Goal: Task Accomplishment & Management: Use online tool/utility

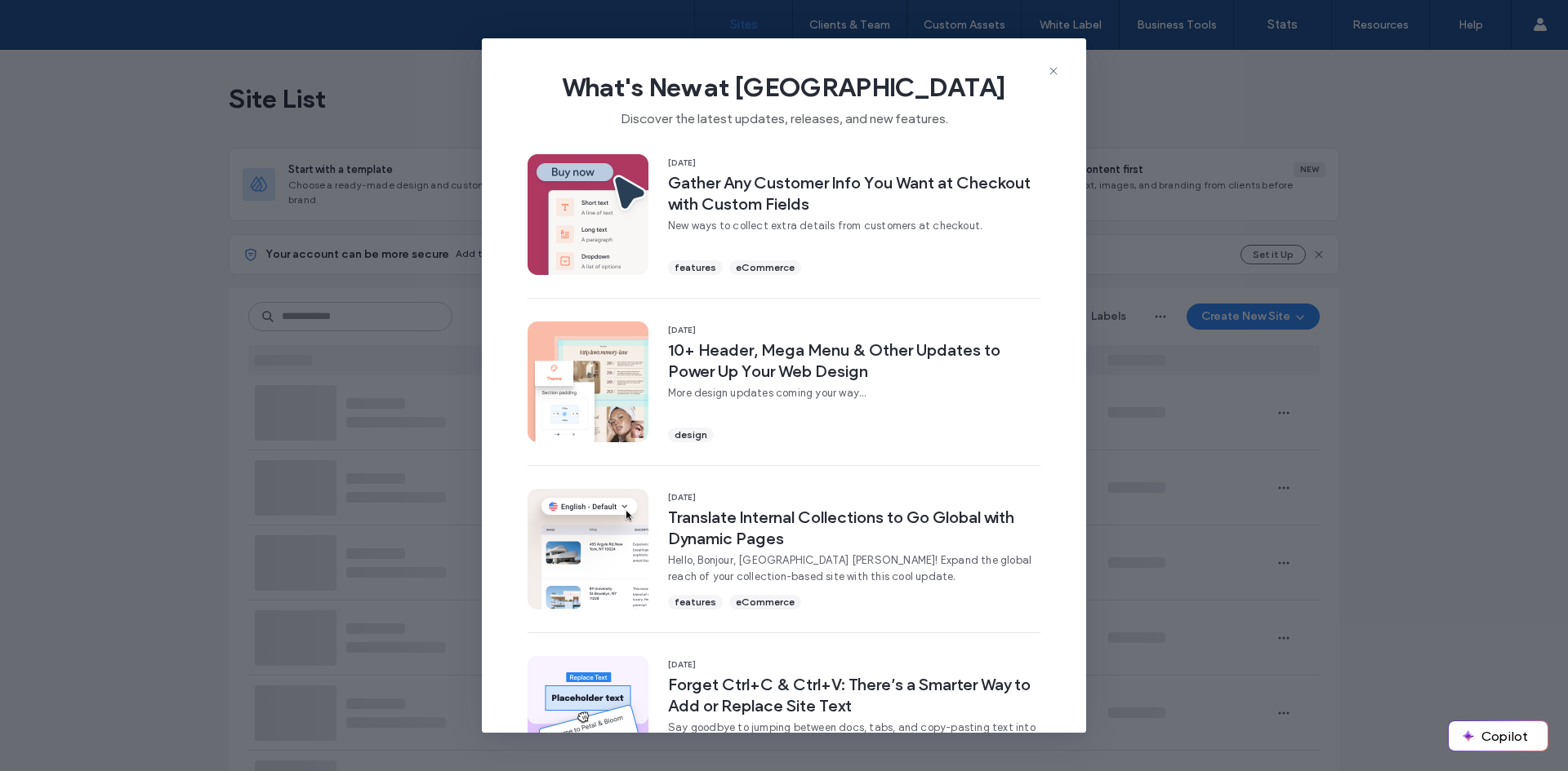
click at [1054, 69] on icon at bounding box center [1053, 70] width 13 height 13
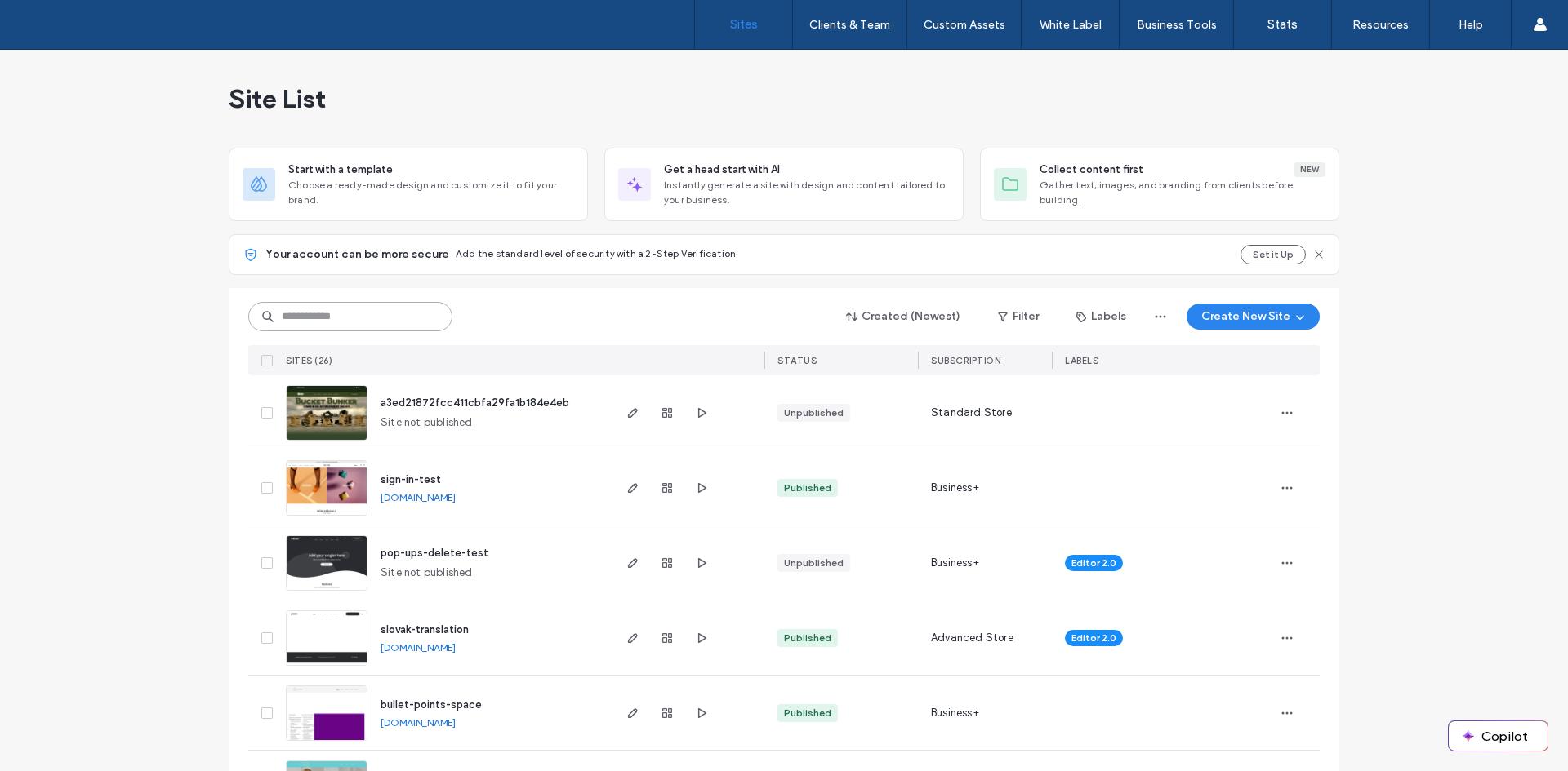
click at [344, 329] on input at bounding box center [351, 317] width 204 height 30
paste input "**********"
type input "**********"
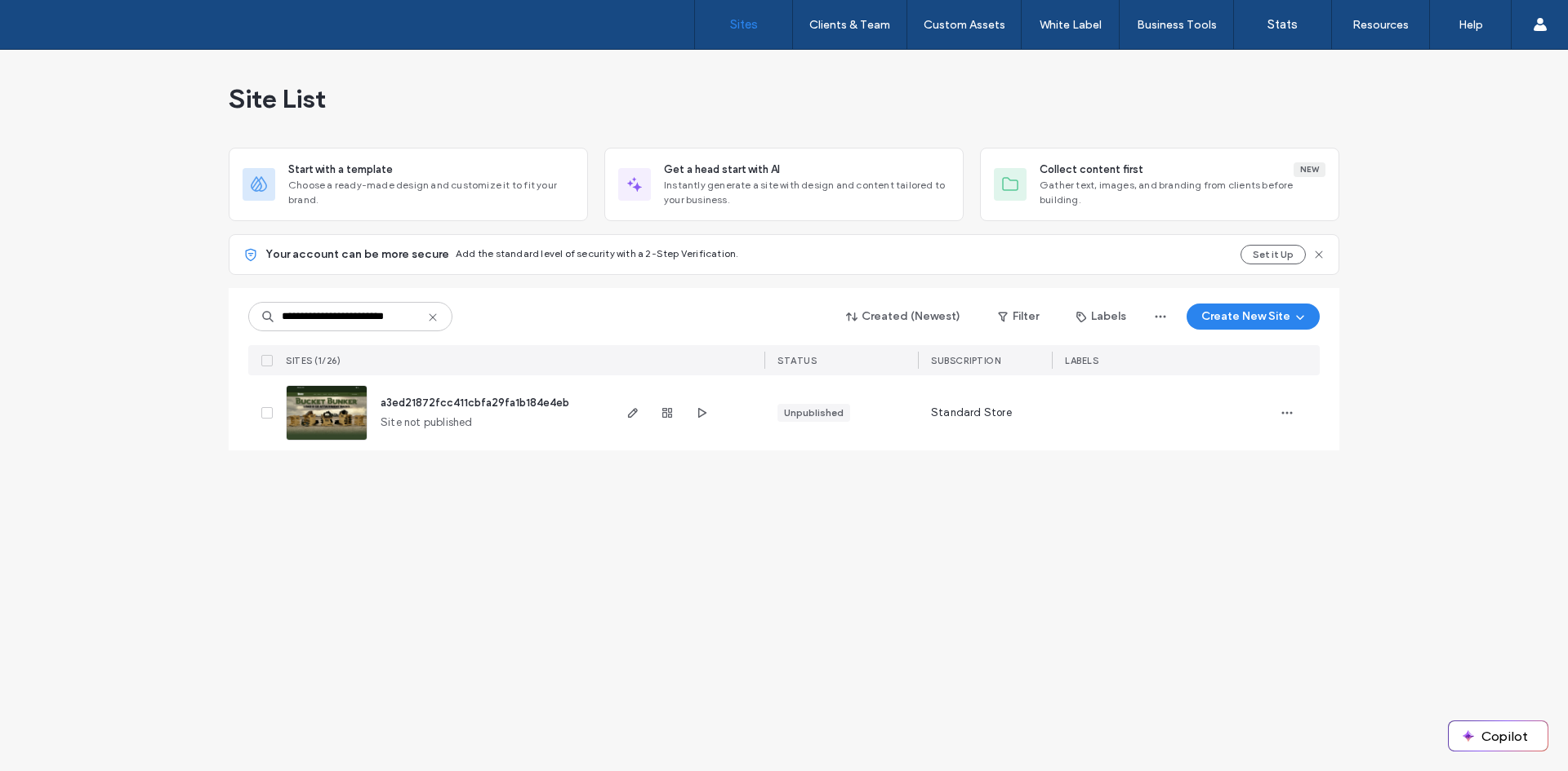
click at [349, 412] on img at bounding box center [326, 441] width 80 height 111
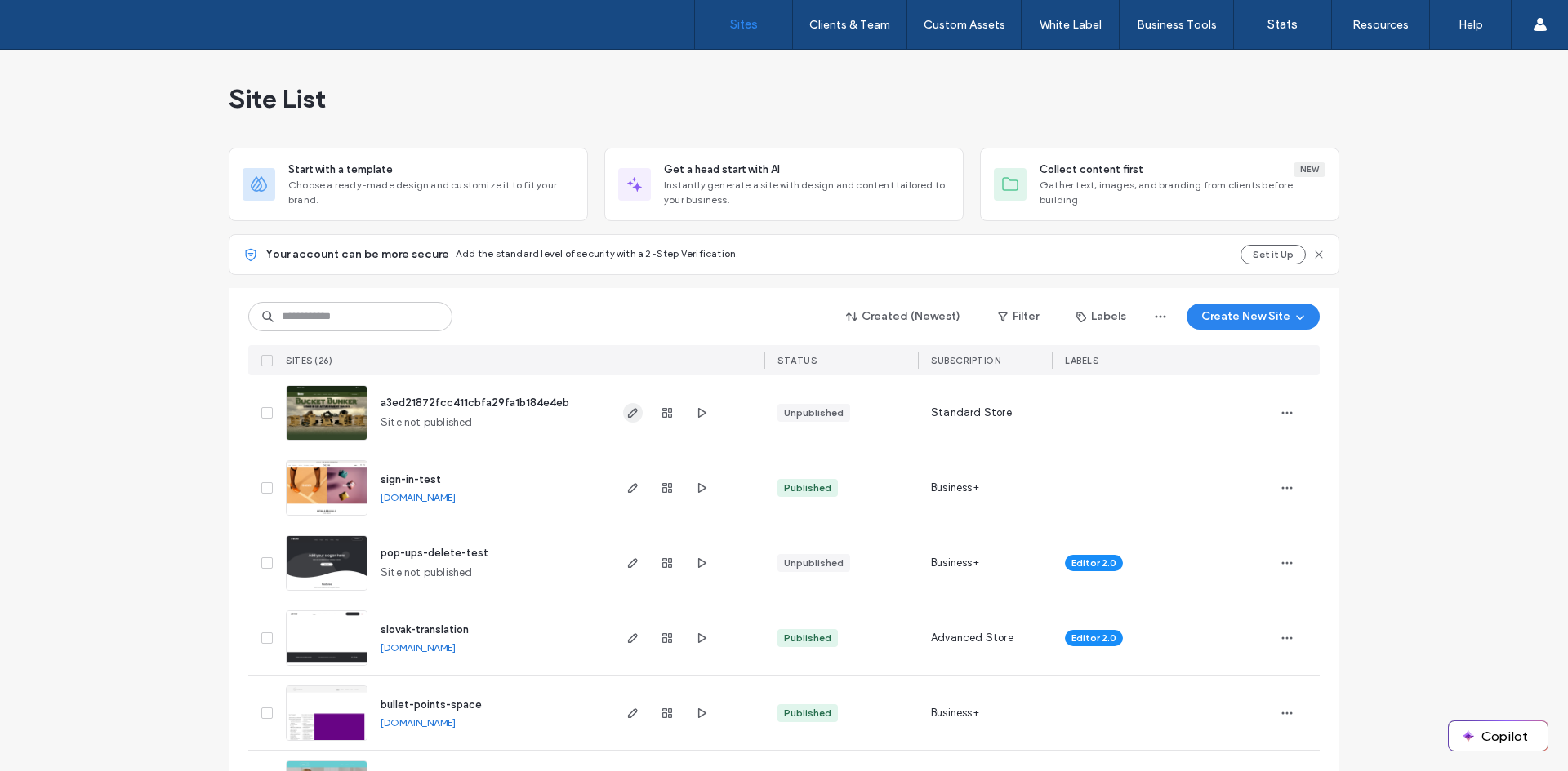
click at [626, 410] on icon "button" at bounding box center [632, 412] width 13 height 13
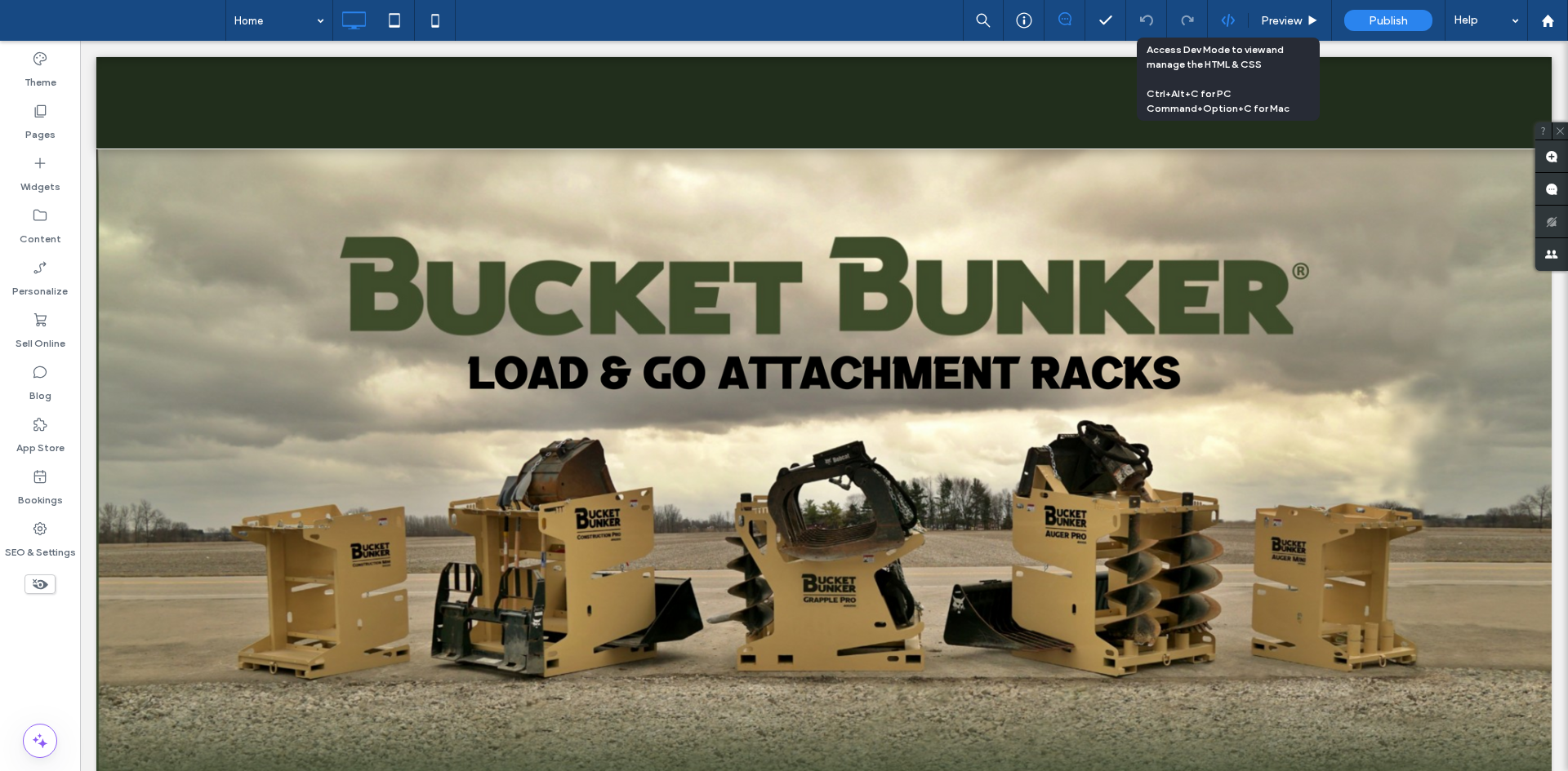
click at [1229, 26] on icon at bounding box center [1228, 19] width 14 height 14
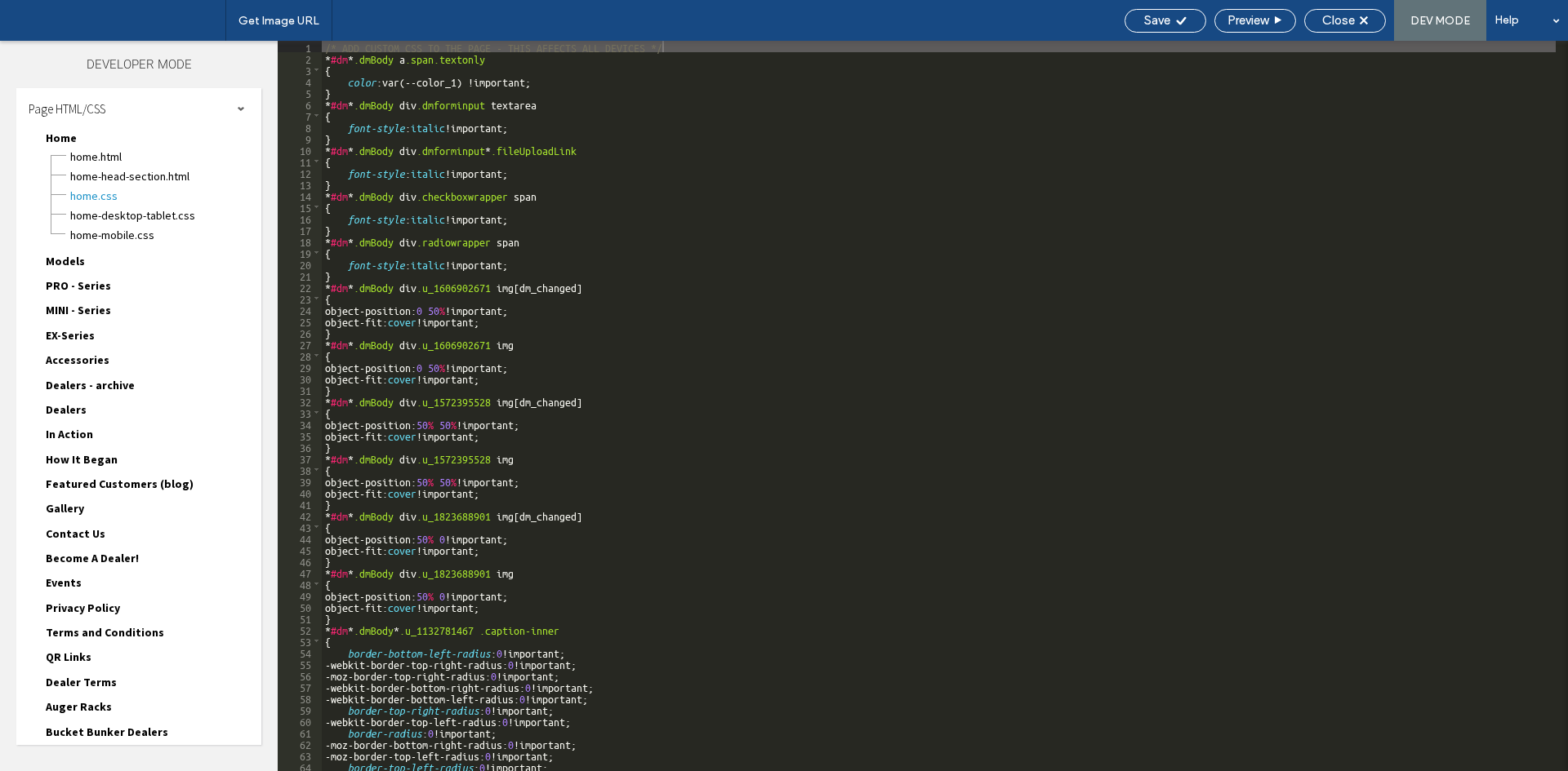
scroll to position [243, 0]
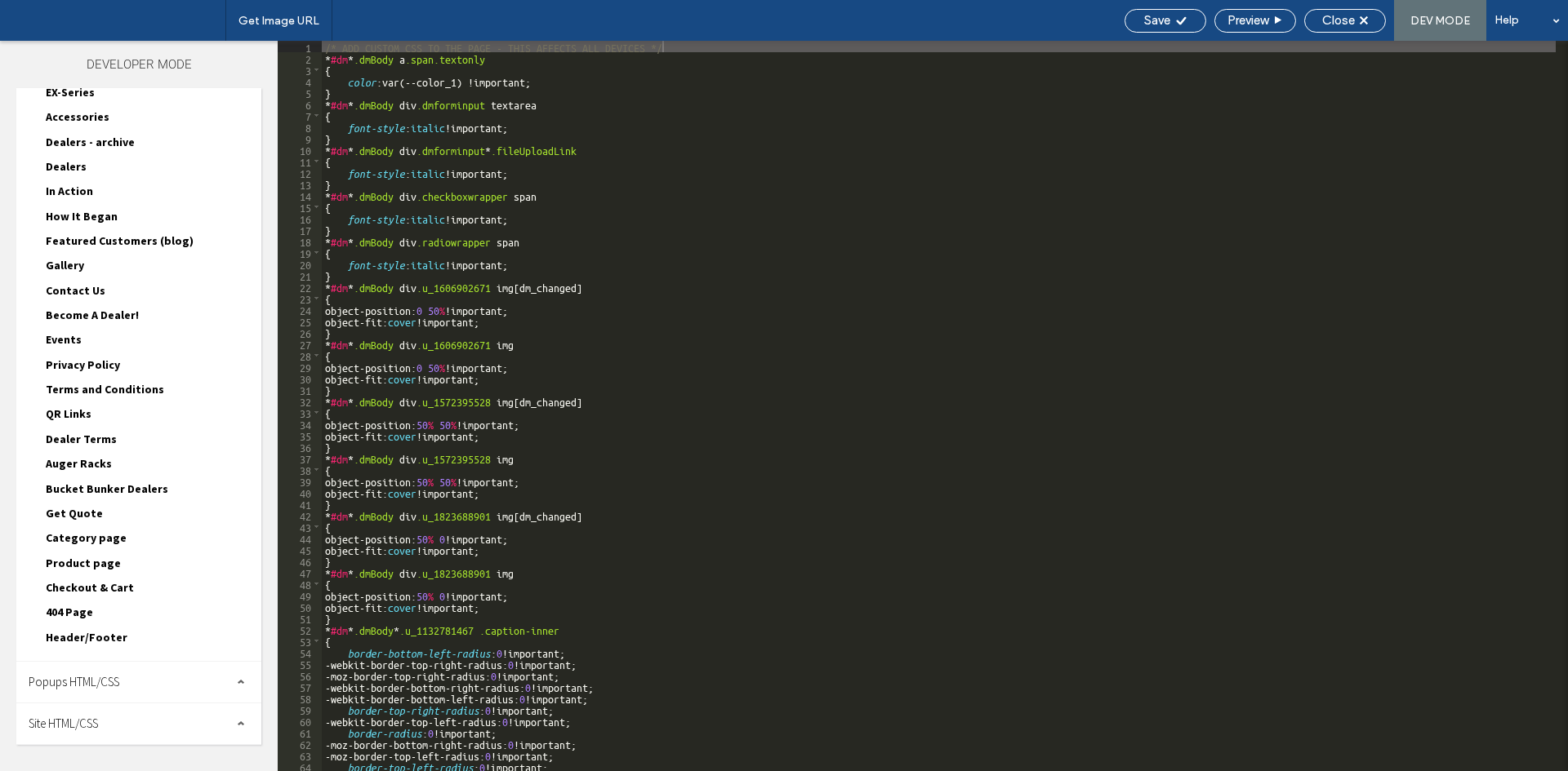
click at [106, 636] on span "Header/Footer" at bounding box center [86, 637] width 82 height 14
click at [100, 649] on span "header.html" at bounding box center [165, 655] width 192 height 16
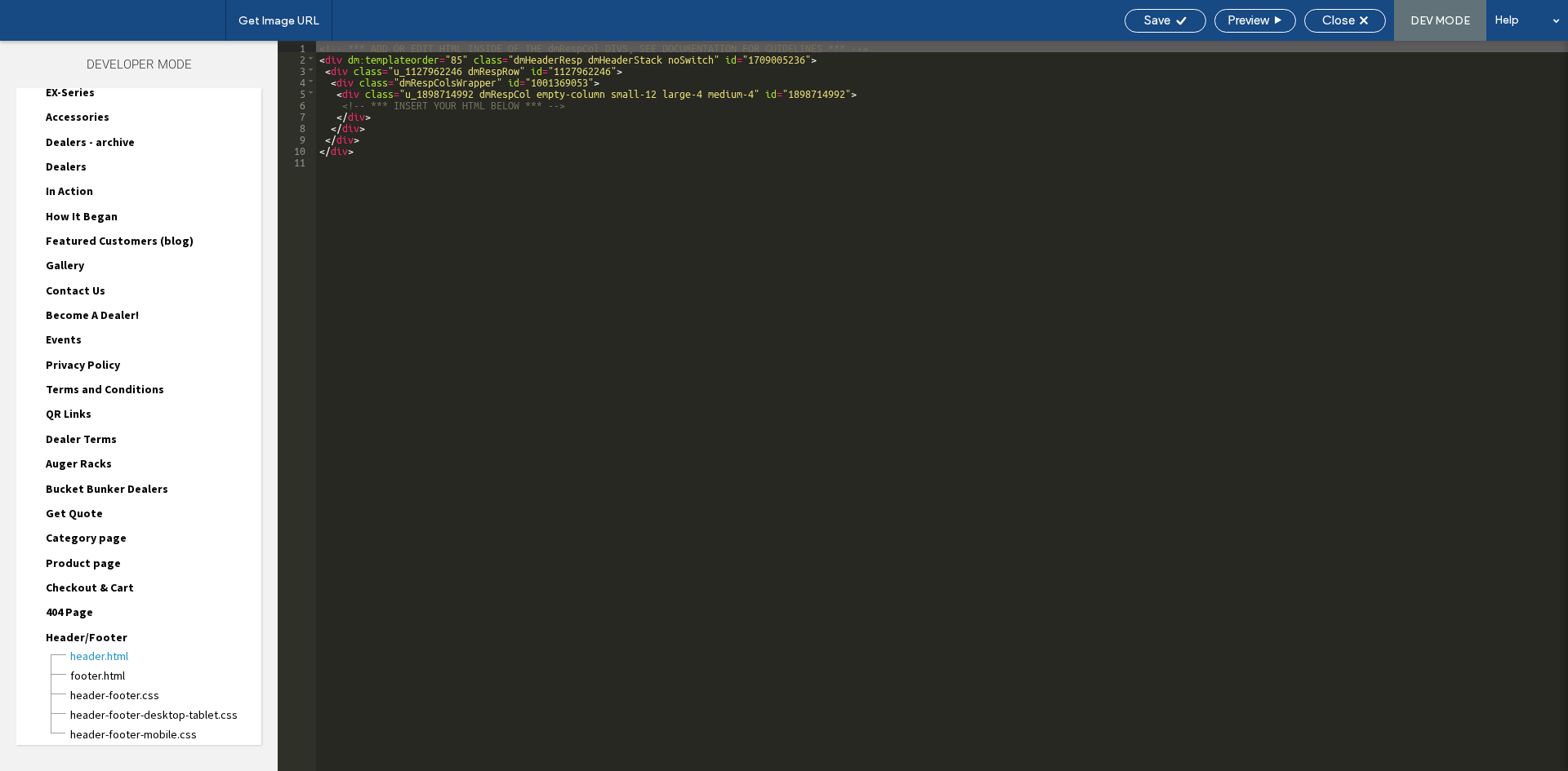
click at [99, 684] on div "header-footer.css" at bounding box center [165, 693] width 192 height 19
click at [104, 674] on span "footer.html" at bounding box center [165, 676] width 192 height 16
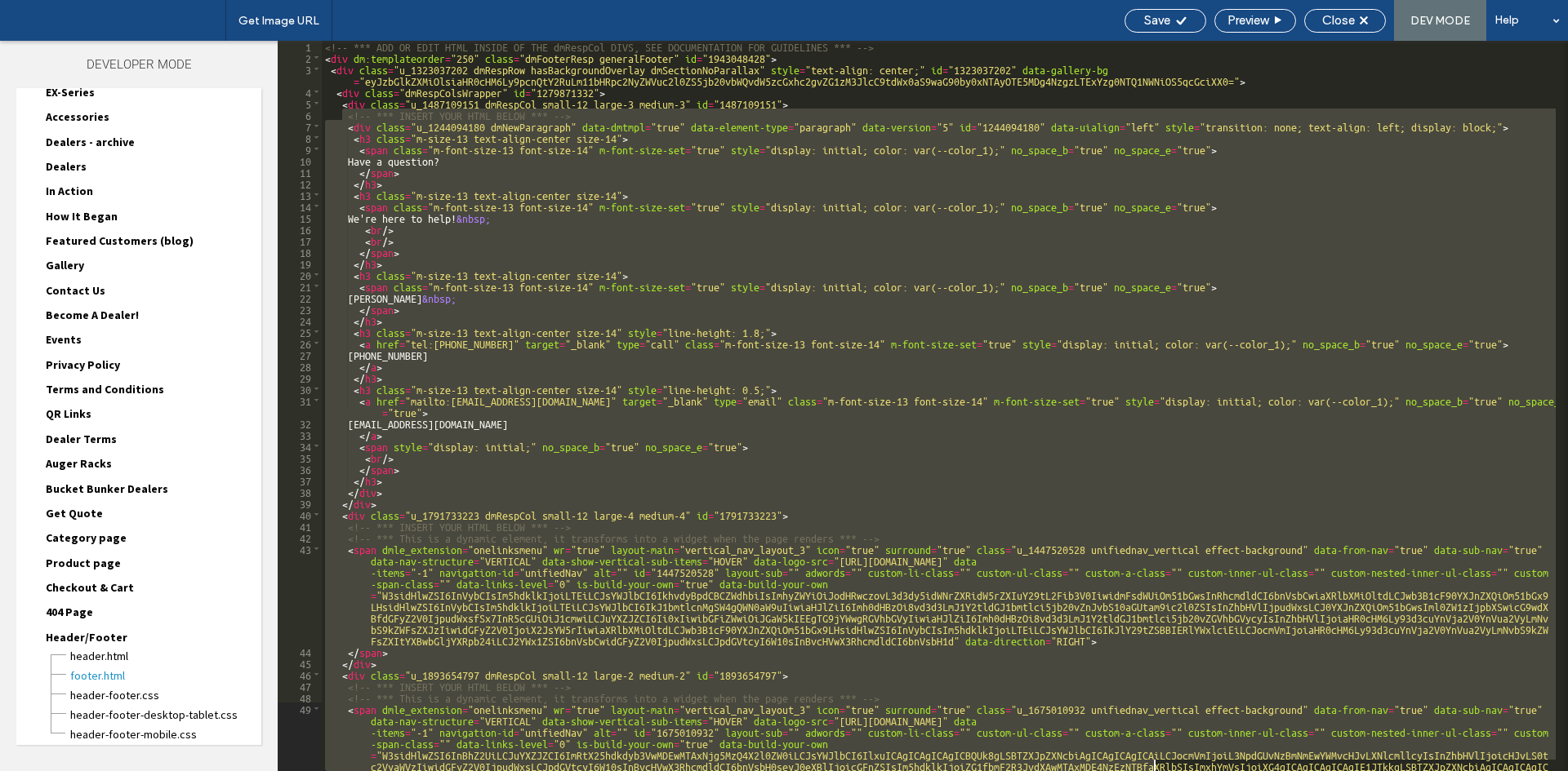
scroll to position [1, 0]
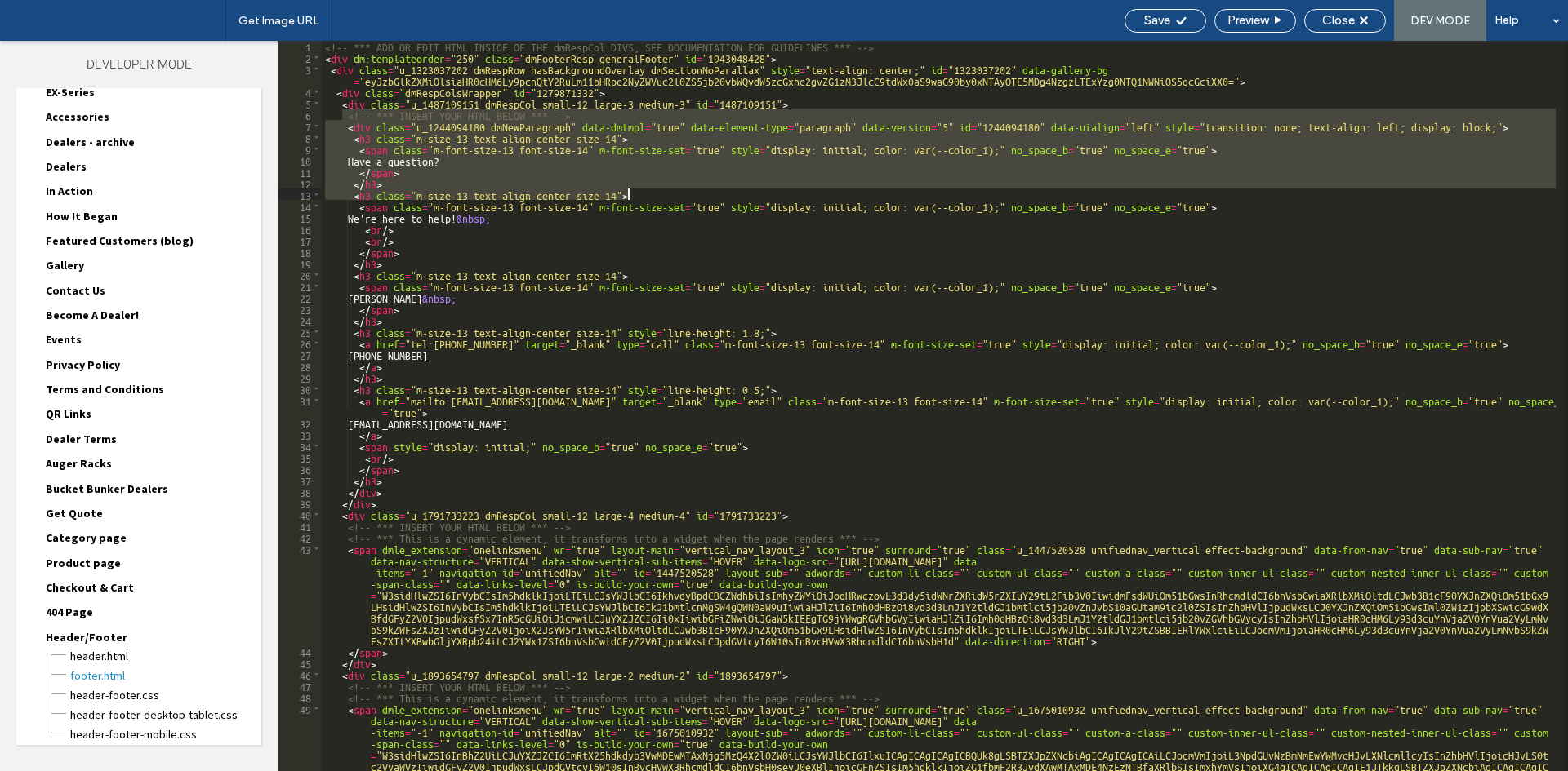
drag, startPoint x: 344, startPoint y: 115, endPoint x: 966, endPoint y: 198, distance: 627.5
click at [966, 198] on div "<!-- *** ADD OR EDIT HTML INSIDE OF THE dmRespCol DIVS, SEE DOCUMENTATION FOR G…" at bounding box center [939, 468] width 1234 height 856
click at [316, 124] on span at bounding box center [316, 126] width 9 height 12
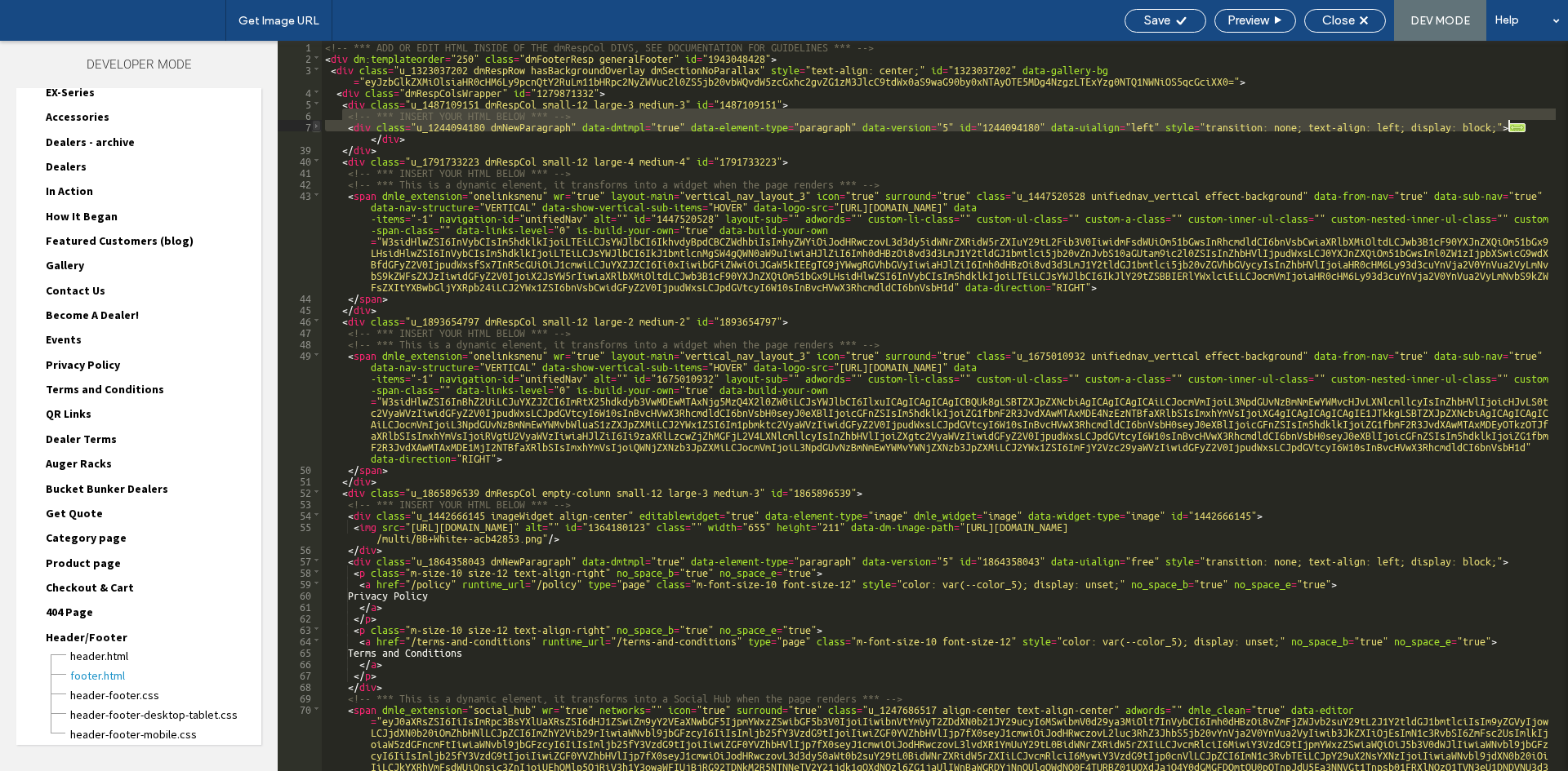
click at [317, 127] on span at bounding box center [316, 126] width 9 height 12
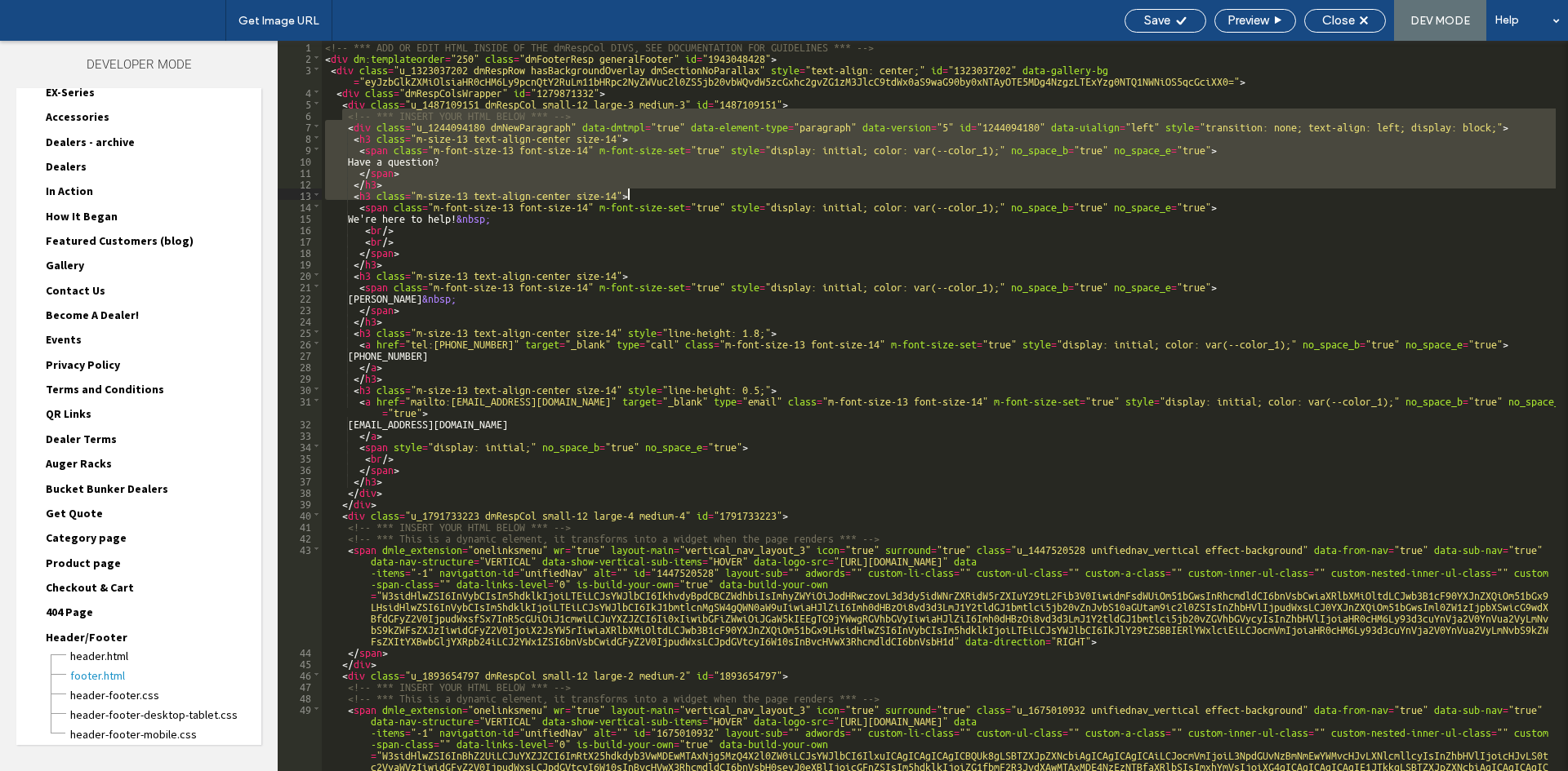
click at [357, 136] on div "<!-- *** ADD OR EDIT HTML INSIDE OF THE dmRespCol DIVS, SEE DOCUMENTATION FOR G…" at bounding box center [939, 405] width 1234 height 730
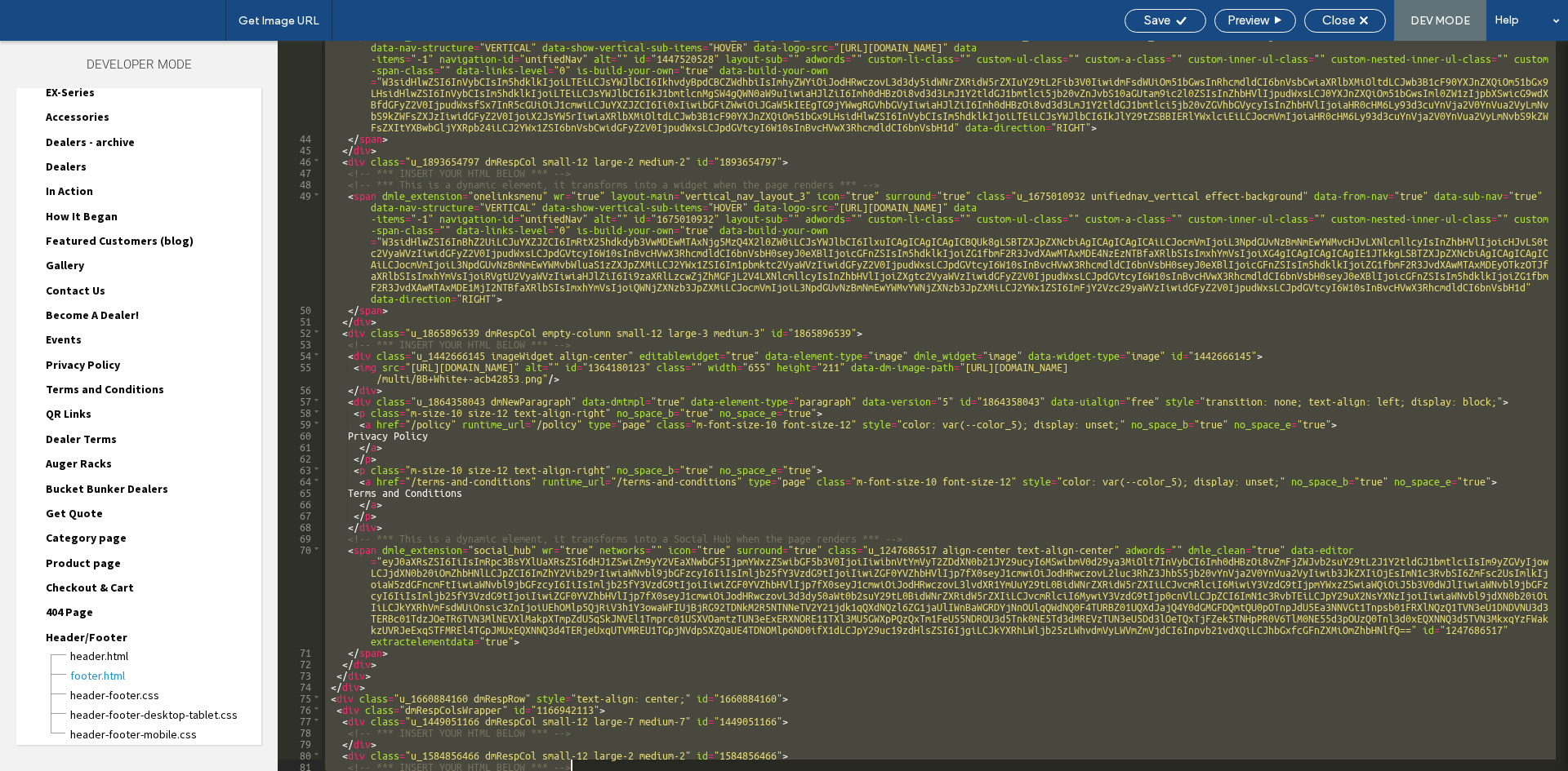
scroll to position [778, 0]
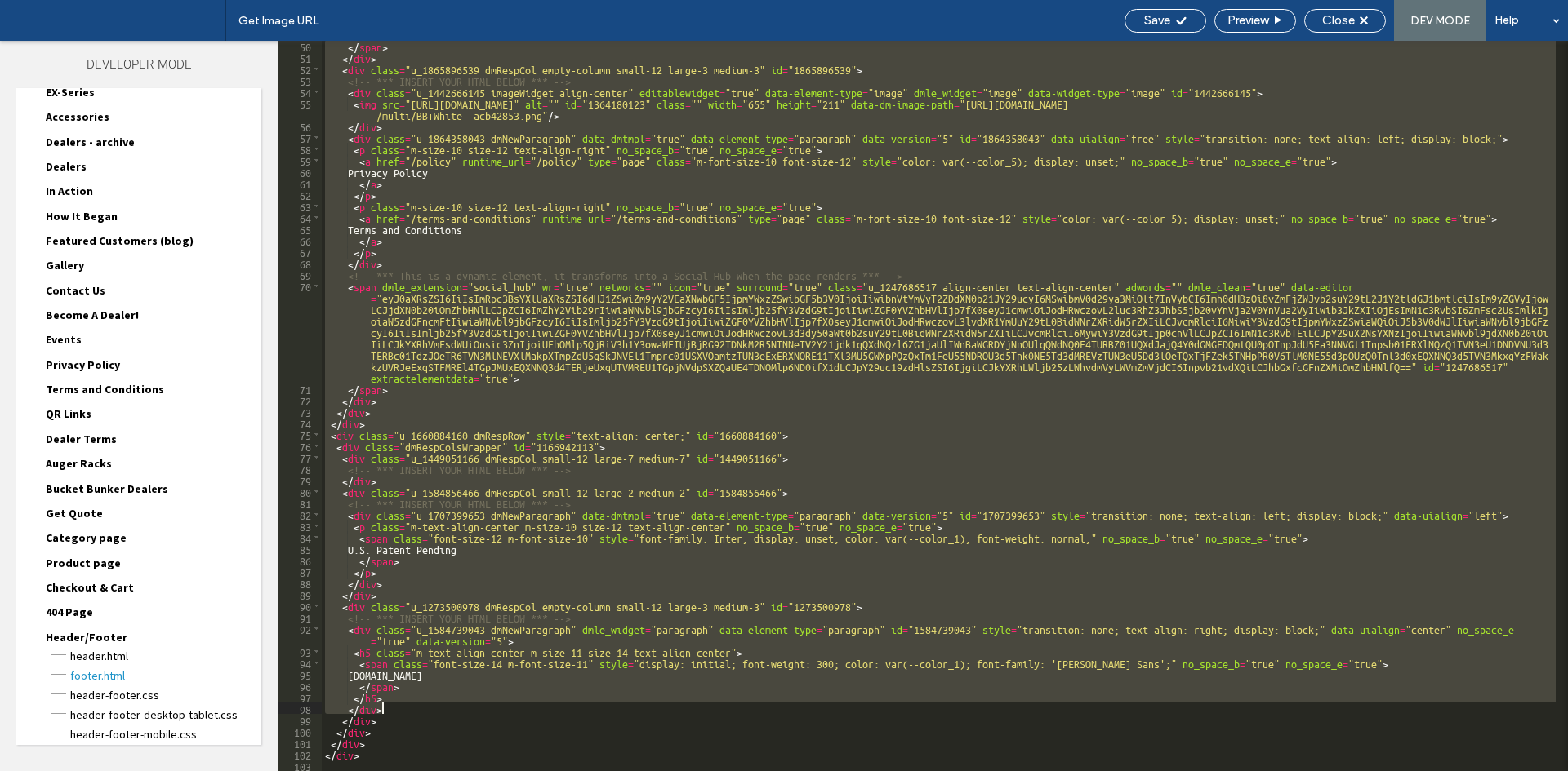
drag, startPoint x: 346, startPoint y: 116, endPoint x: 1432, endPoint y: 704, distance: 1235.0
click at [1432, 704] on div "</ span > </ div > < div class = "u_1865896539 dmRespCol empty-column small-12 …" at bounding box center [939, 416] width 1234 height 753
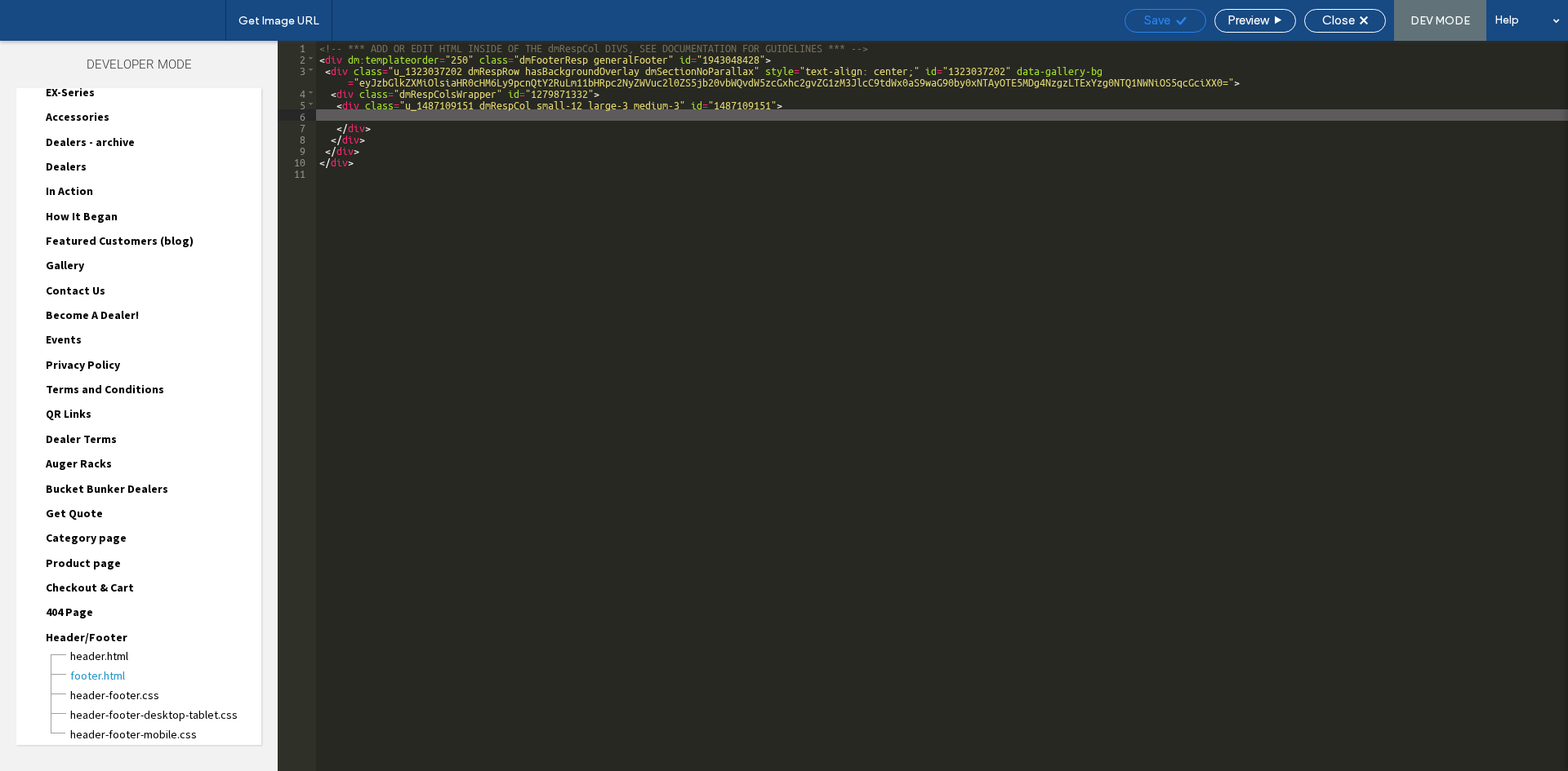
click at [1169, 28] on div "Save" at bounding box center [1165, 21] width 82 height 24
click at [1345, 24] on span "Close" at bounding box center [1338, 19] width 33 height 14
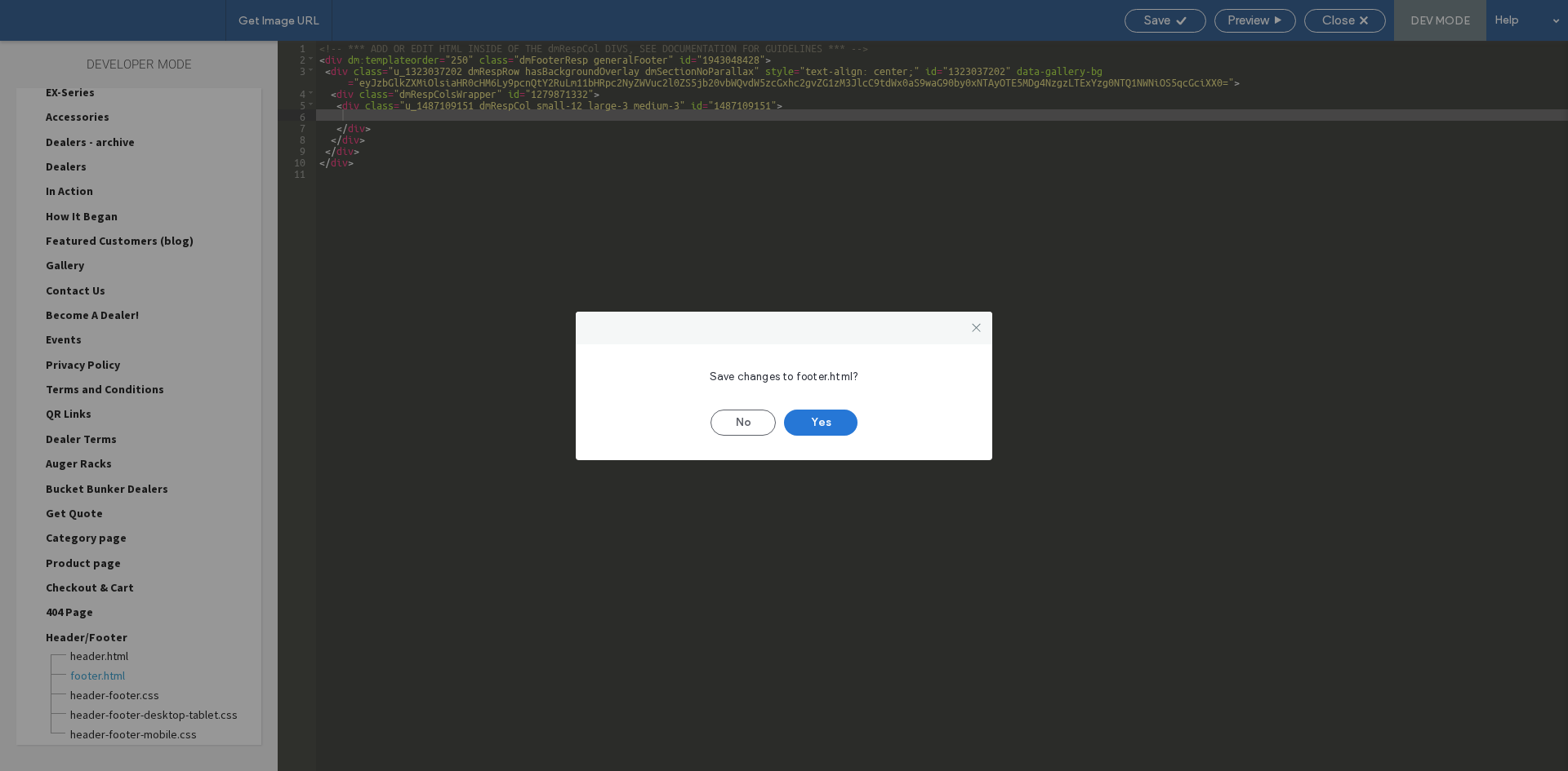
click at [806, 429] on button "Yes" at bounding box center [820, 422] width 74 height 26
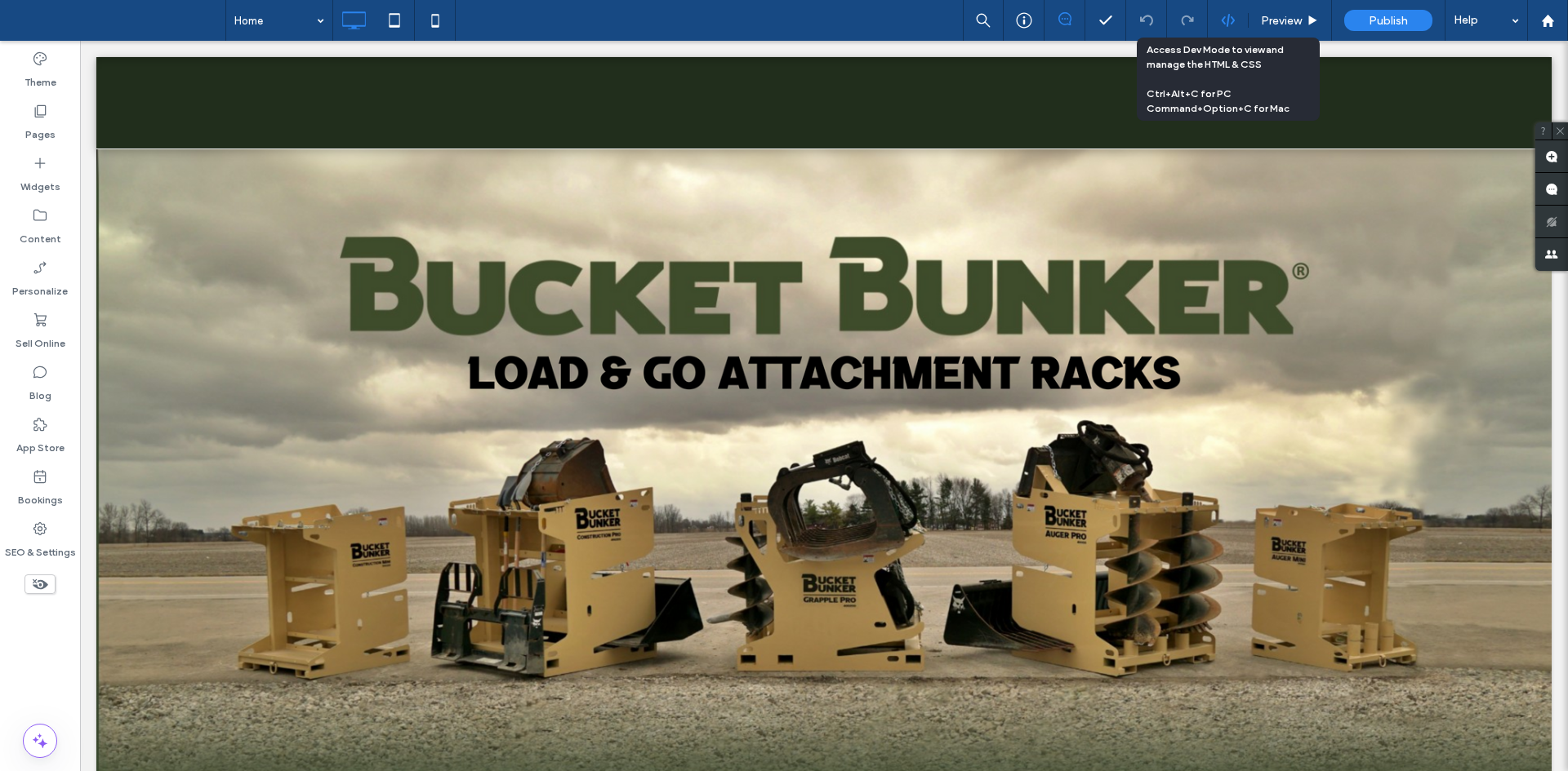
click at [1228, 24] on use at bounding box center [1227, 19] width 13 height 13
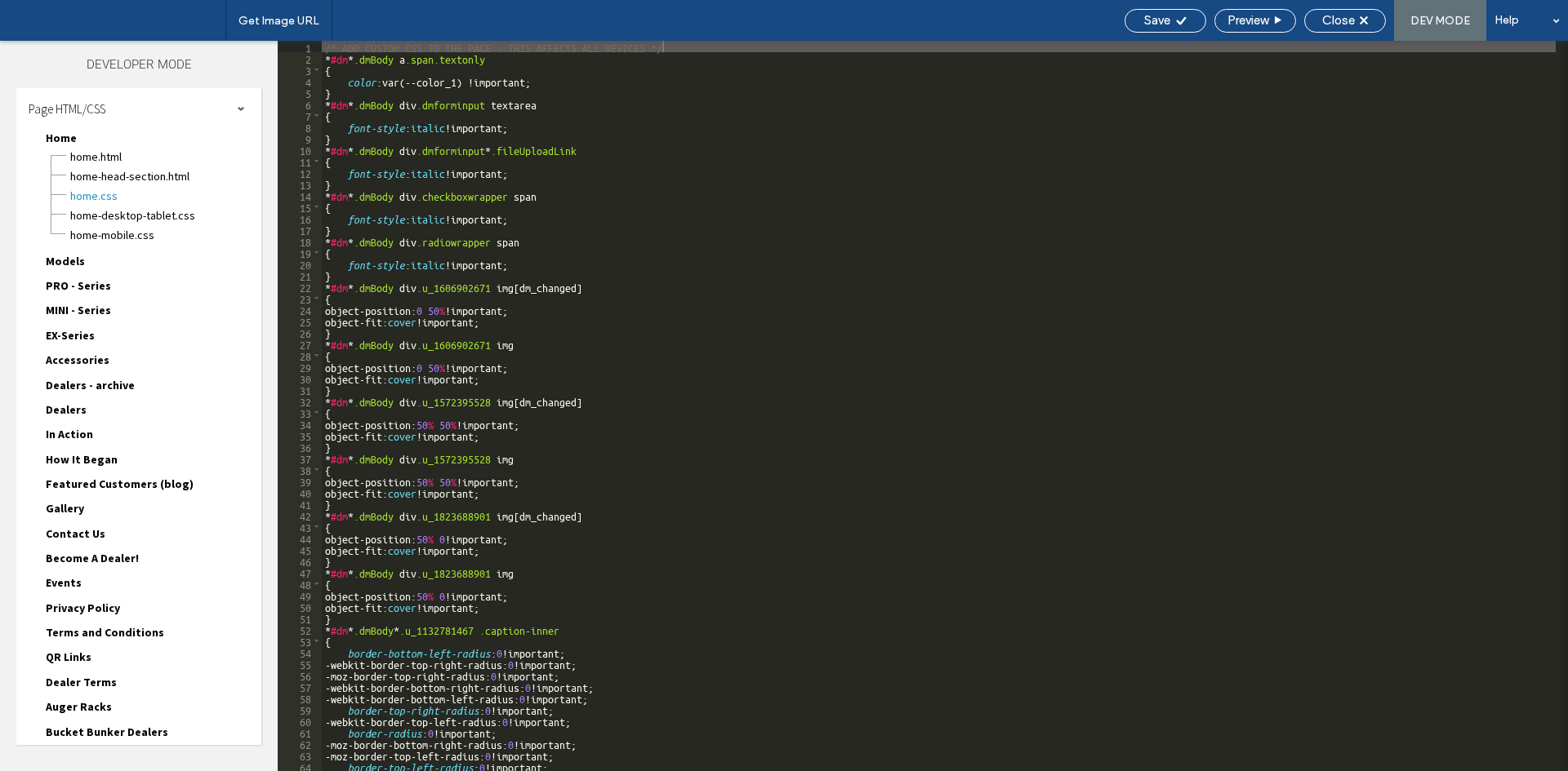
click at [107, 165] on div "Home-head-section.html" at bounding box center [165, 174] width 192 height 19
click at [107, 162] on span "Home.html" at bounding box center [165, 156] width 192 height 16
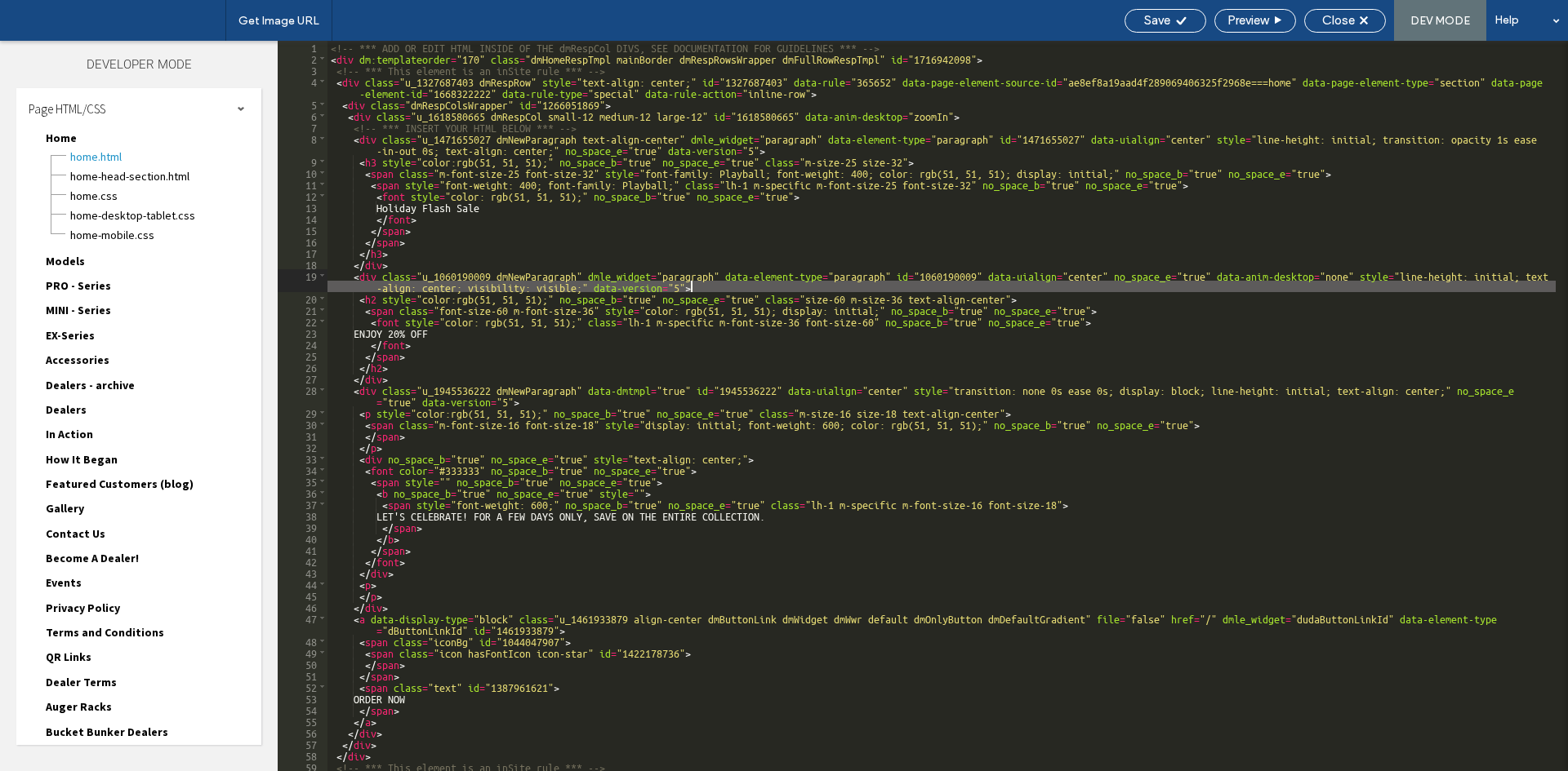
click at [1068, 285] on div "<!-- *** ADD OR EDIT HTML INSIDE OF THE dmRespCol DIVS, SEE DOCUMENTATION FOR G…" at bounding box center [942, 423] width 1228 height 765
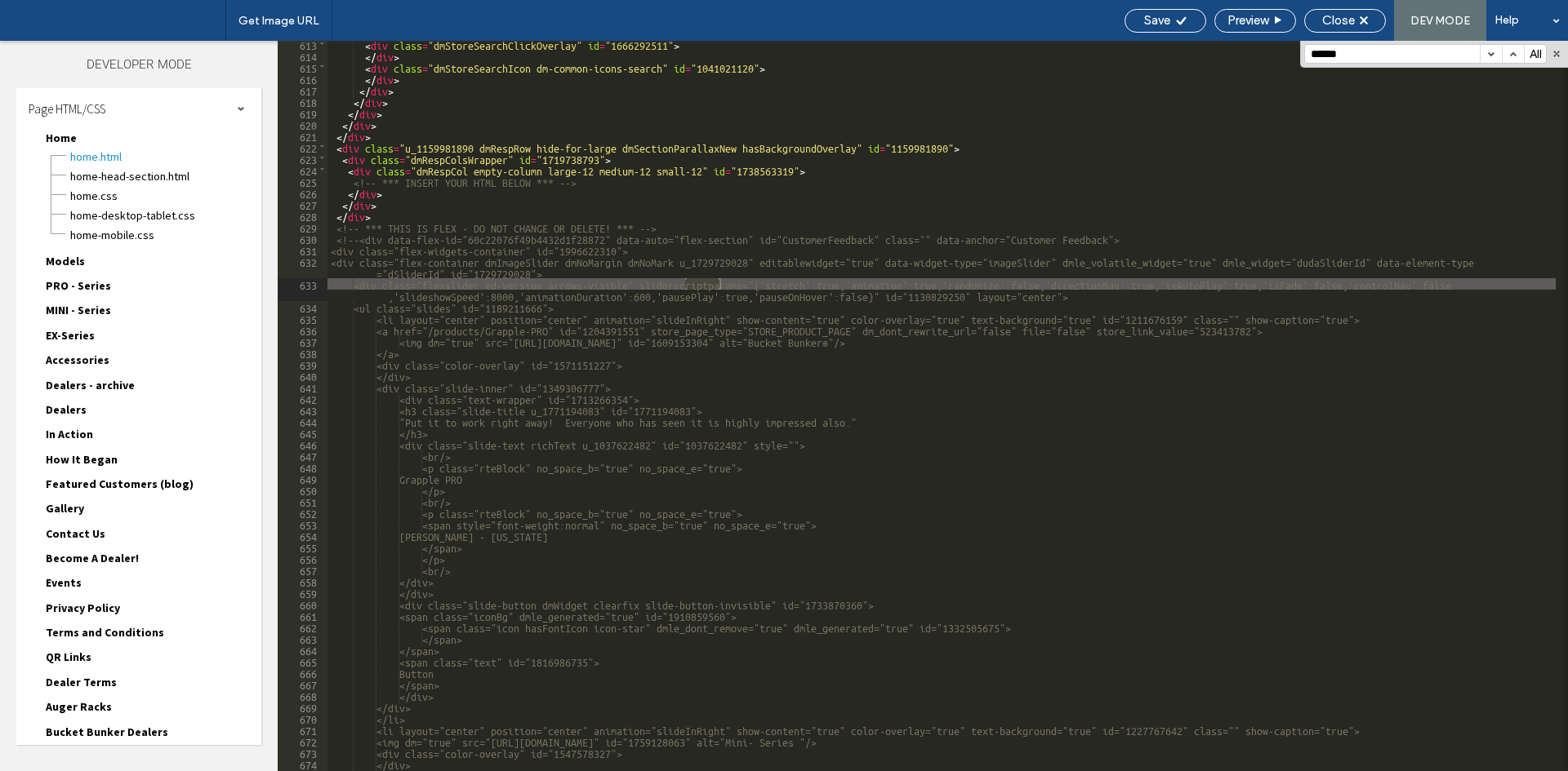
scroll to position [7717, 0]
click at [1494, 45] on button "button" at bounding box center [1490, 53] width 22 height 18
click at [1488, 55] on button "button" at bounding box center [1490, 53] width 22 height 18
click at [71, 257] on span "Models" at bounding box center [65, 261] width 39 height 14
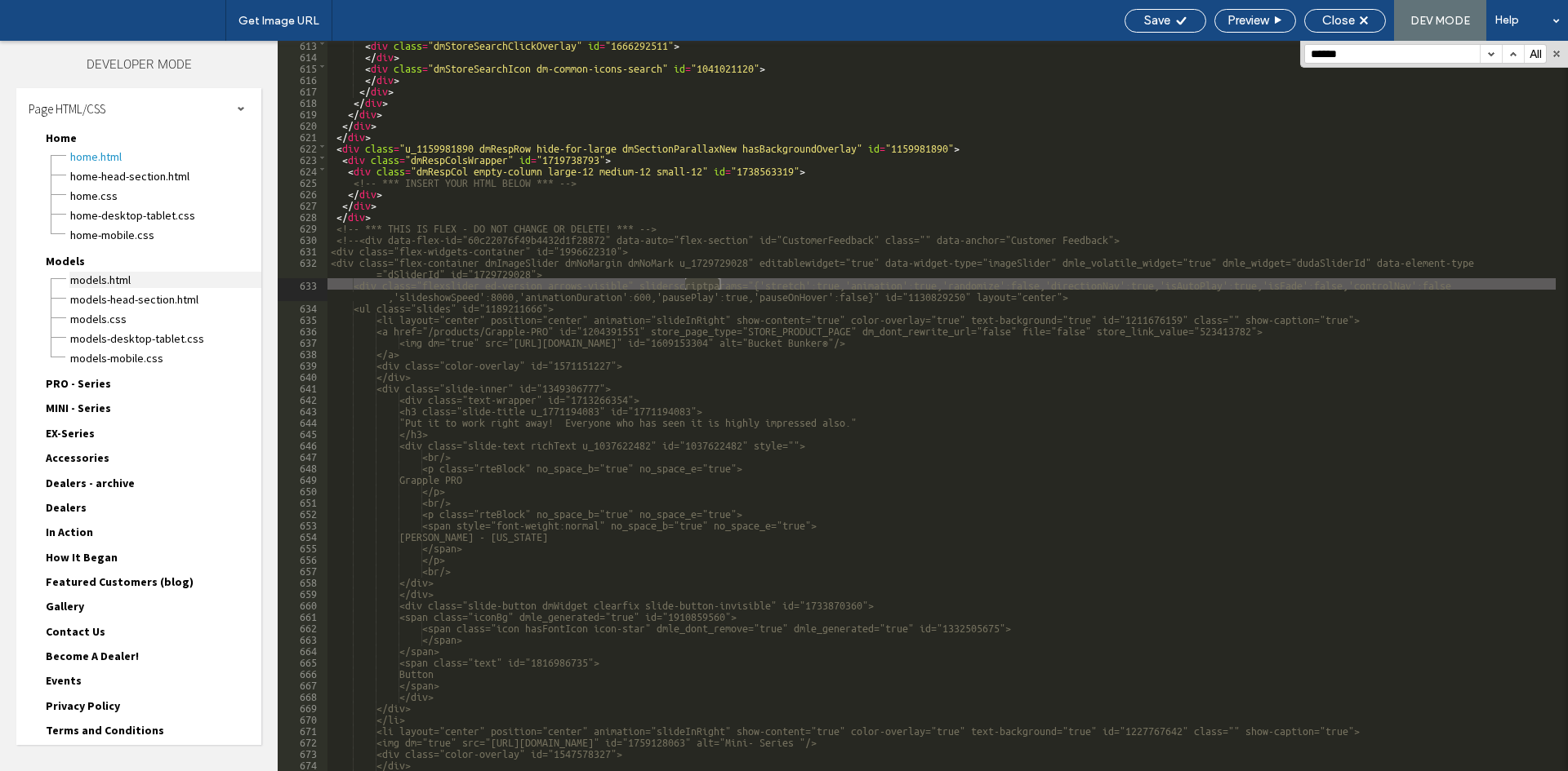
click at [86, 277] on span "Models.html" at bounding box center [165, 280] width 192 height 16
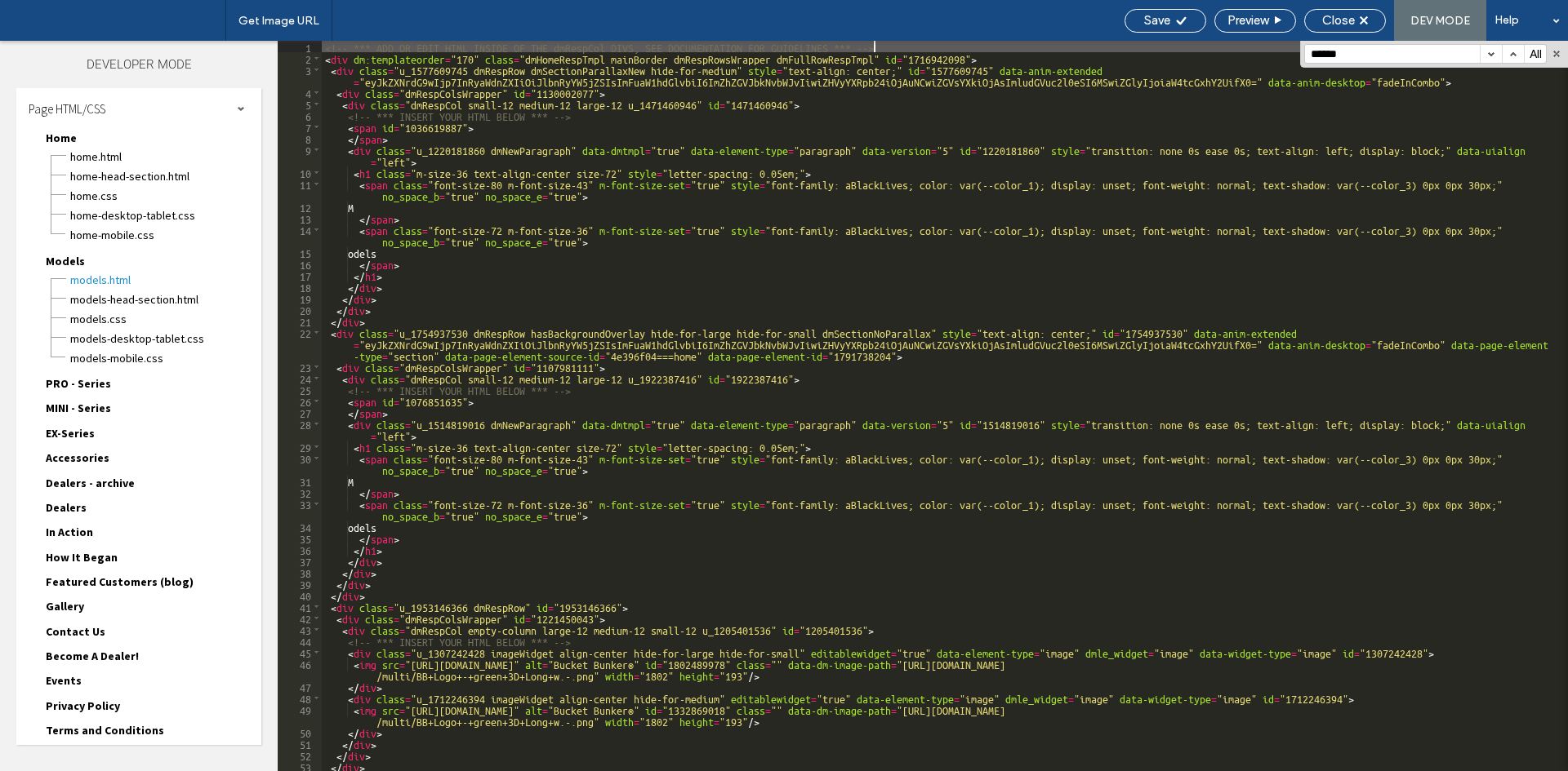
scroll to position [0, 0]
click at [1494, 49] on button "button" at bounding box center [1490, 53] width 22 height 18
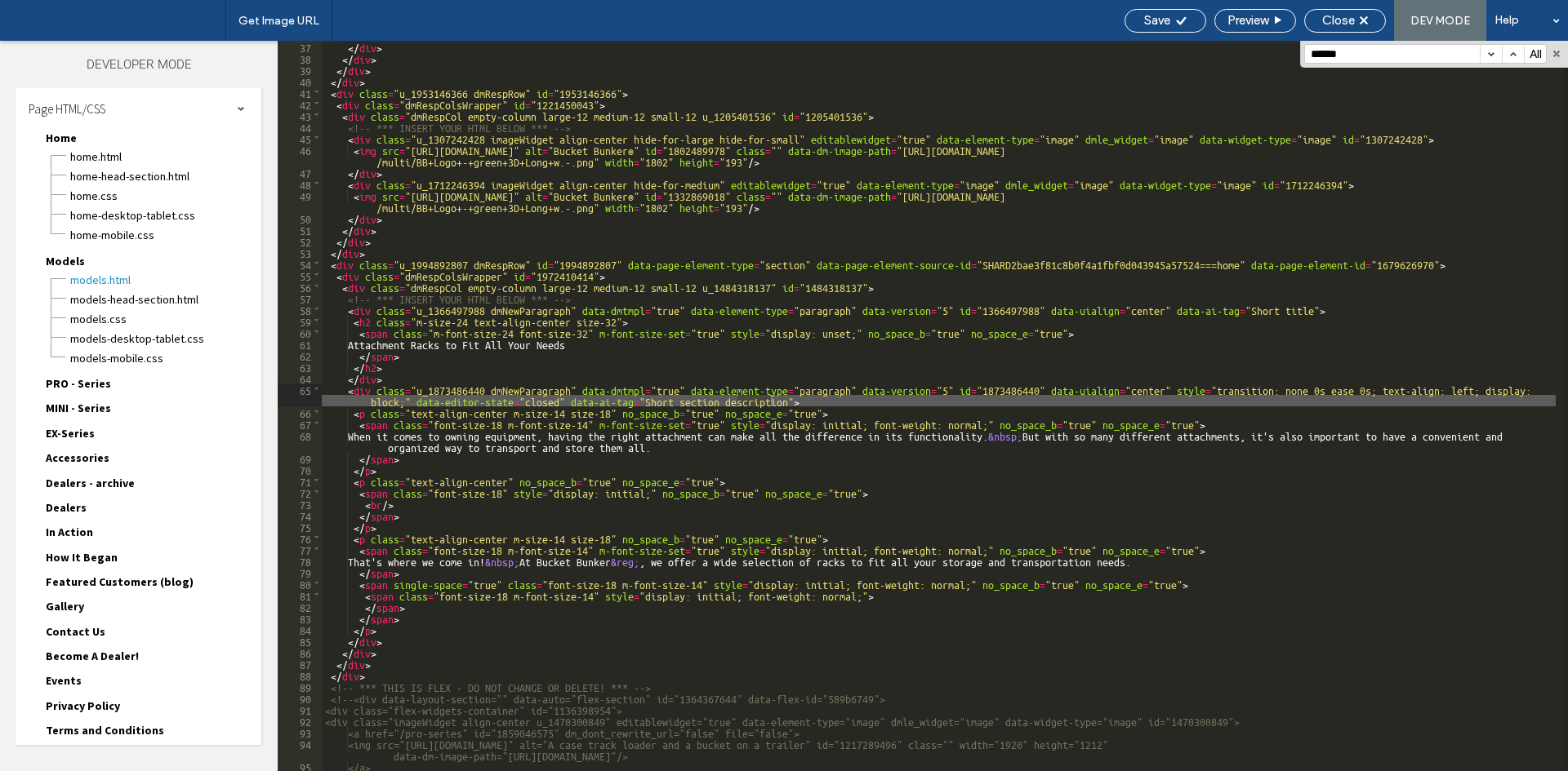
scroll to position [515, 0]
click at [1494, 49] on button "button" at bounding box center [1490, 53] width 22 height 18
click at [1338, 56] on input "******" at bounding box center [1392, 53] width 175 height 18
type input "********"
click at [72, 379] on span "PRO - Series" at bounding box center [78, 383] width 65 height 14
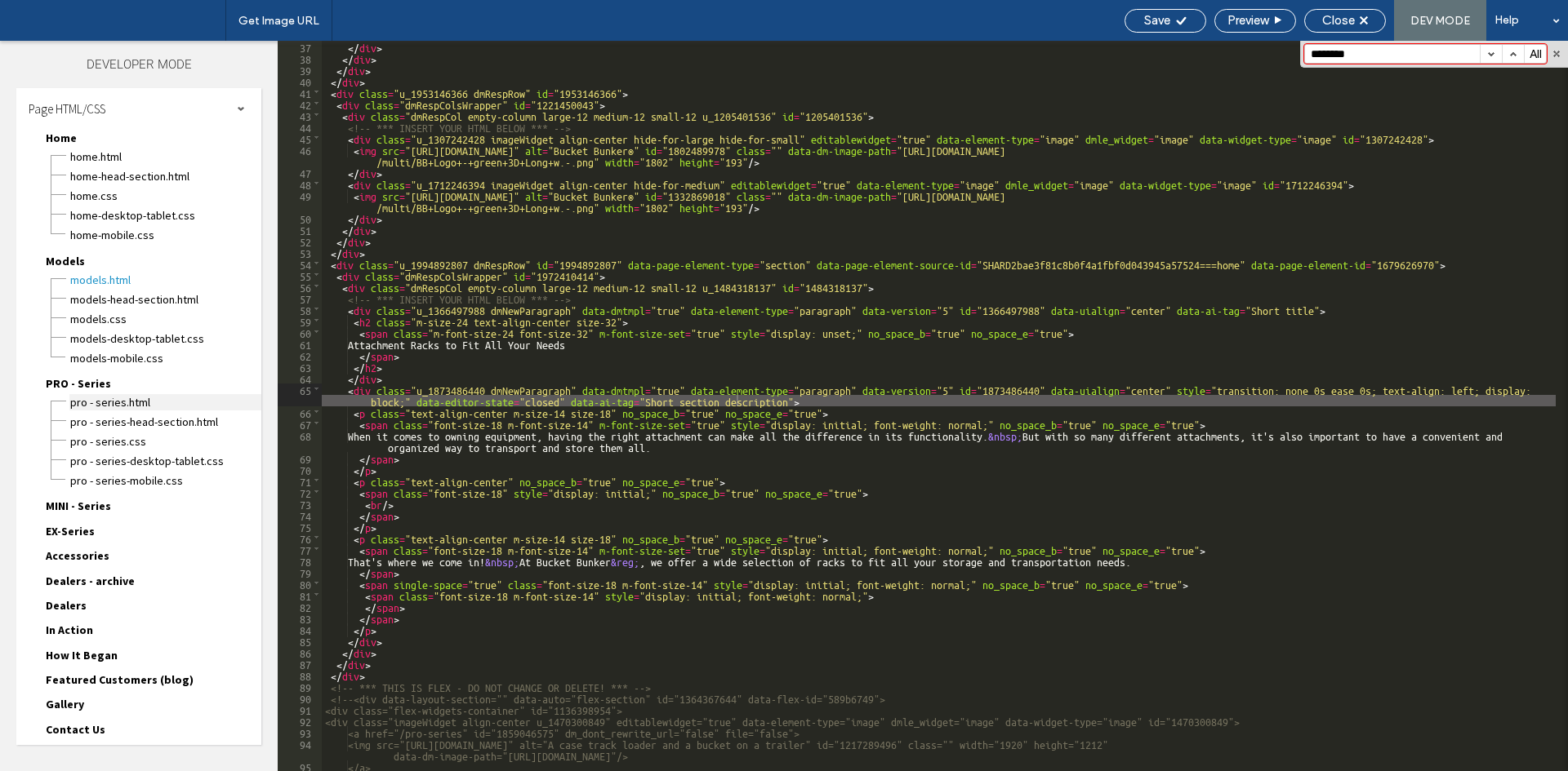
click at [103, 400] on span "PRO - Series.html" at bounding box center [165, 402] width 192 height 16
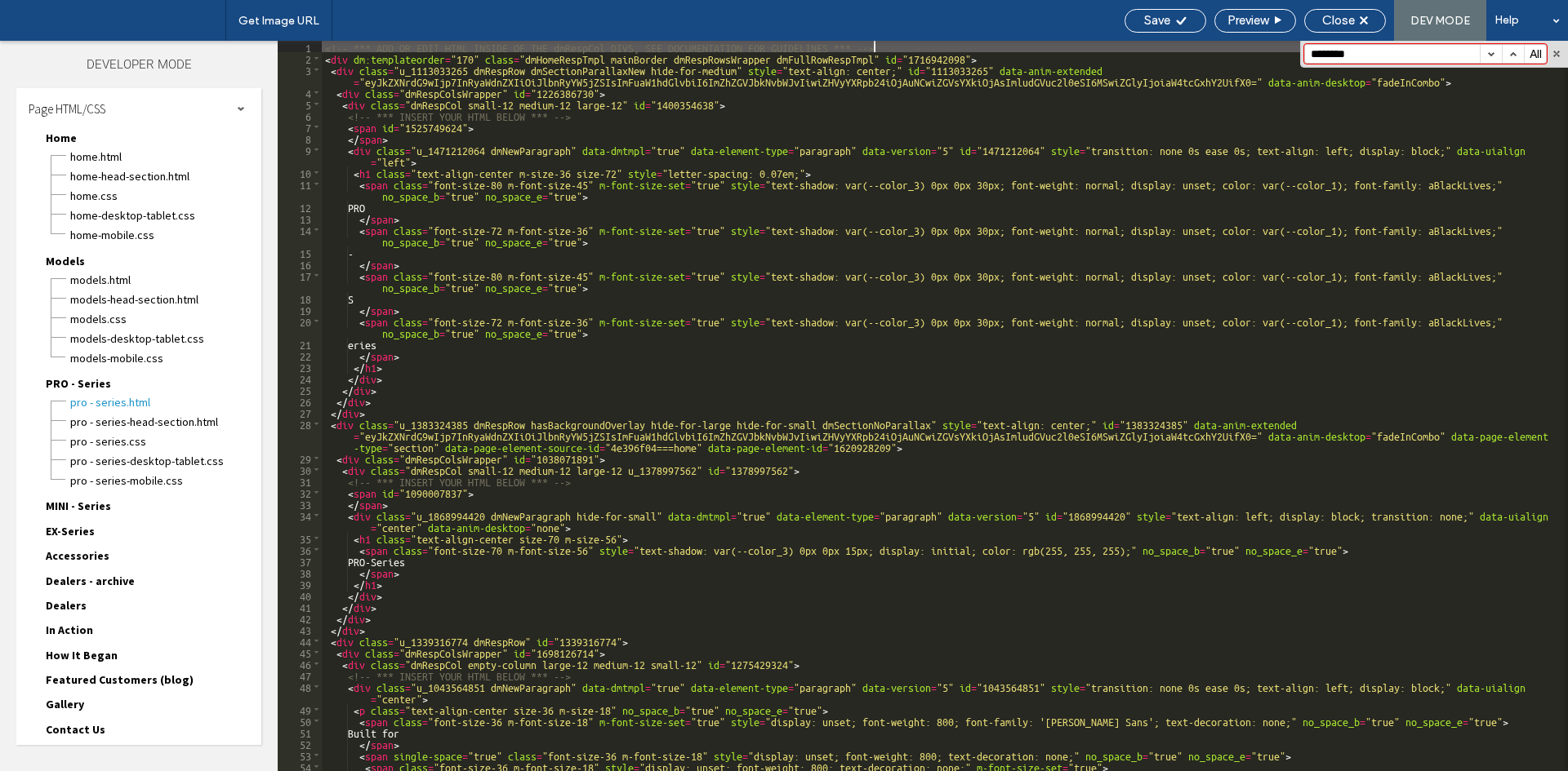
scroll to position [0, 0]
click at [1492, 55] on button "button" at bounding box center [1490, 53] width 22 height 18
click at [63, 140] on span "Home" at bounding box center [61, 138] width 31 height 14
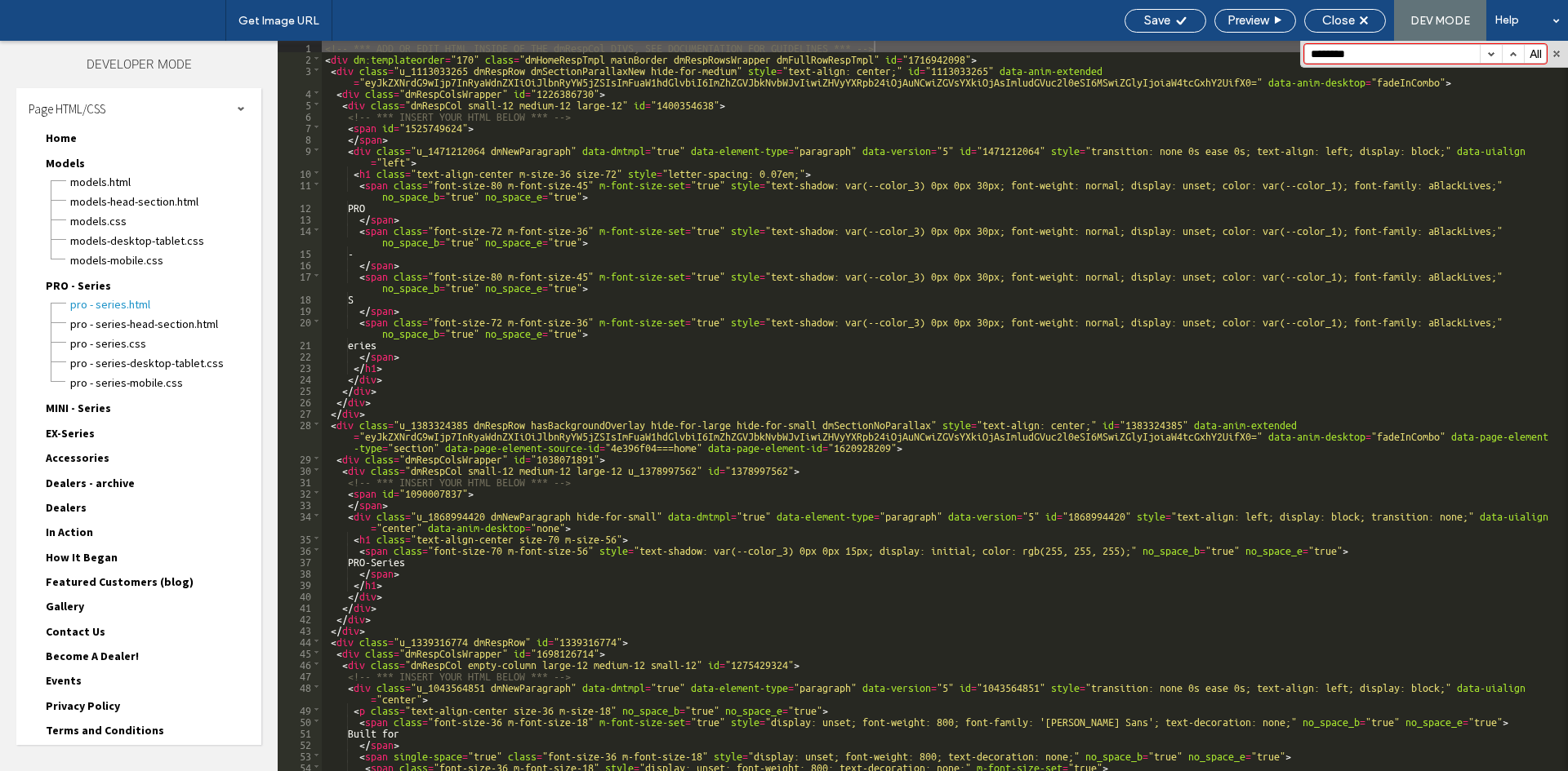
click at [63, 158] on span "Models" at bounding box center [65, 163] width 39 height 14
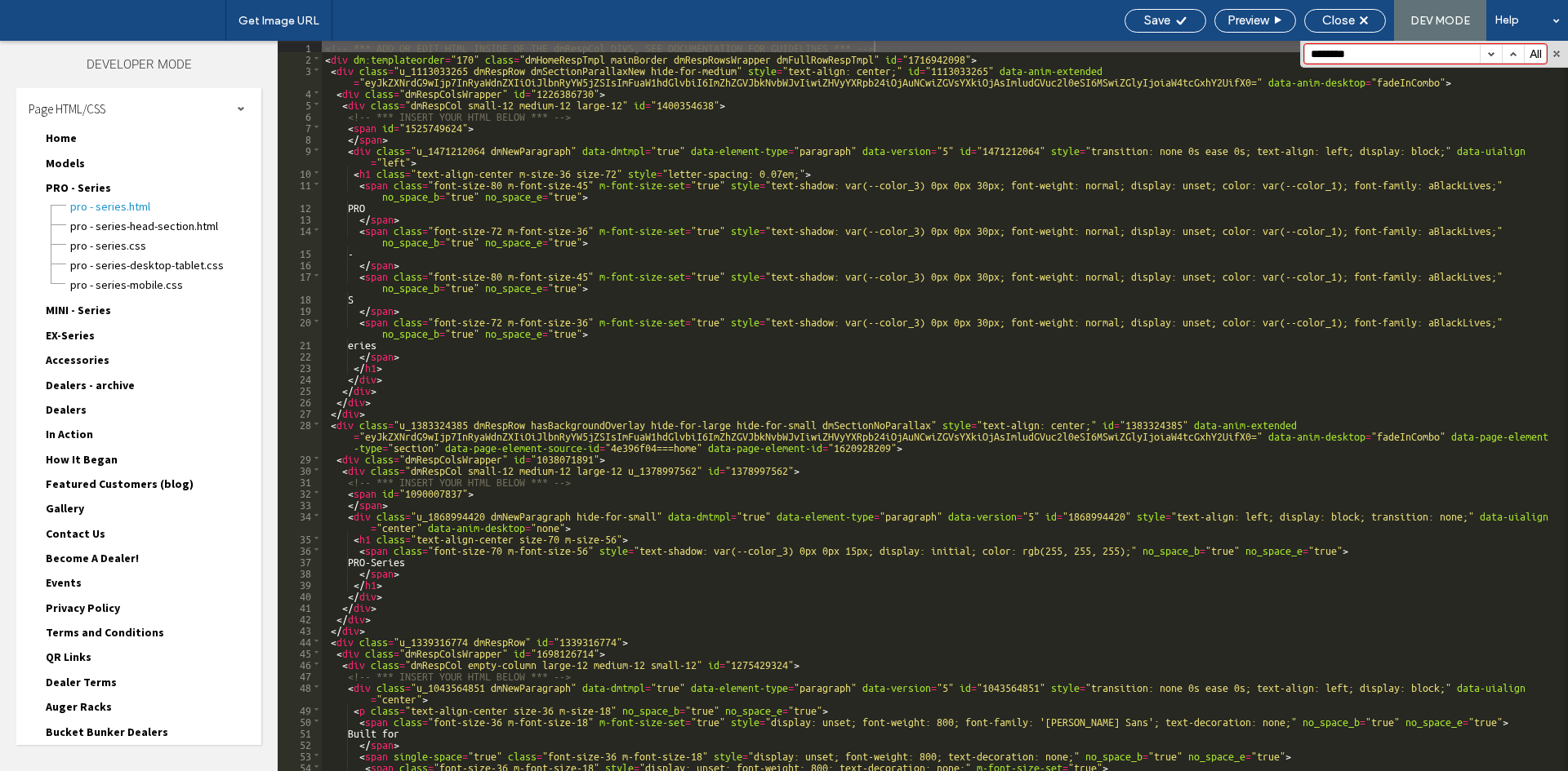
click at [63, 182] on span "PRO - Series" at bounding box center [78, 187] width 65 height 14
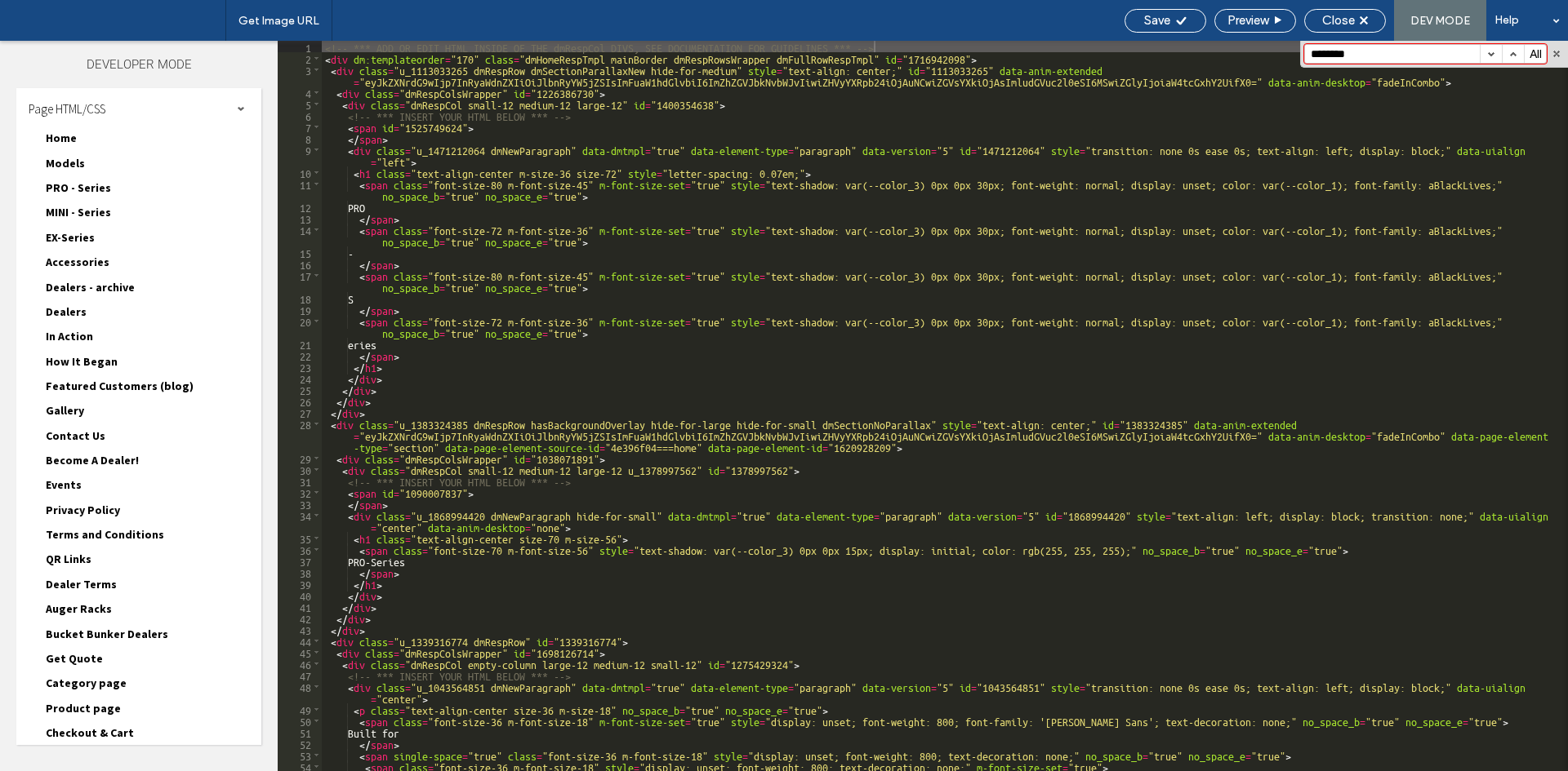
click at [68, 209] on span "MINI - Series" at bounding box center [78, 212] width 65 height 14
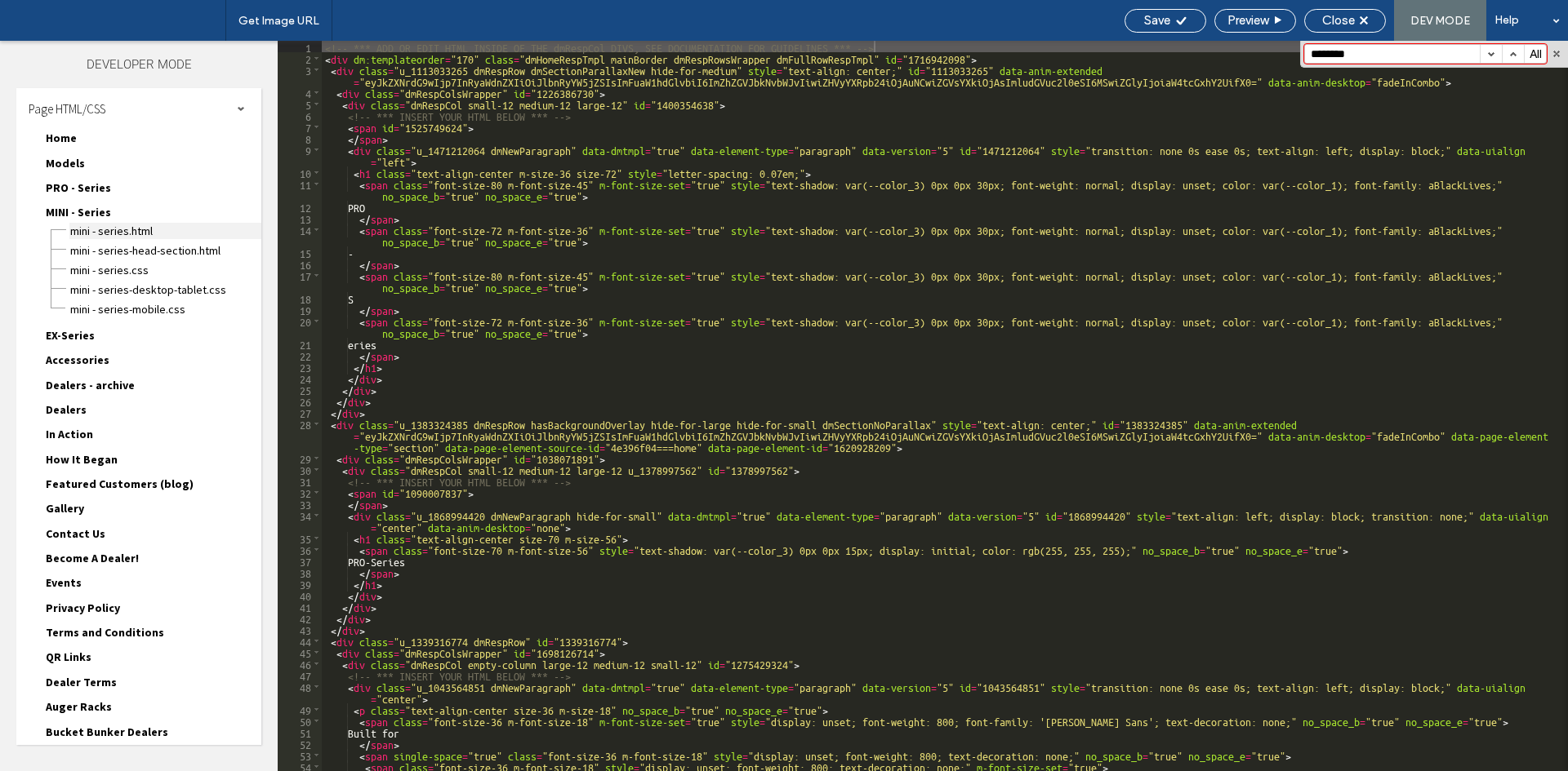
click at [85, 229] on span "MINI - Series.html" at bounding box center [165, 231] width 192 height 16
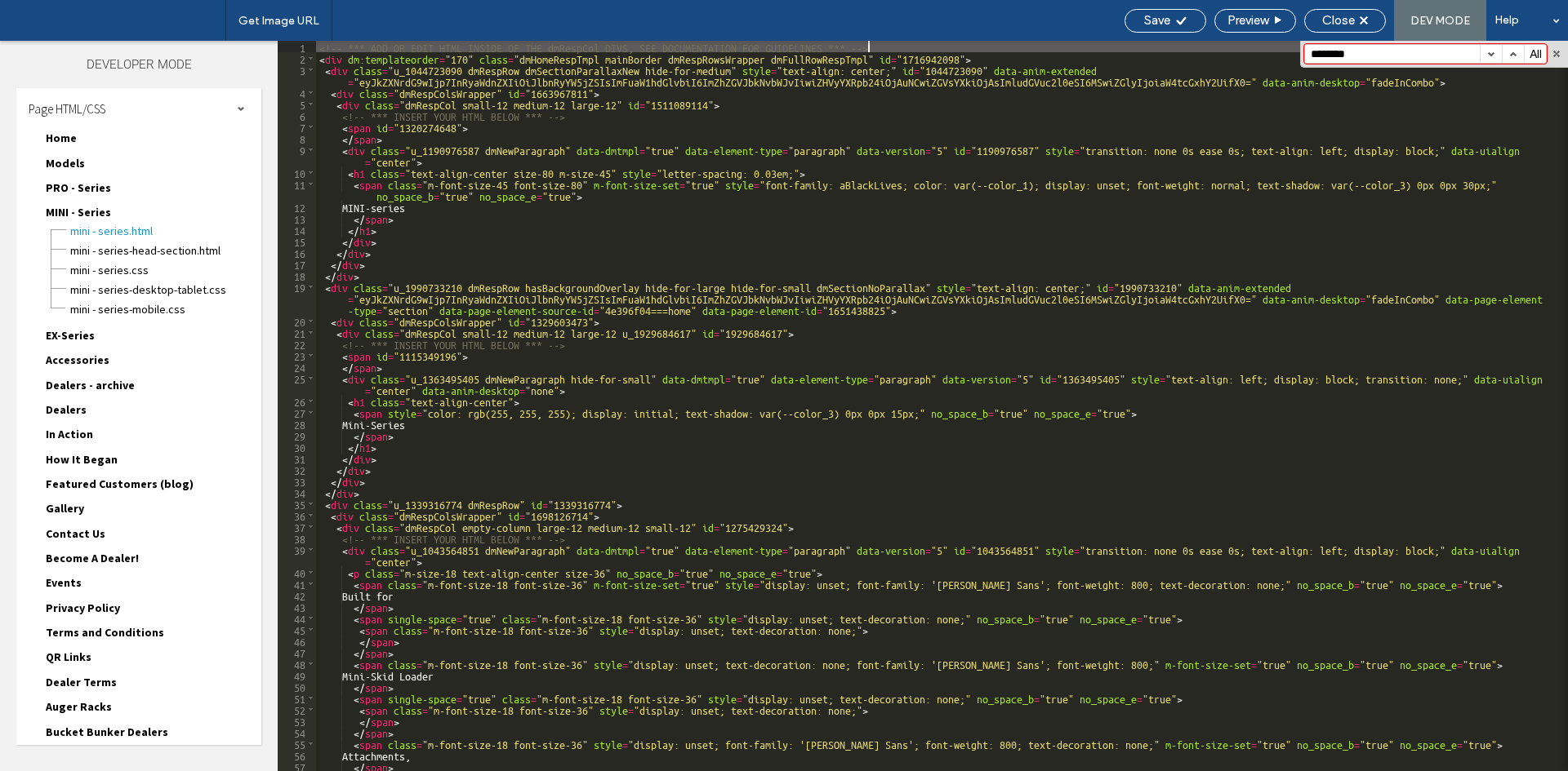
click at [1485, 58] on button "button" at bounding box center [1490, 53] width 22 height 18
click at [85, 208] on span "MINI - Series" at bounding box center [78, 212] width 65 height 14
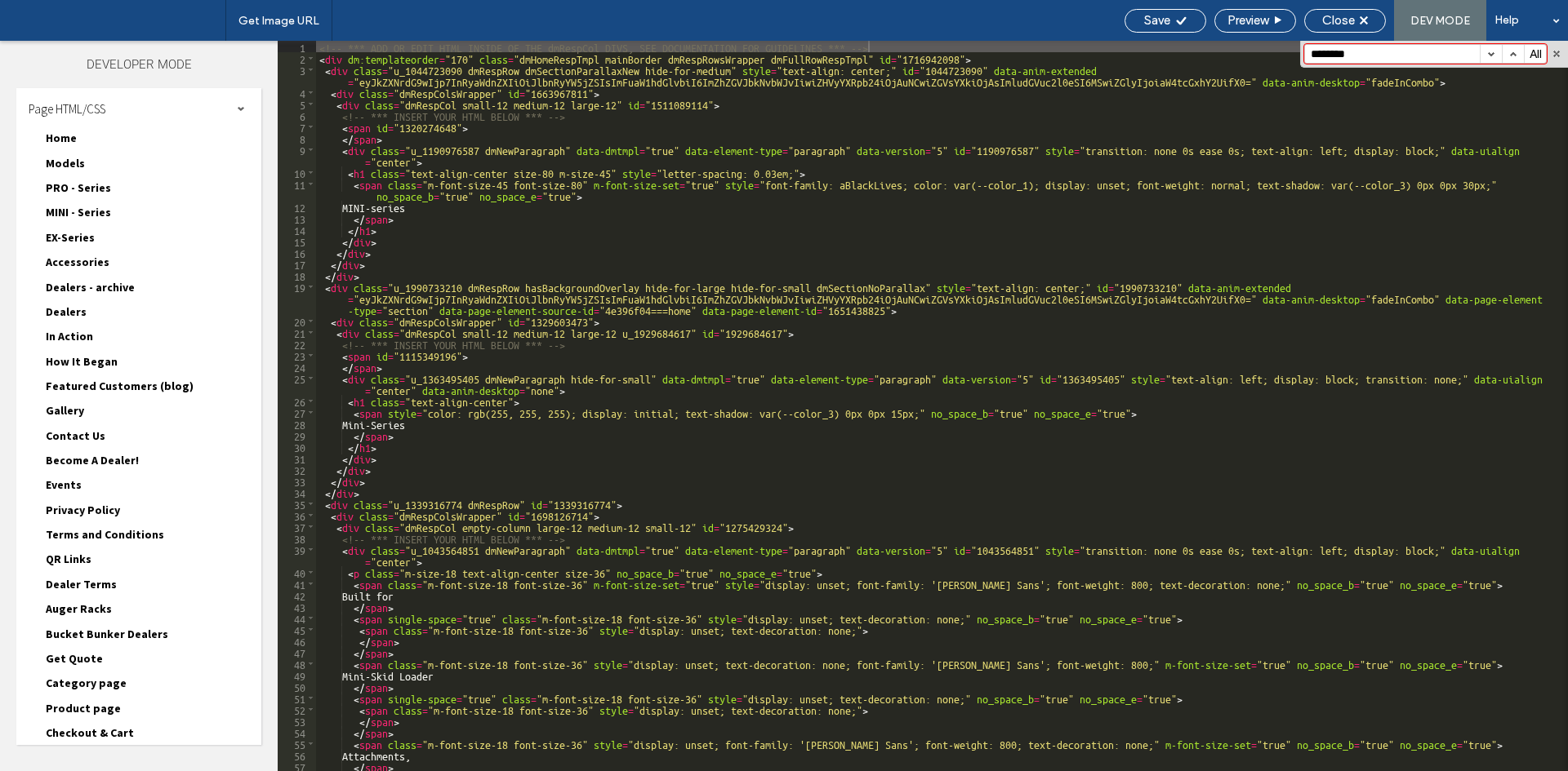
click at [74, 239] on span "EX-Series" at bounding box center [70, 237] width 49 height 14
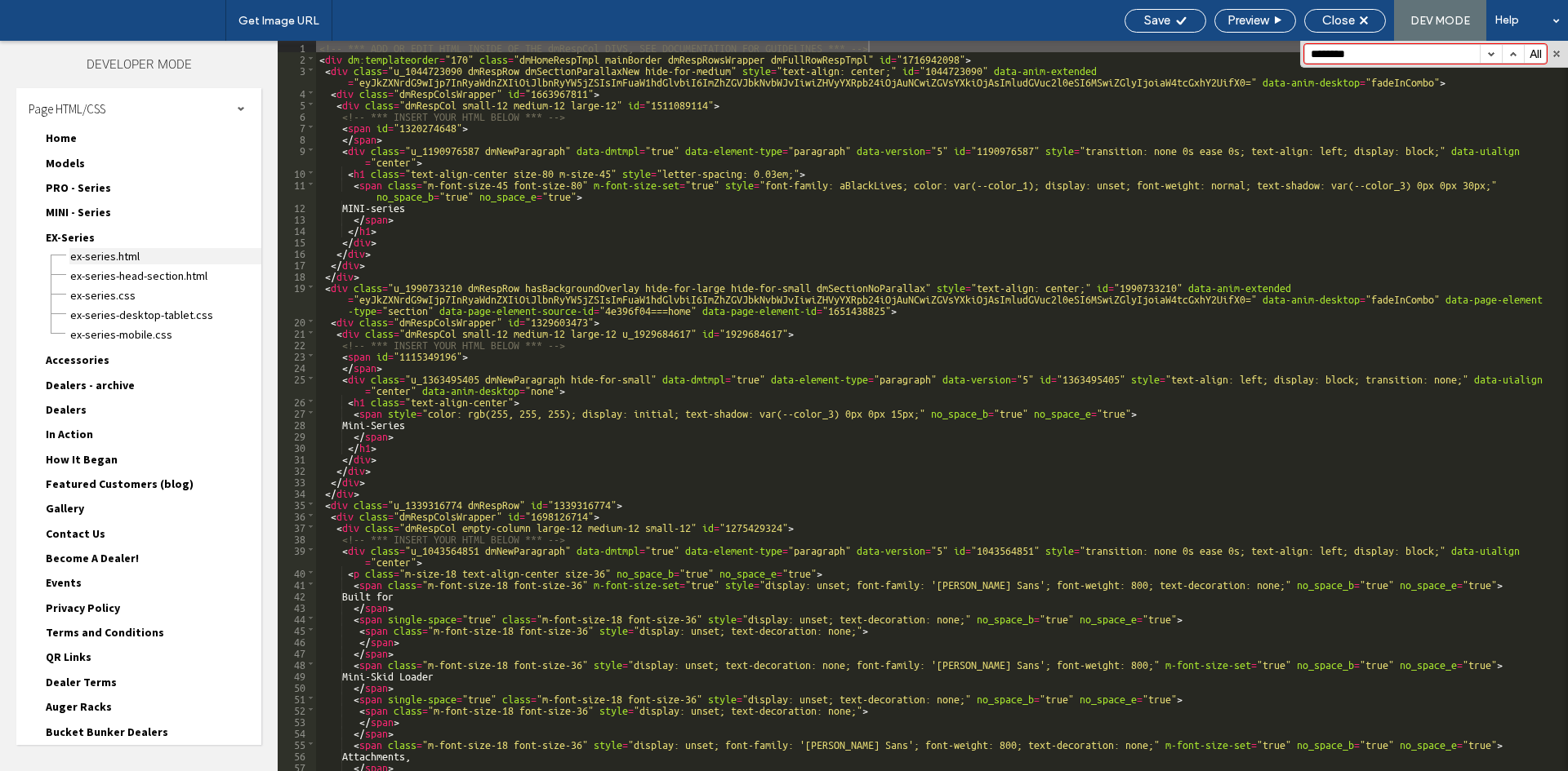
click at [90, 258] on span "EX-Series.html" at bounding box center [165, 256] width 192 height 16
click at [1489, 54] on button "button" at bounding box center [1490, 53] width 22 height 18
click at [79, 245] on div "EX-Series.html" at bounding box center [165, 254] width 192 height 19
click at [76, 236] on span "EX-Series" at bounding box center [70, 237] width 49 height 14
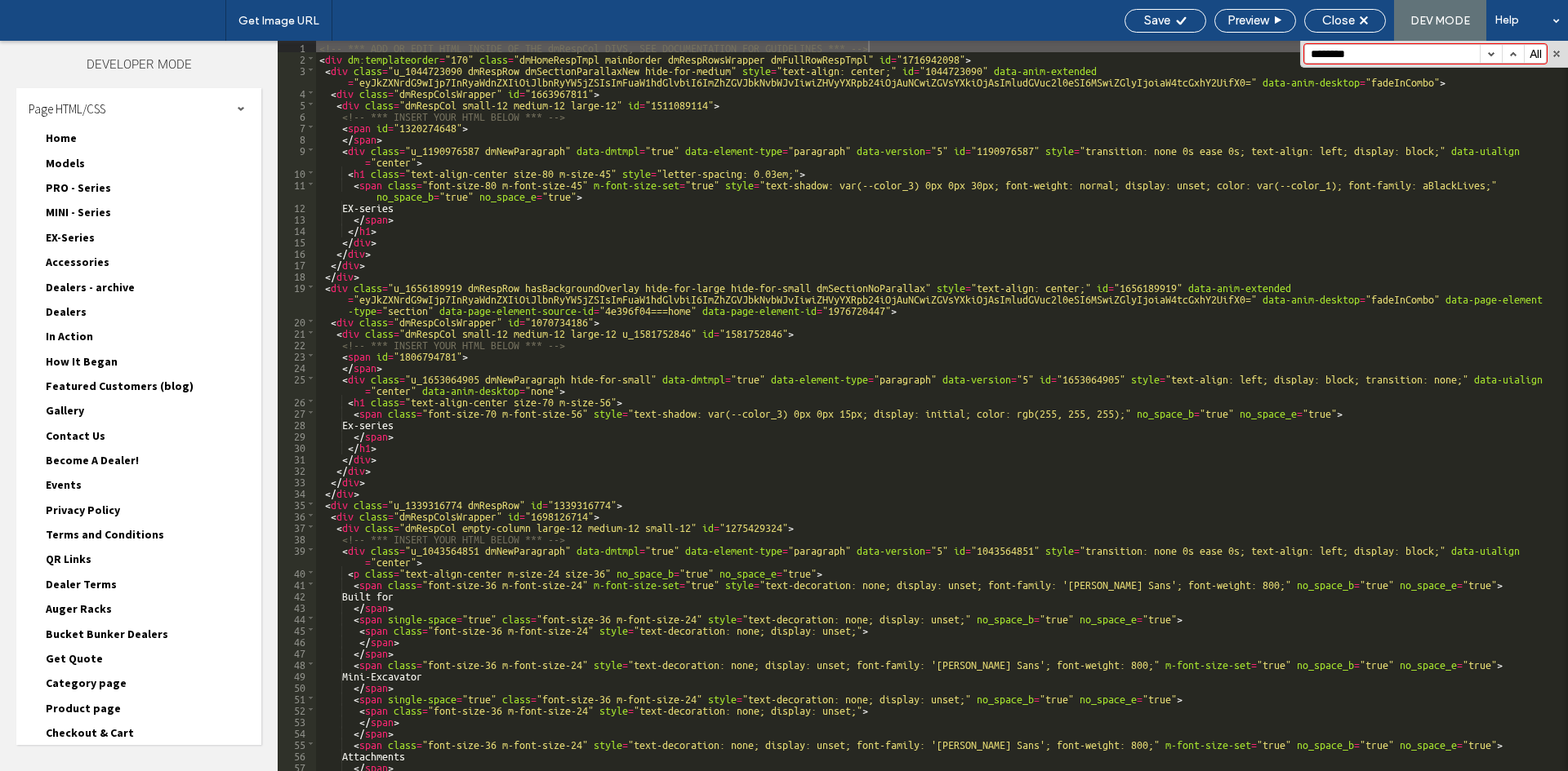
click at [68, 258] on span "Accessories" at bounding box center [77, 262] width 63 height 14
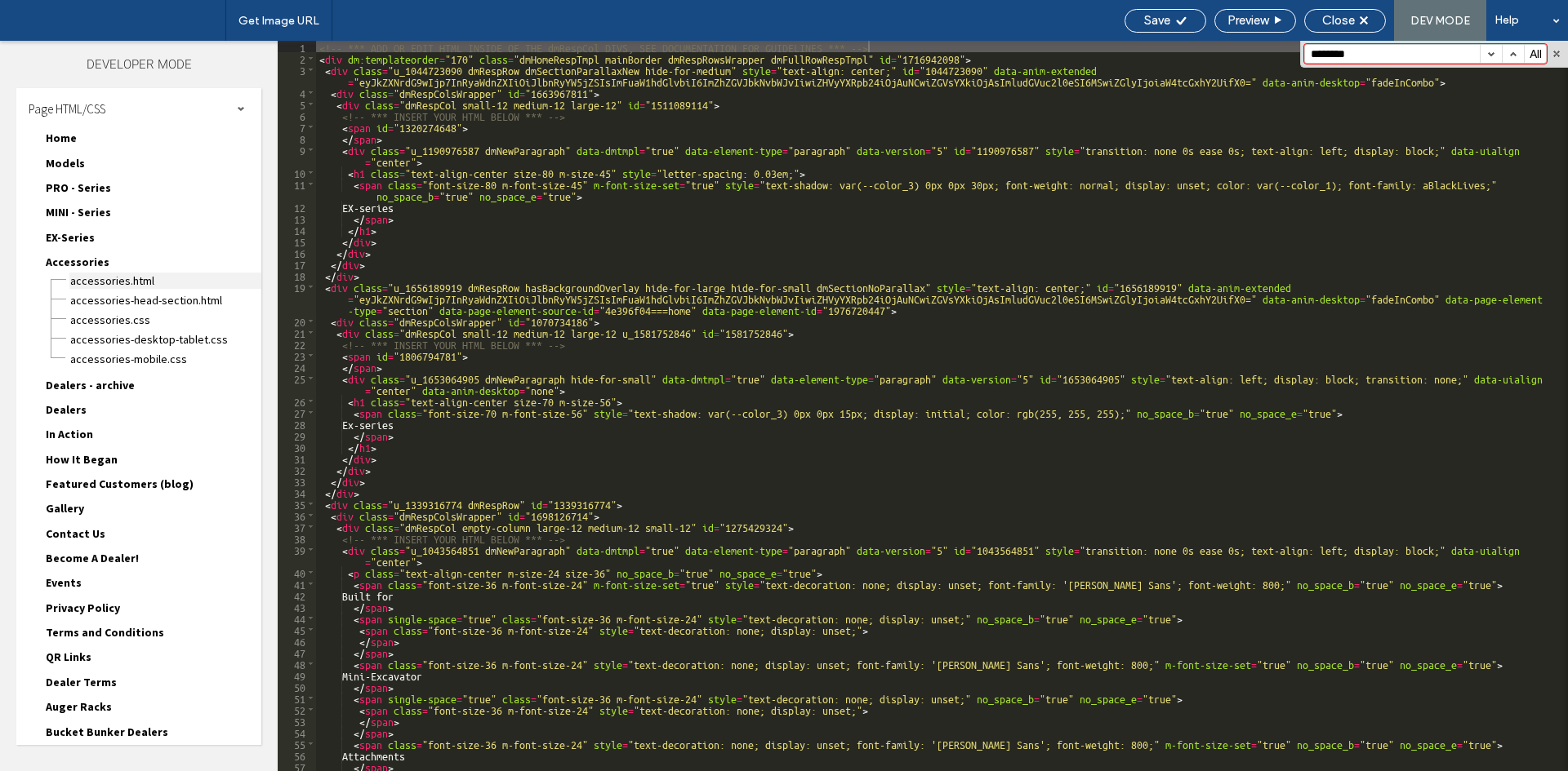
click at [86, 285] on span "Accessories.html" at bounding box center [165, 280] width 192 height 16
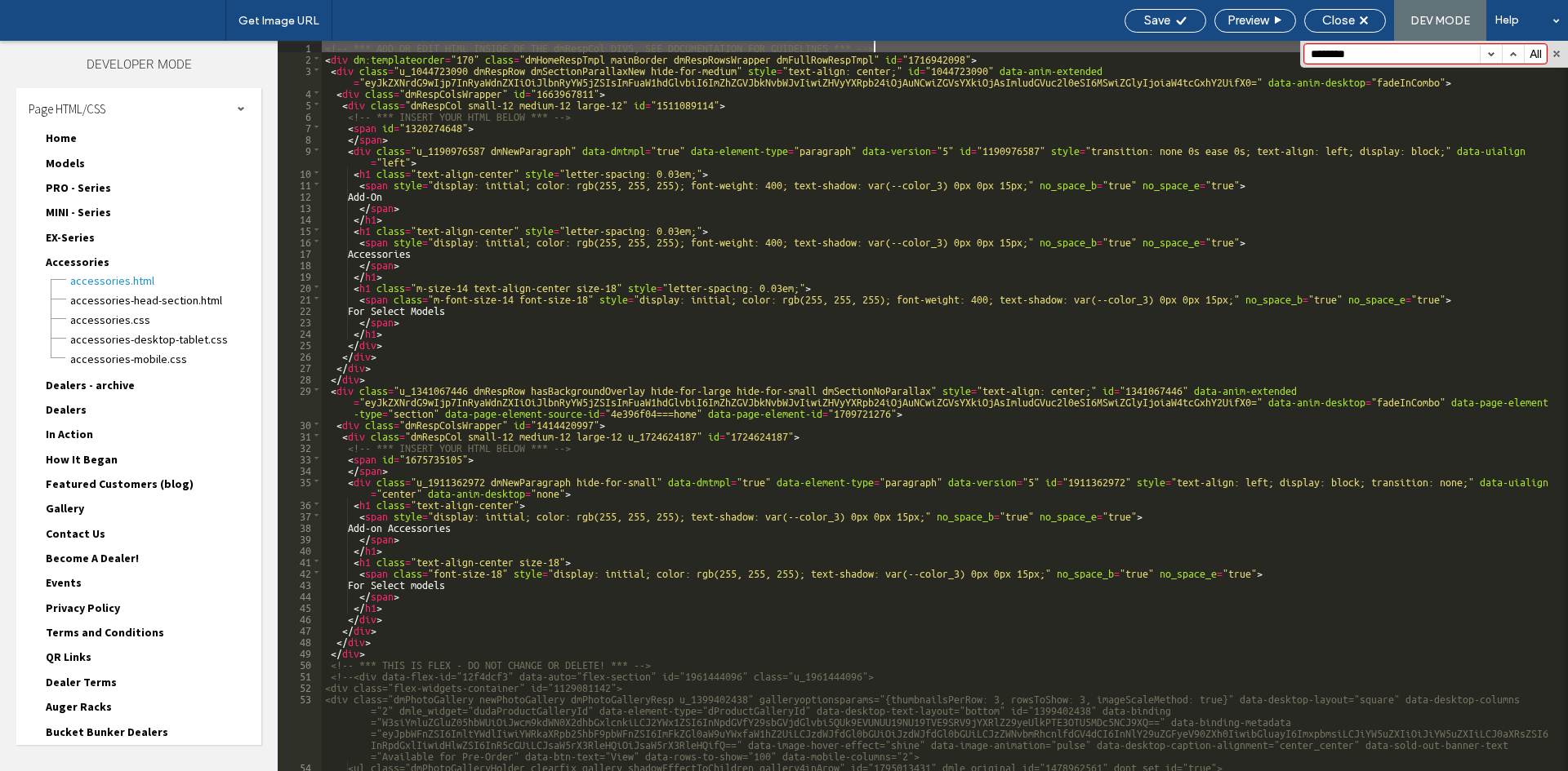
click at [1488, 55] on button "button" at bounding box center [1490, 53] width 22 height 18
click at [95, 262] on span "Accessories" at bounding box center [77, 262] width 63 height 14
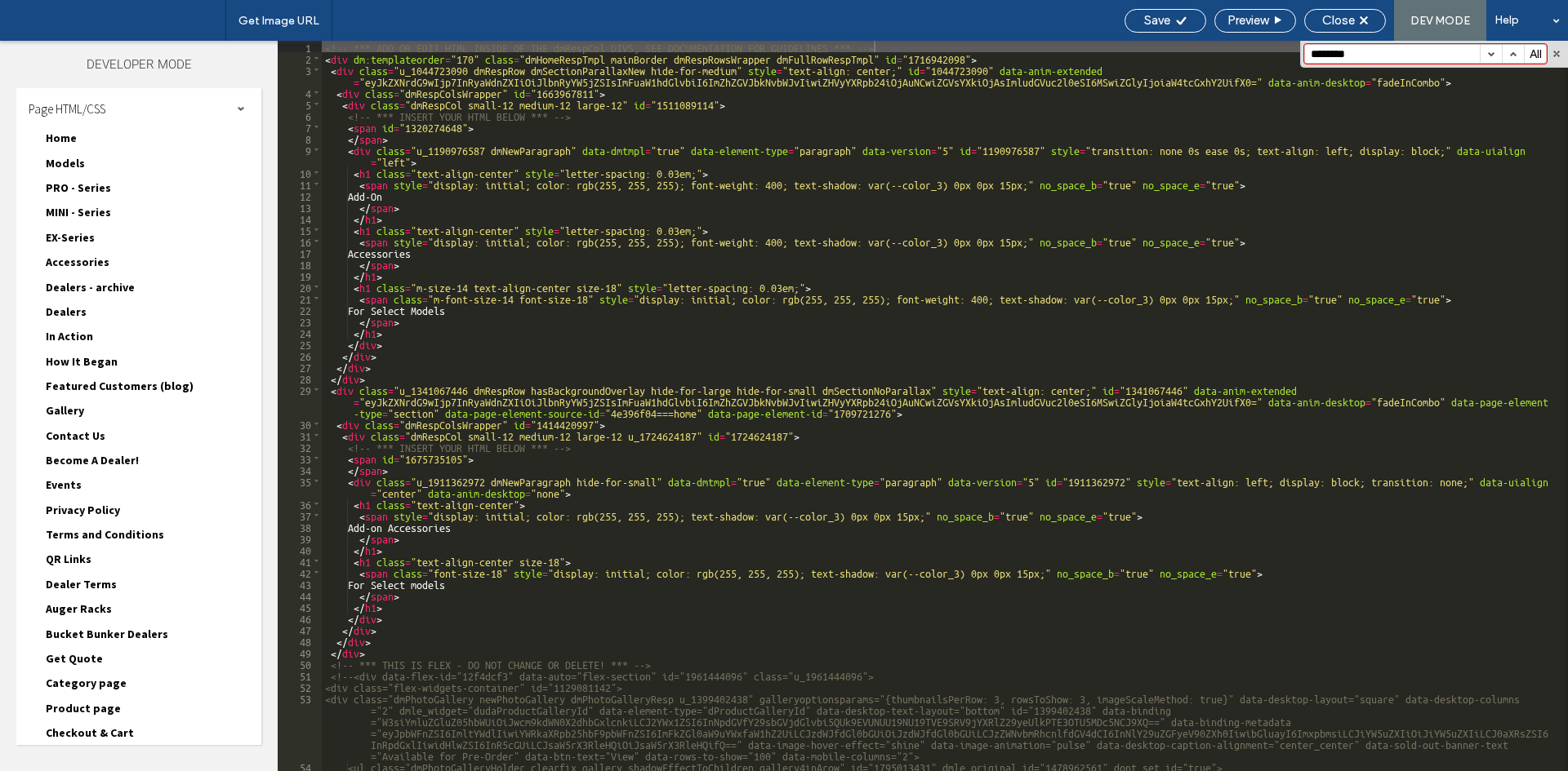
click at [86, 285] on span "Dealers - archive" at bounding box center [90, 287] width 89 height 14
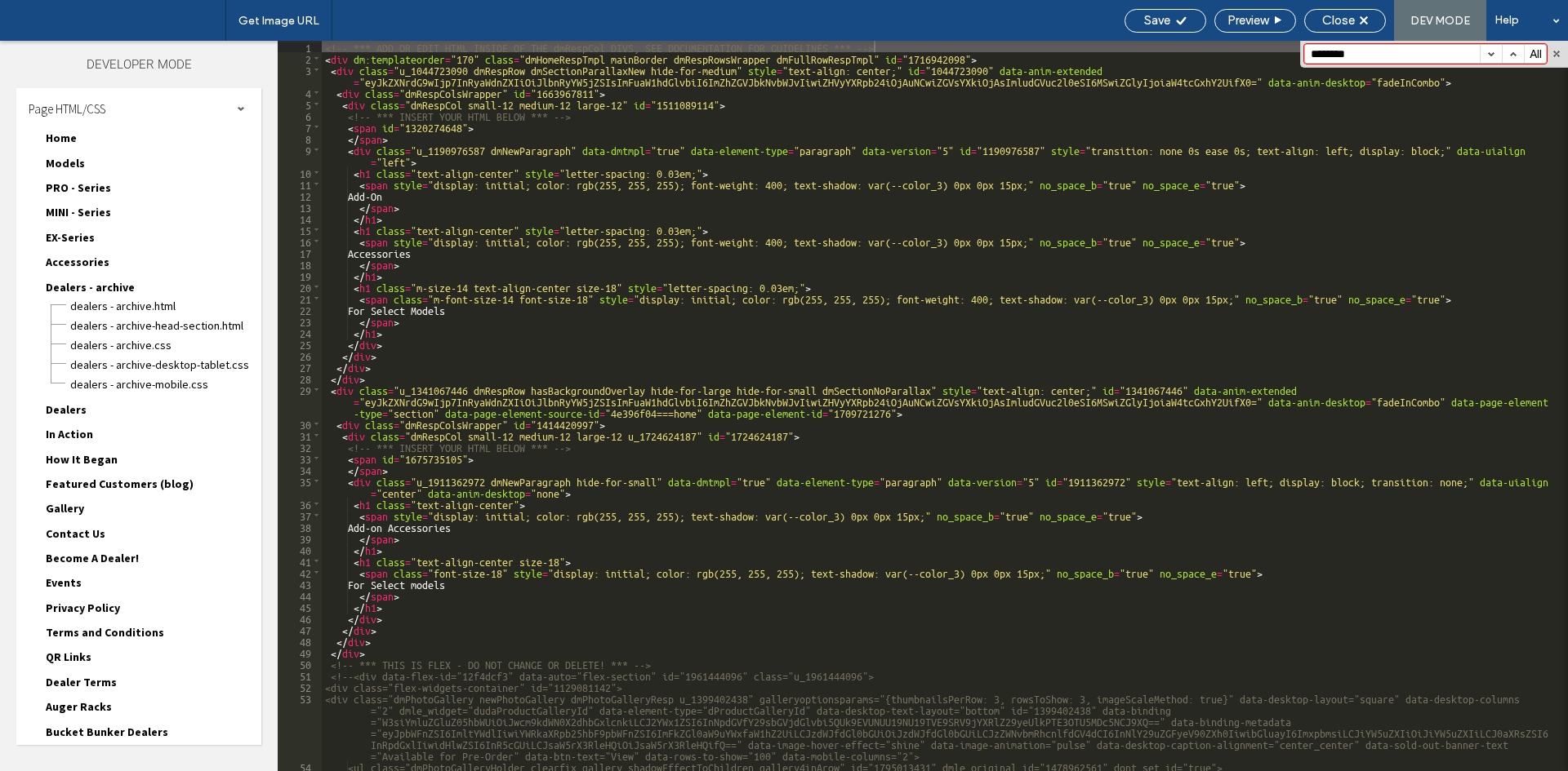
click at [83, 266] on span "Accessories" at bounding box center [77, 262] width 63 height 14
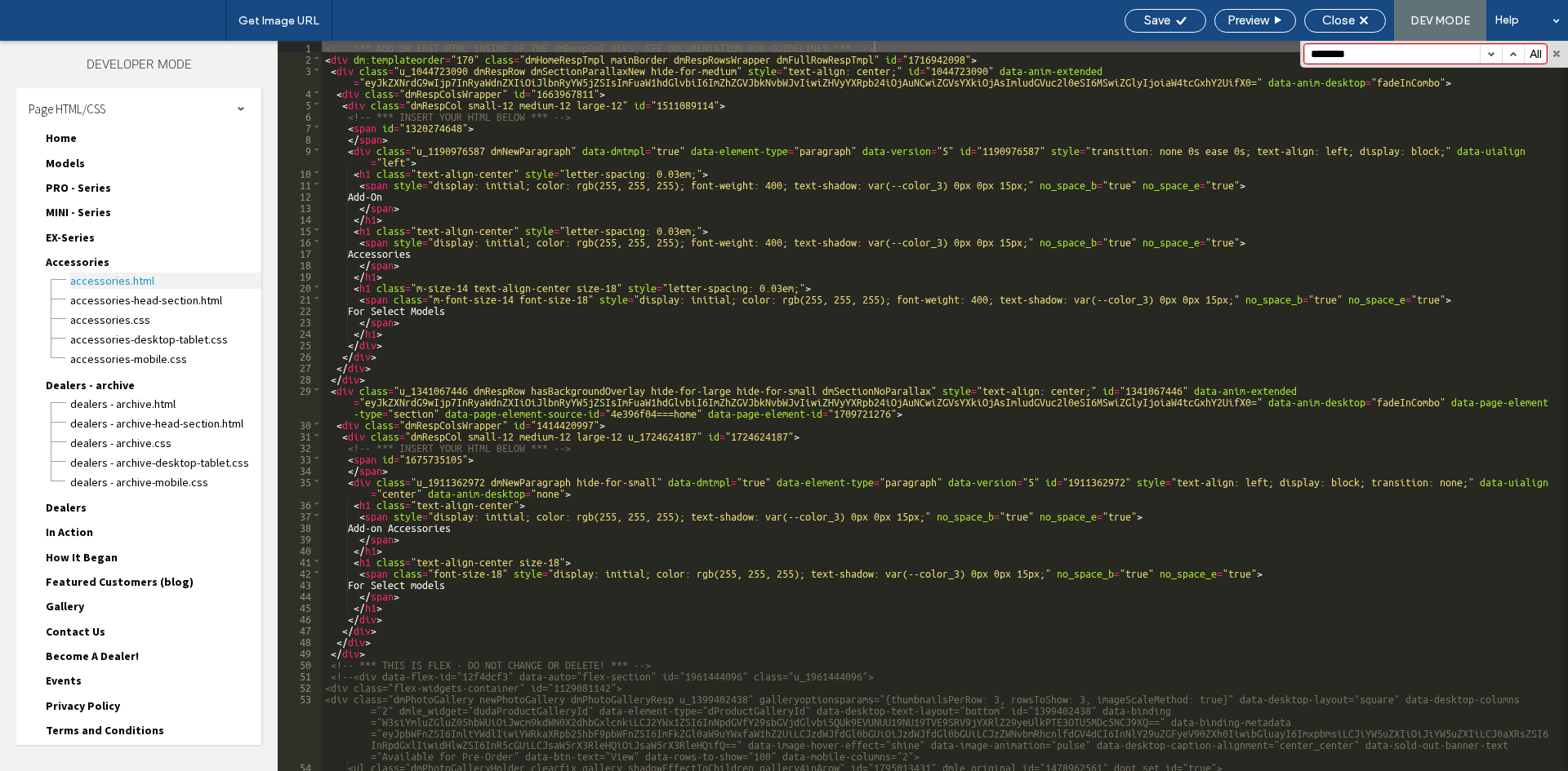
click at [84, 282] on span "Accessories.html" at bounding box center [165, 280] width 192 height 16
click at [74, 259] on span "Accessories" at bounding box center [77, 262] width 63 height 14
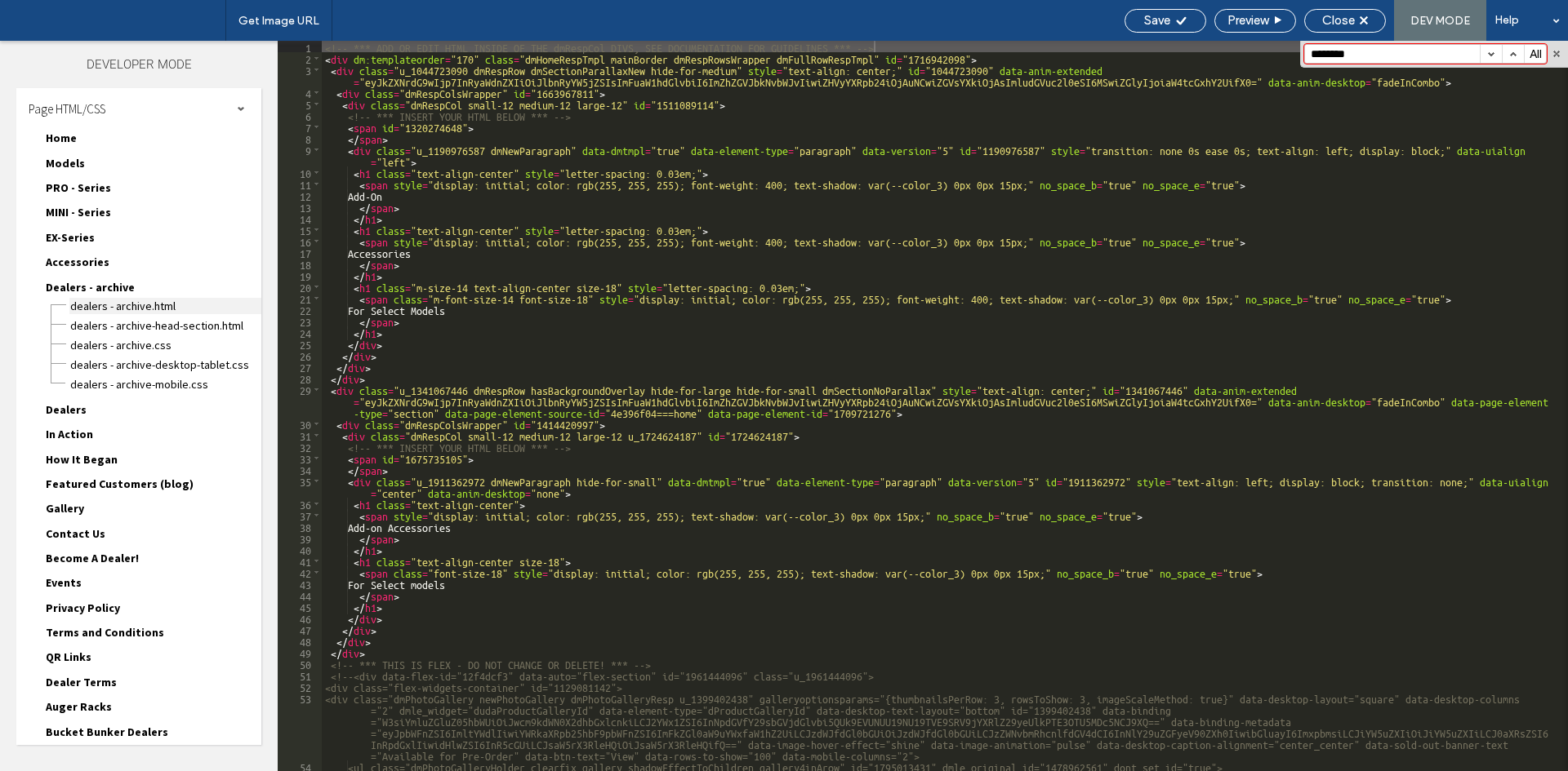
click at [91, 306] on span "Dealers - archive.html" at bounding box center [165, 306] width 192 height 16
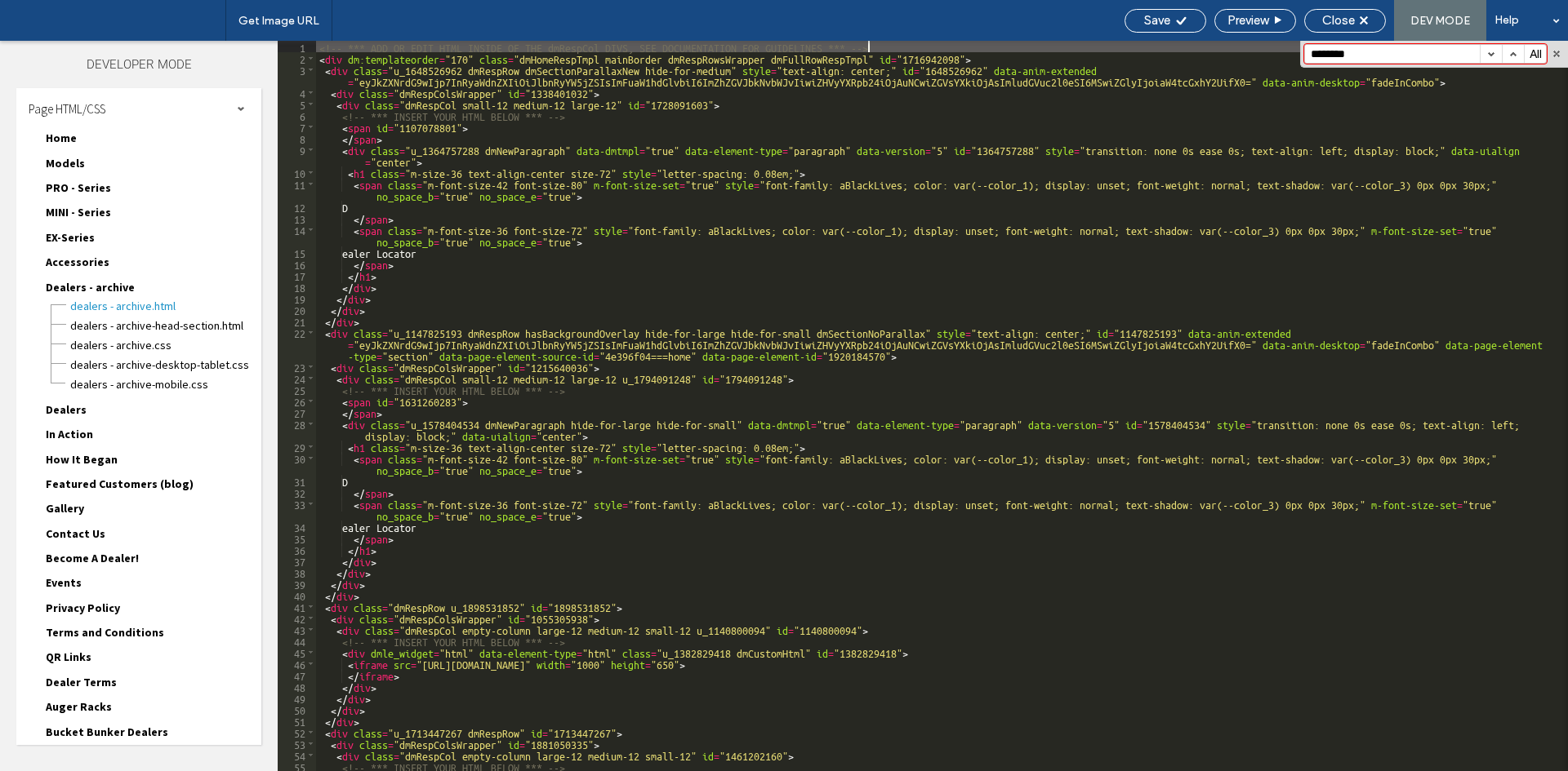
click at [1488, 51] on button "button" at bounding box center [1490, 53] width 22 height 18
click at [61, 283] on span "Dealers - archive" at bounding box center [90, 287] width 89 height 14
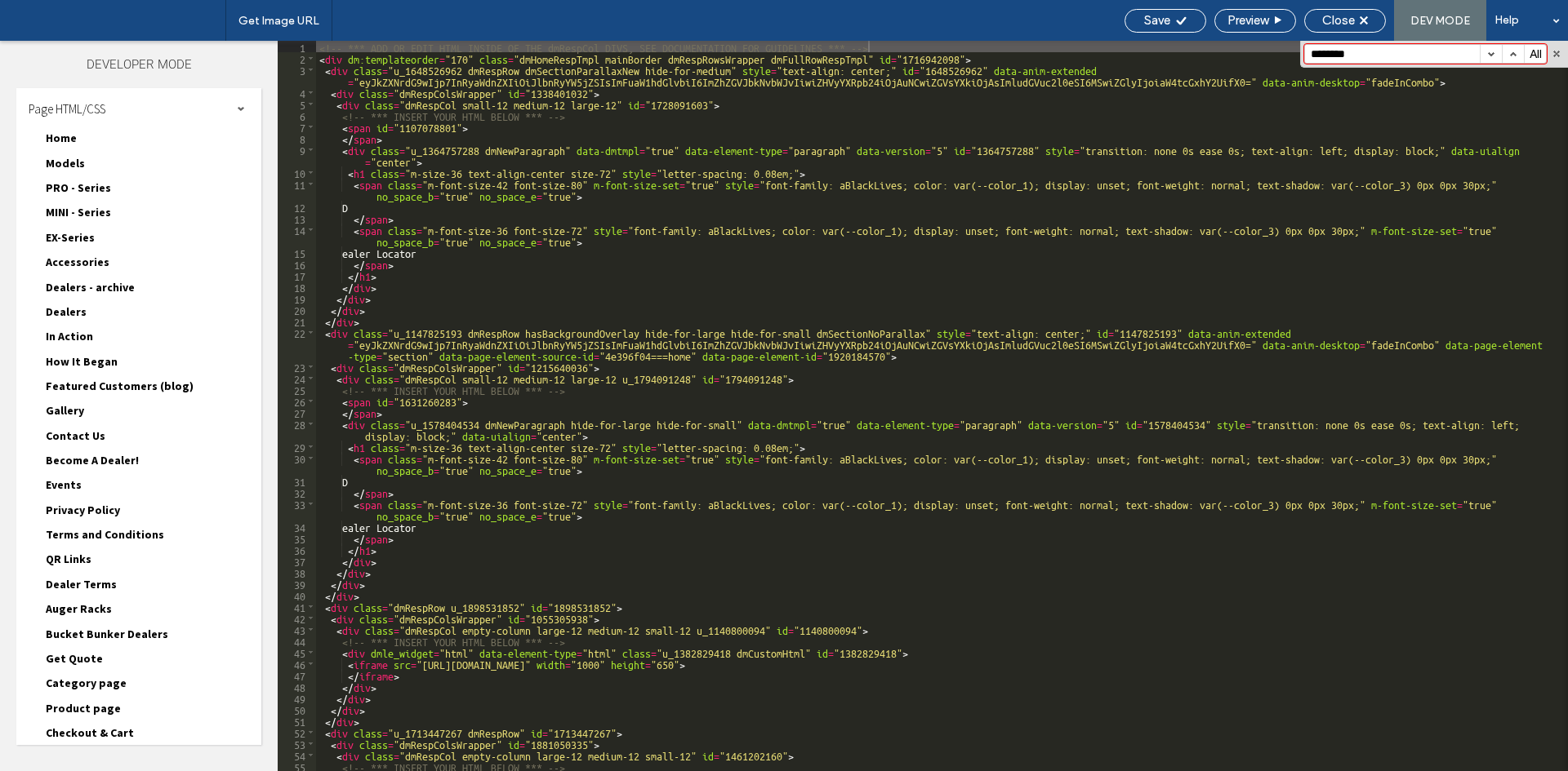
click at [67, 318] on span "Dealers" at bounding box center [66, 312] width 41 height 14
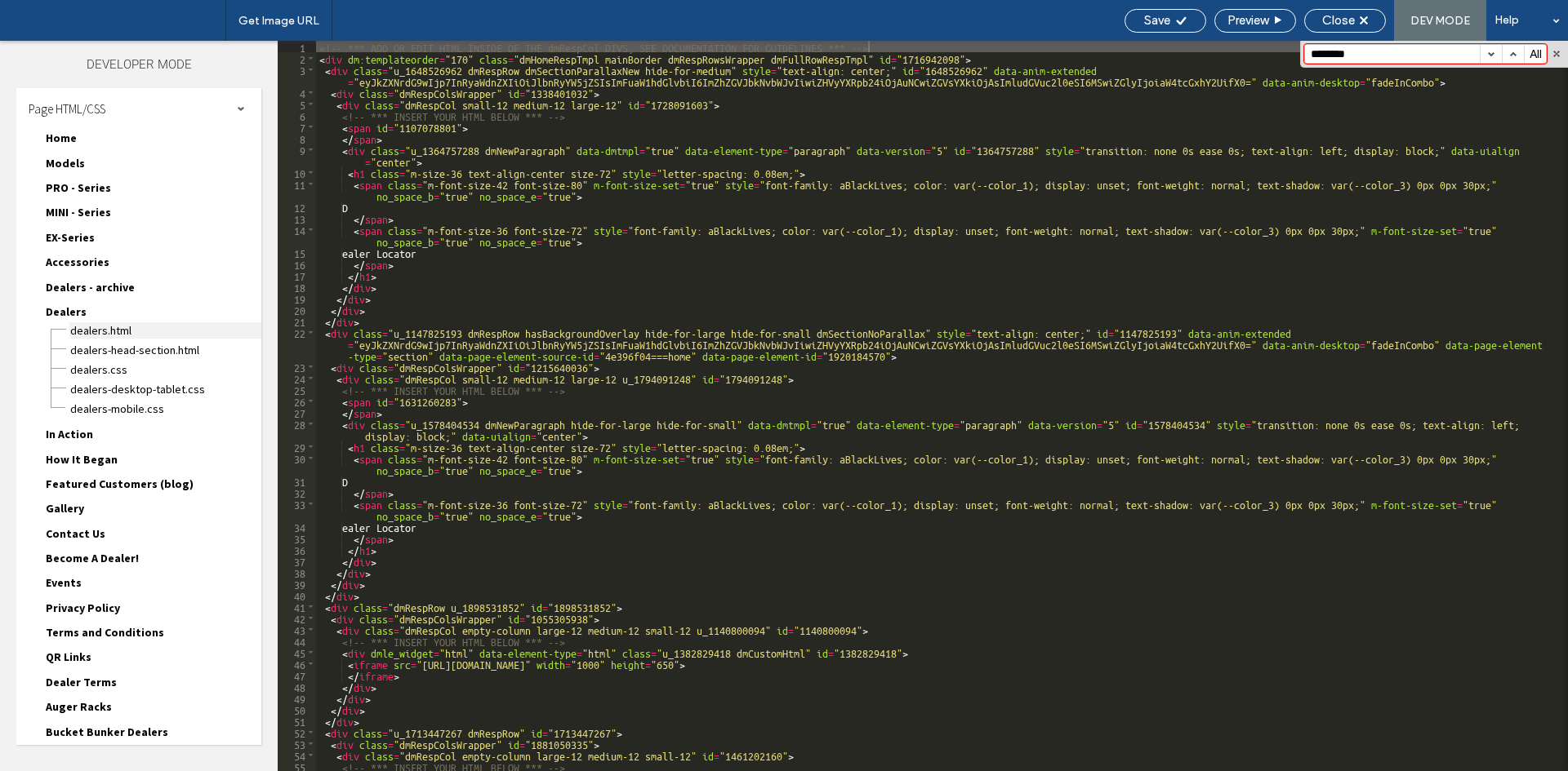
click at [107, 330] on span "Dealers.html" at bounding box center [165, 330] width 192 height 16
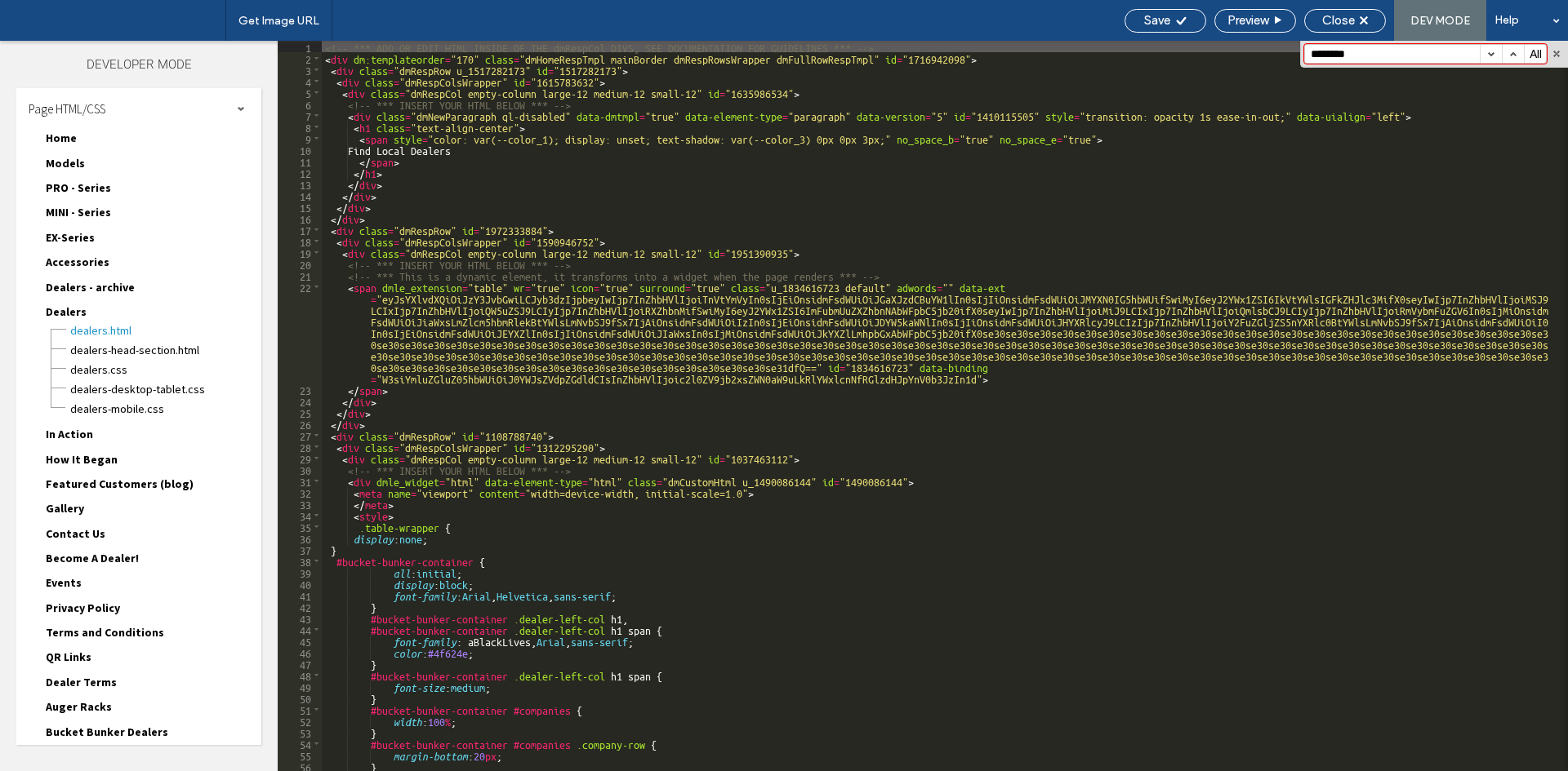
click at [1492, 49] on button "button" at bounding box center [1490, 53] width 22 height 18
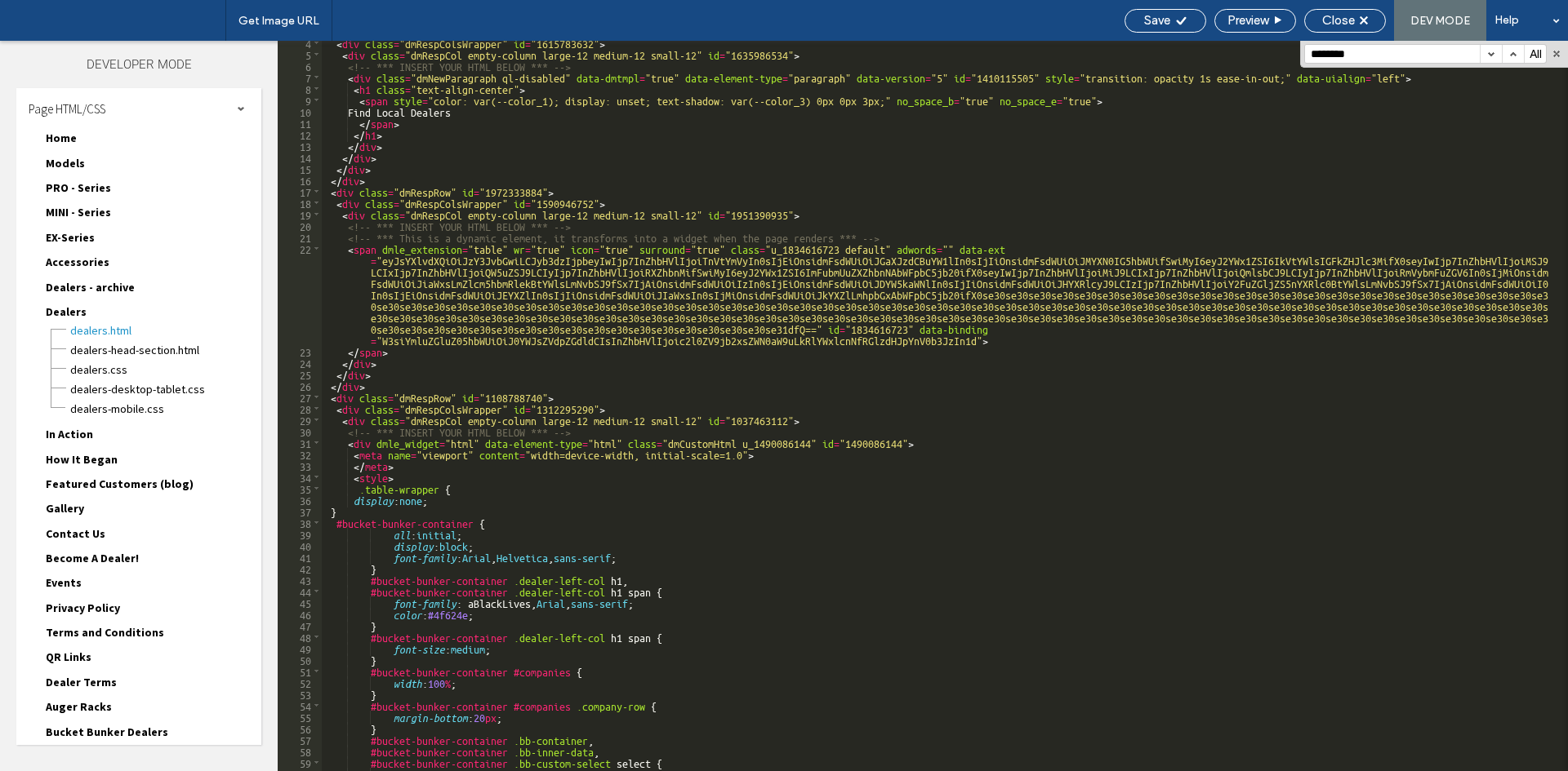
scroll to position [38, 0]
click at [318, 442] on span at bounding box center [316, 443] width 9 height 12
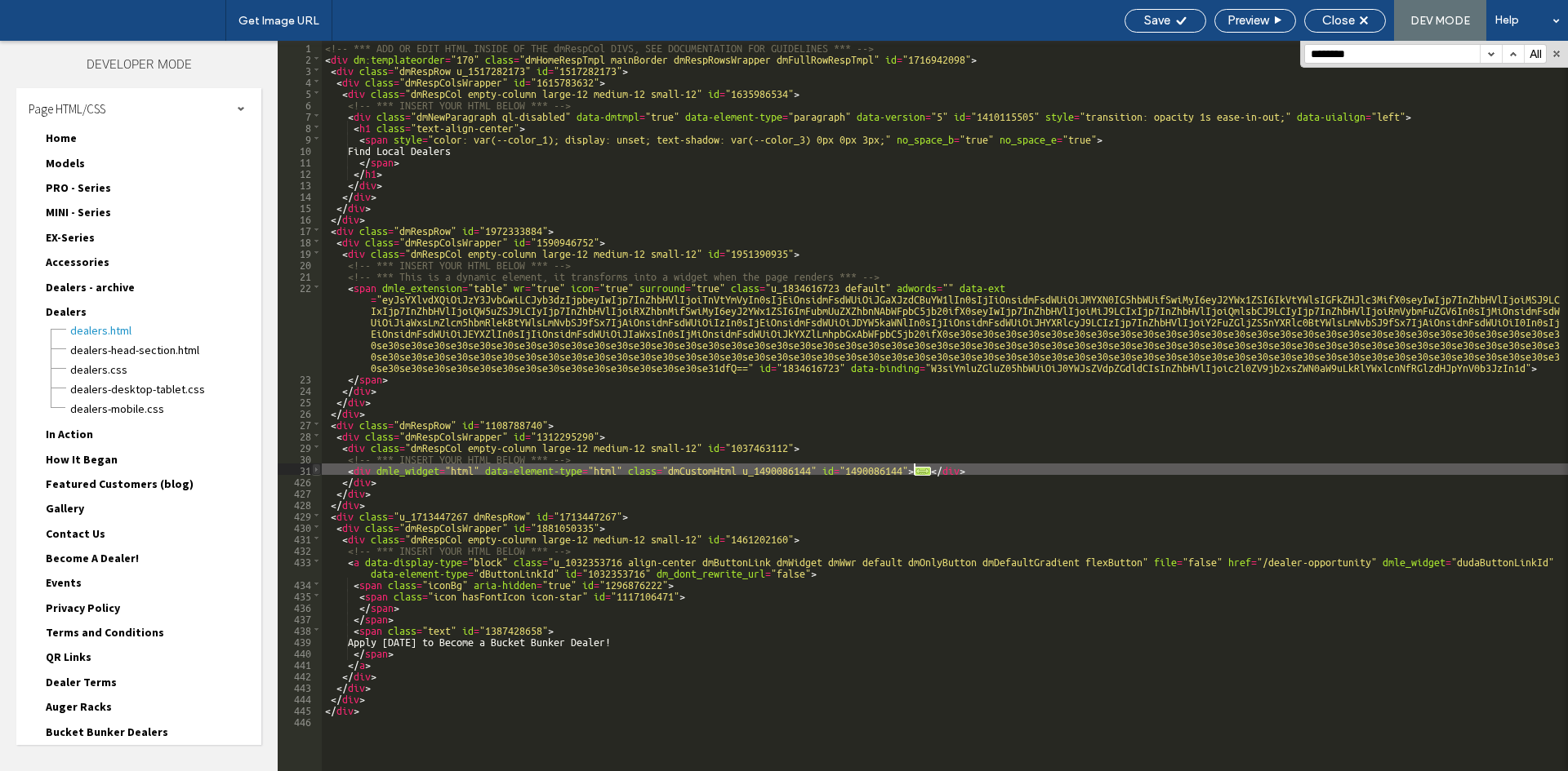
click at [318, 470] on span at bounding box center [316, 470] width 9 height 12
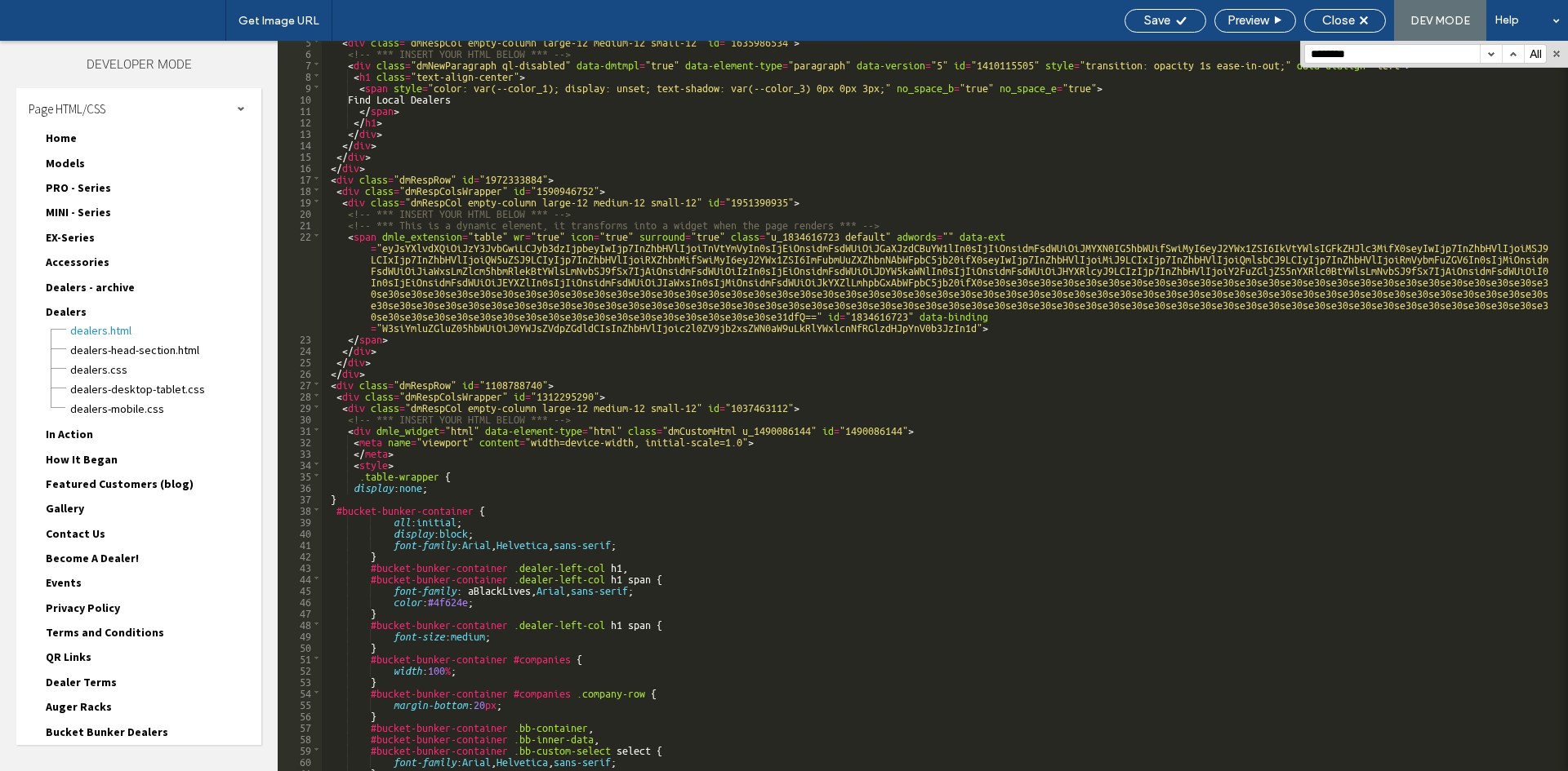
scroll to position [0, 0]
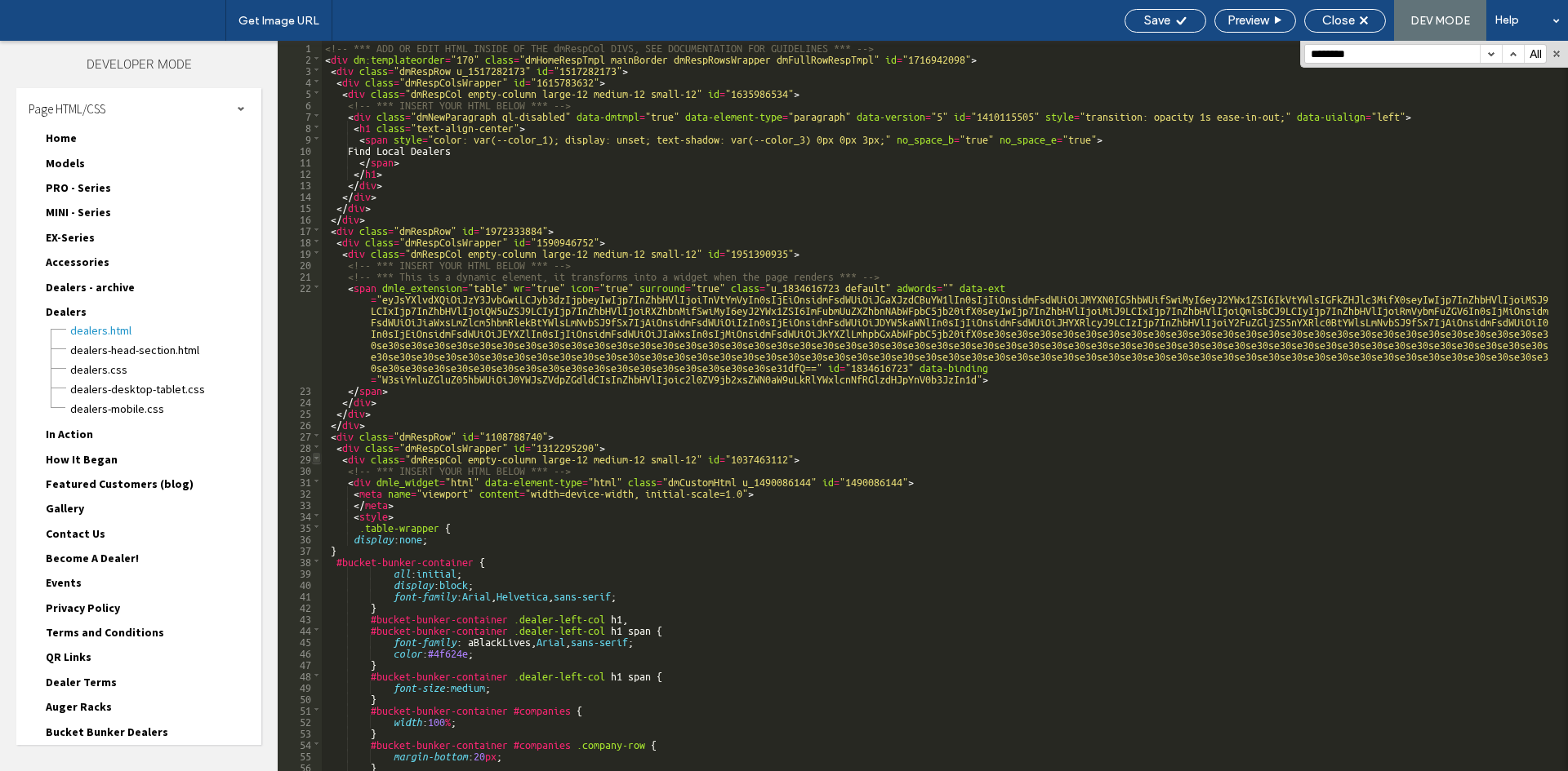
click at [317, 459] on span at bounding box center [316, 458] width 9 height 12
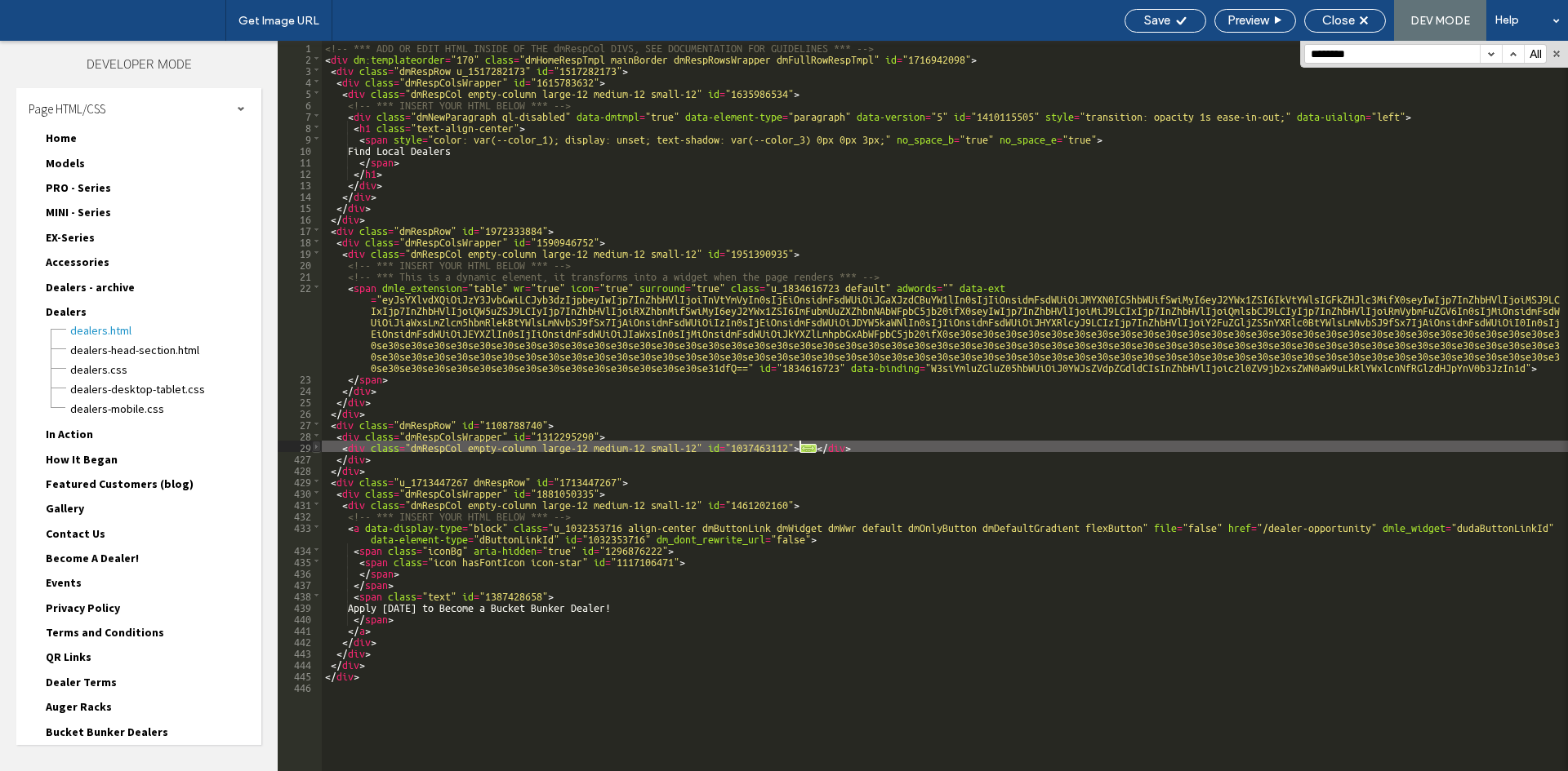
click at [318, 448] on span at bounding box center [316, 447] width 9 height 12
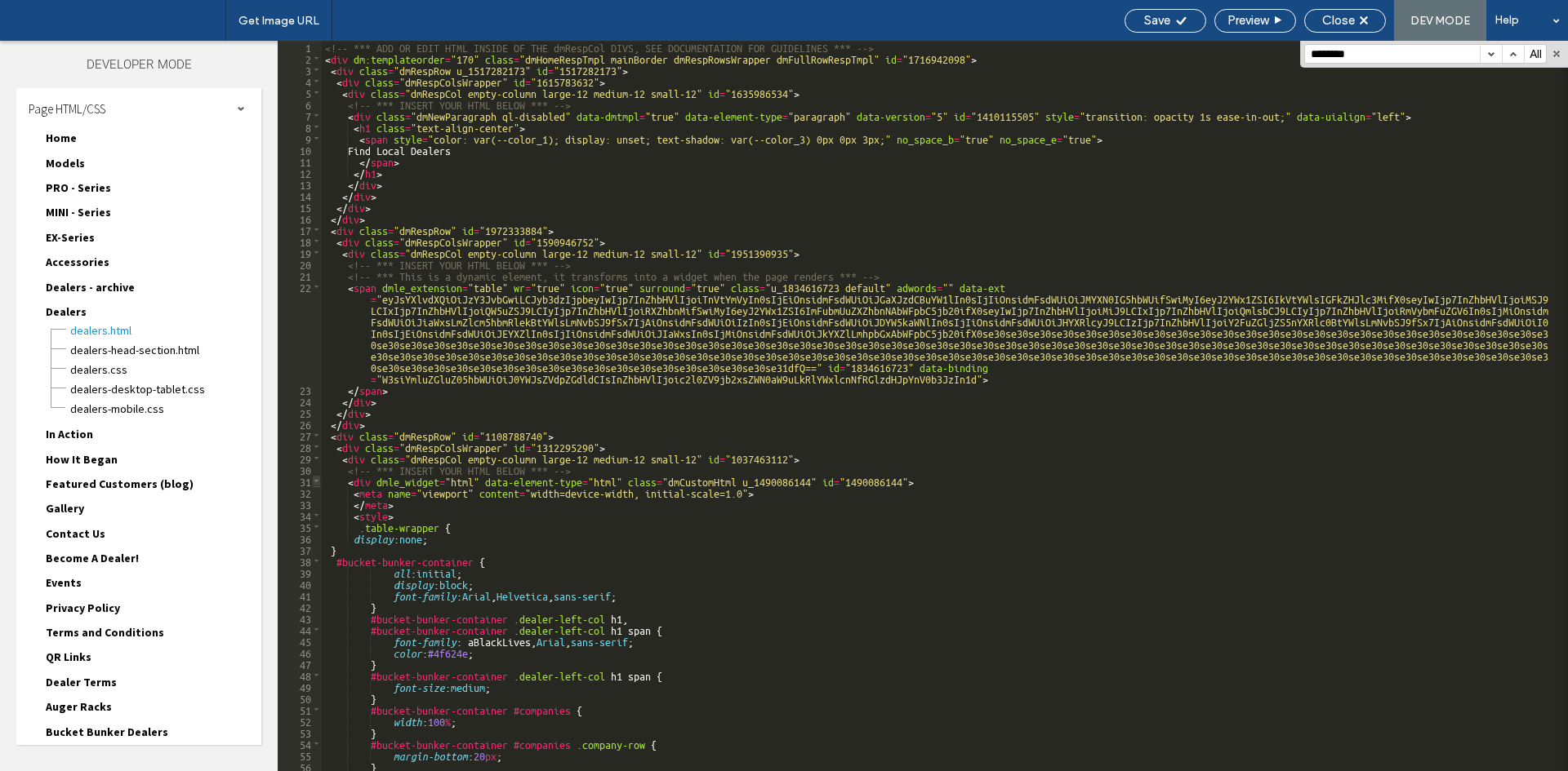
click at [314, 481] on span at bounding box center [316, 481] width 9 height 12
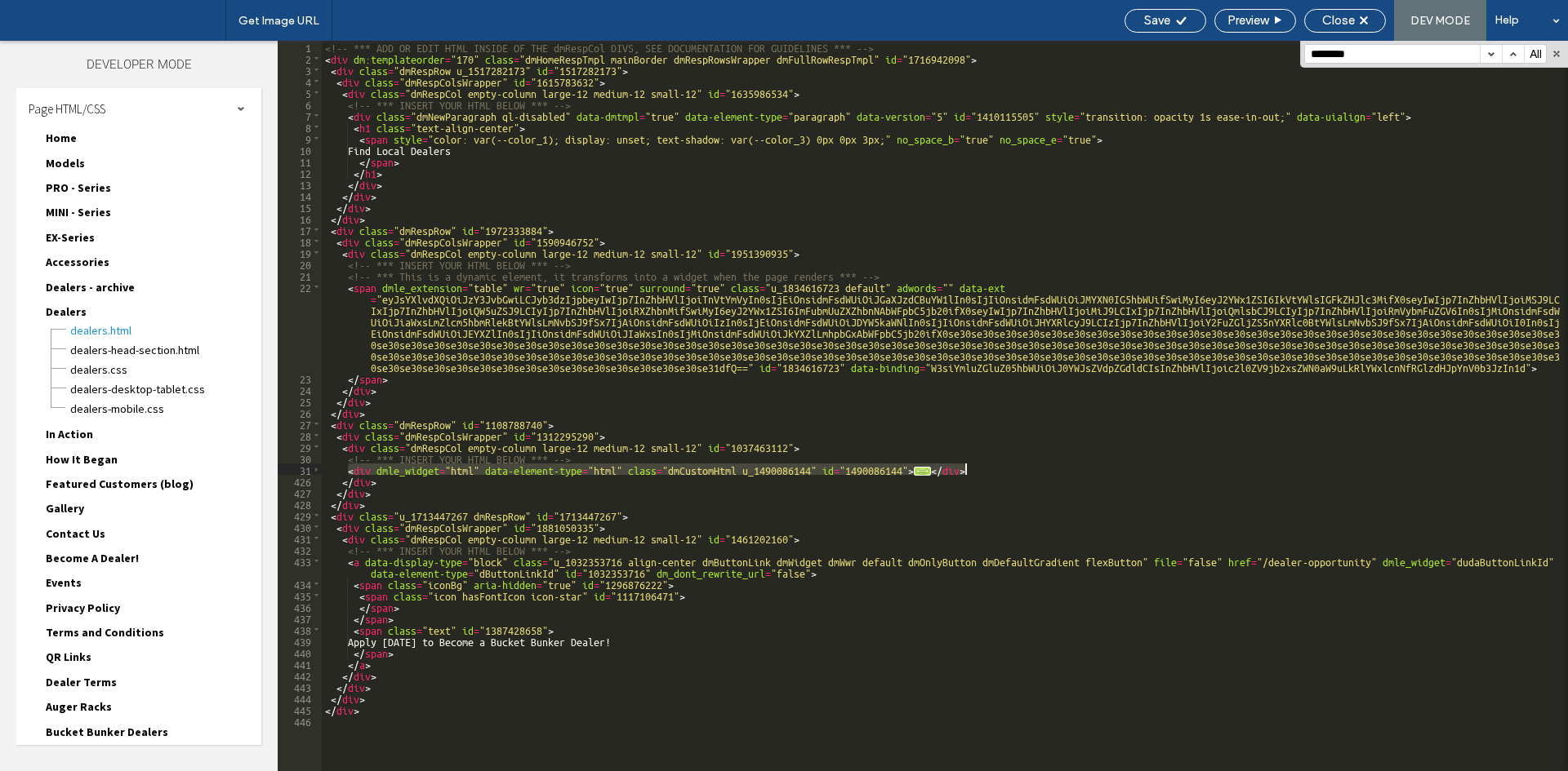
drag, startPoint x: 346, startPoint y: 470, endPoint x: 1020, endPoint y: 466, distance: 674.0
click at [1020, 466] on div "<!-- *** ADD OR EDIT HTML INSIDE OF THE dmRespCol DIVS, SEE DOCUMENTATION FOR G…" at bounding box center [945, 417] width 1246 height 753
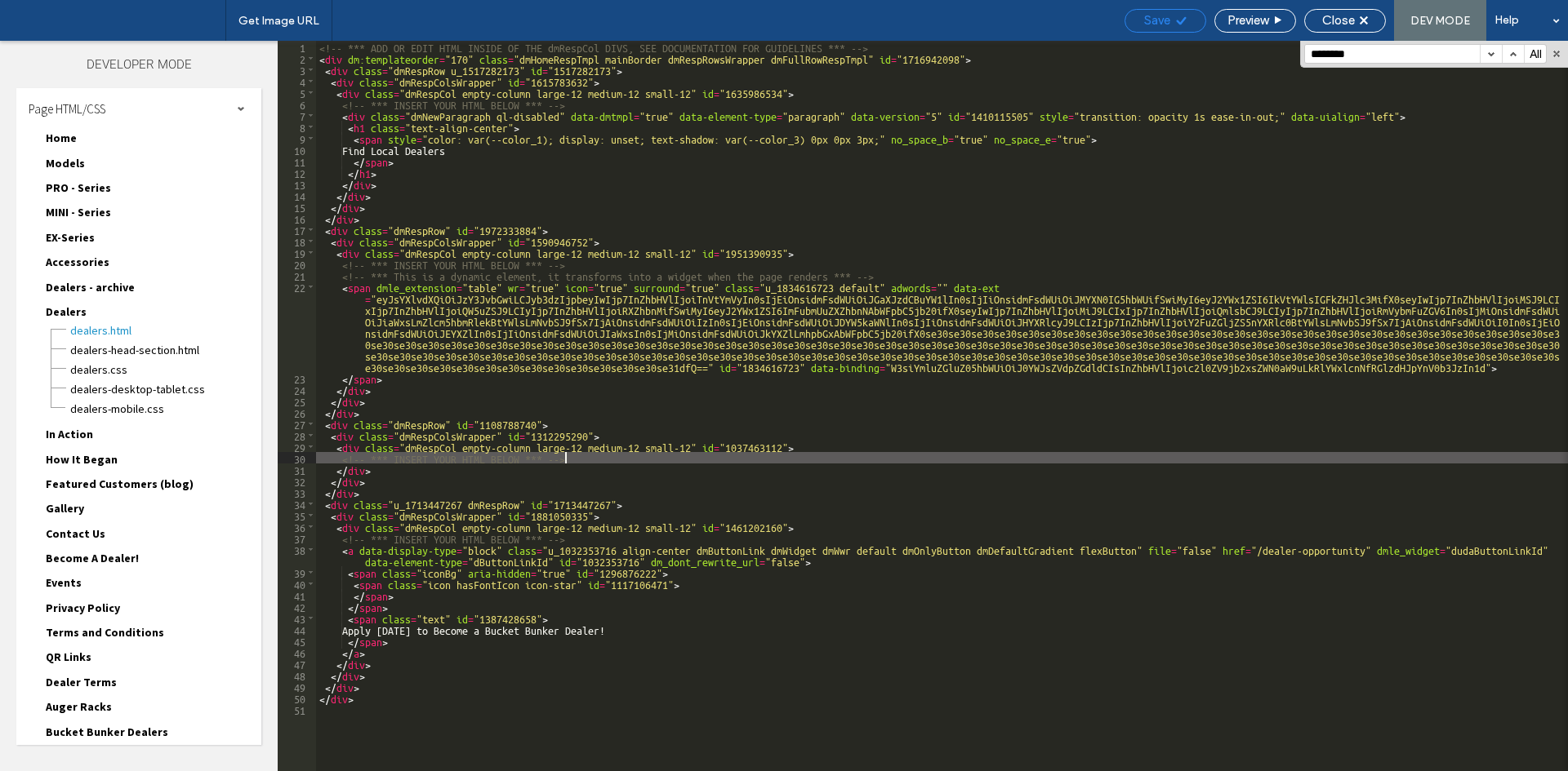
click at [1161, 23] on span "Save" at bounding box center [1157, 19] width 26 height 14
click at [68, 432] on span "In Action" at bounding box center [69, 434] width 47 height 14
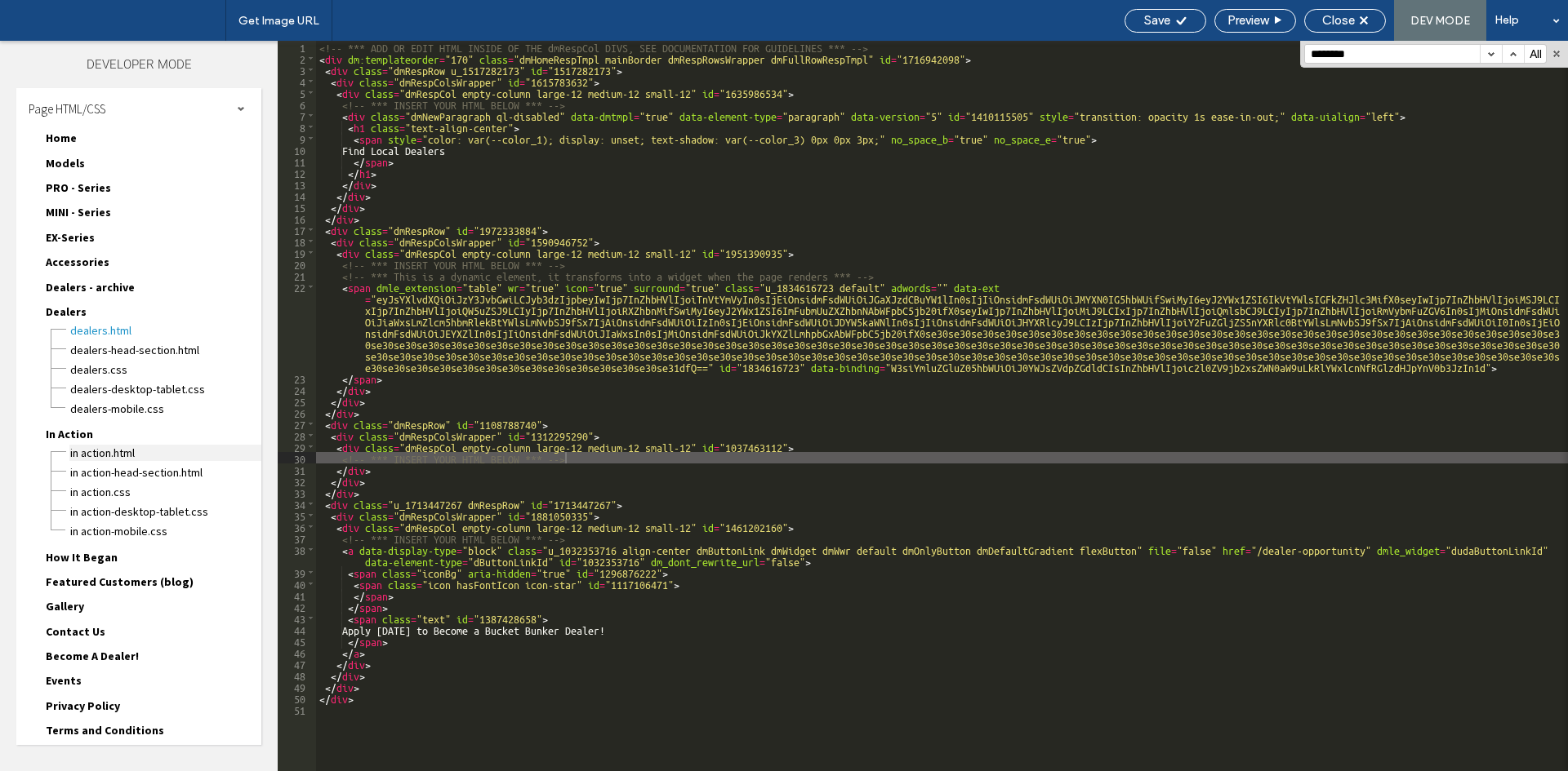
click at [85, 456] on span "In Action.html" at bounding box center [165, 453] width 192 height 16
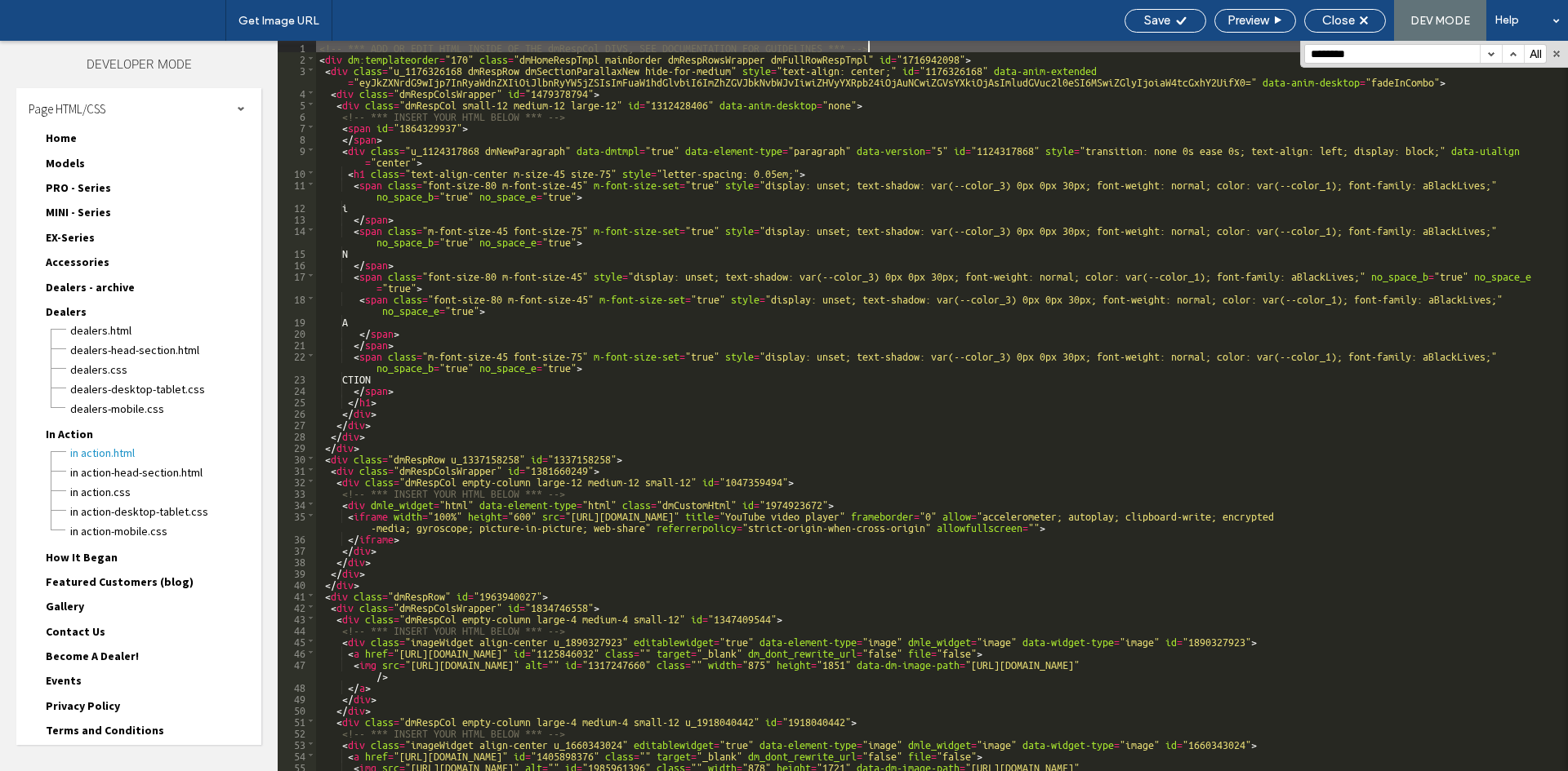
click at [1493, 57] on button "button" at bounding box center [1490, 53] width 22 height 18
click at [66, 315] on span "Dealers" at bounding box center [66, 312] width 41 height 14
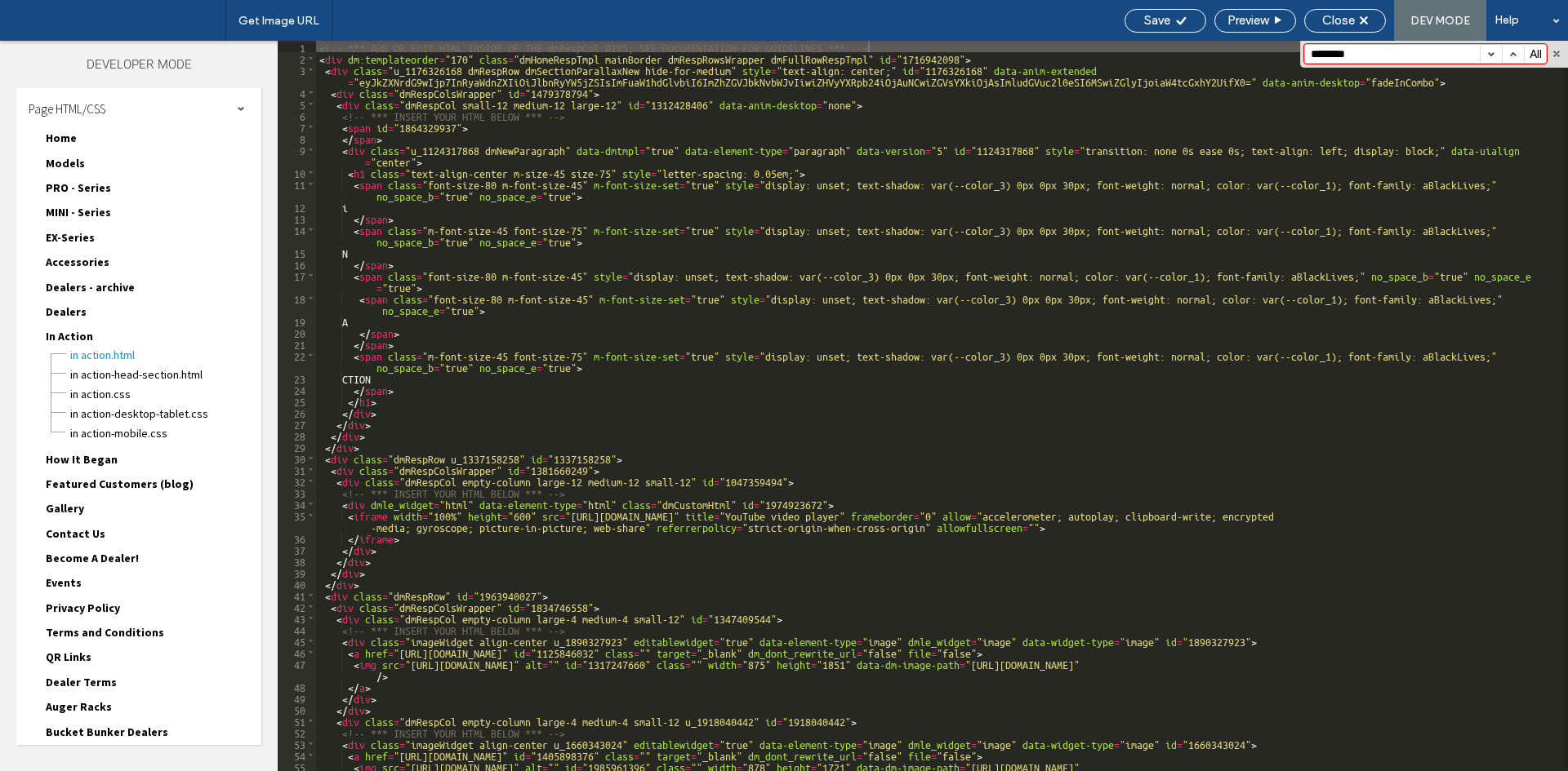
click at [68, 333] on span "In Action" at bounding box center [69, 336] width 47 height 14
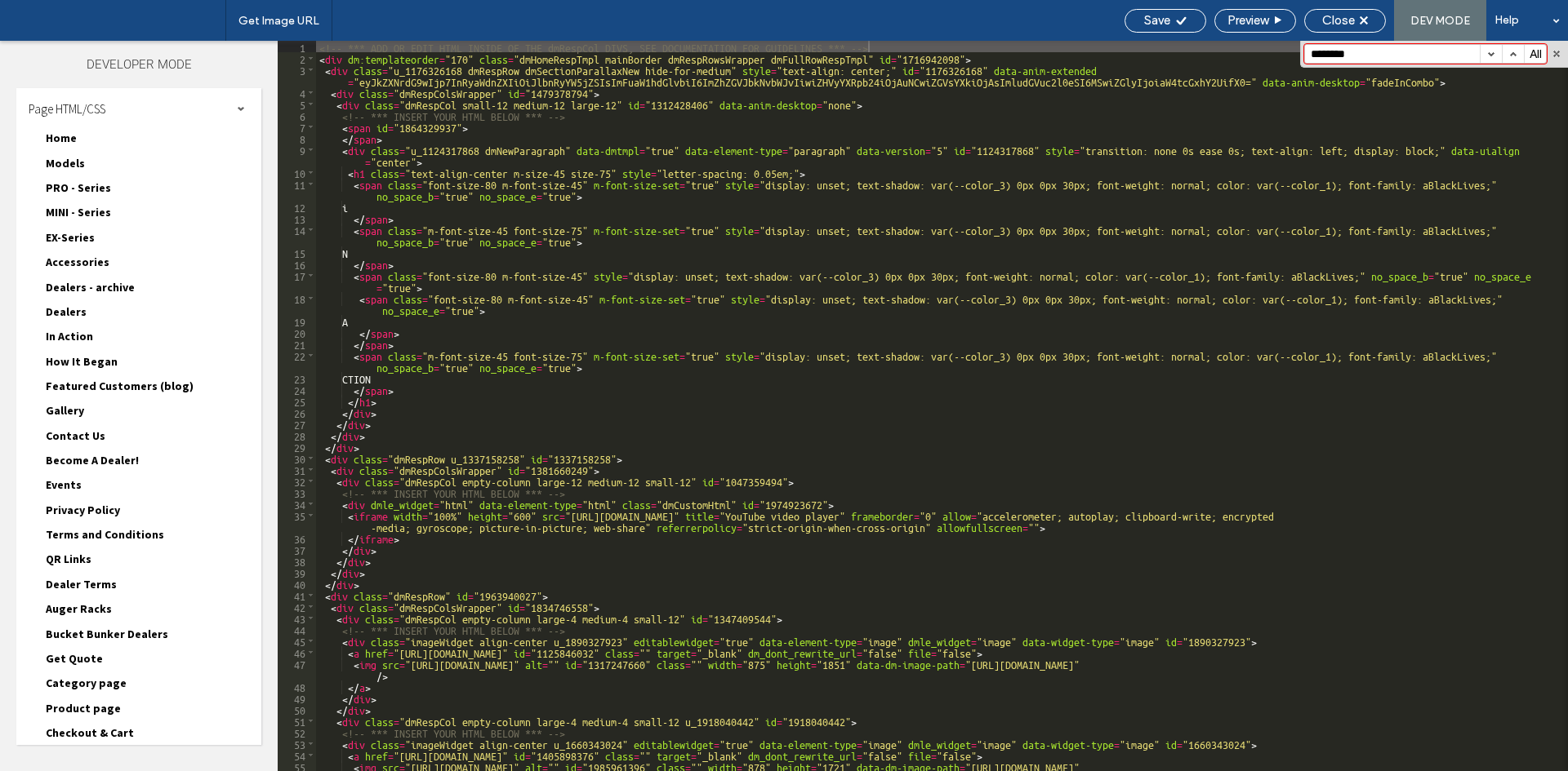
click at [67, 365] on span "How It Began" at bounding box center [81, 361] width 72 height 14
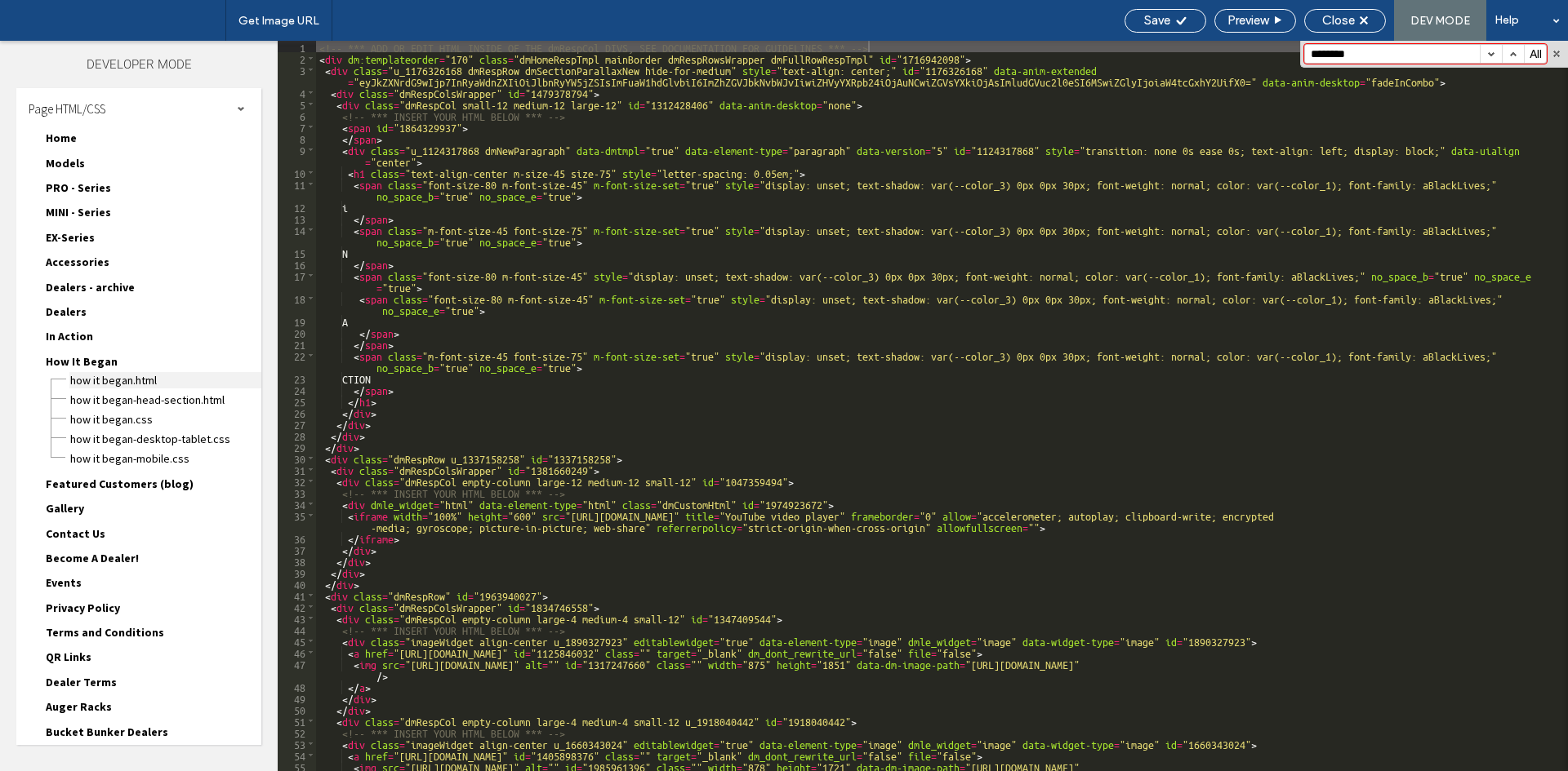
click at [84, 380] on span "How It Began.html" at bounding box center [165, 380] width 192 height 16
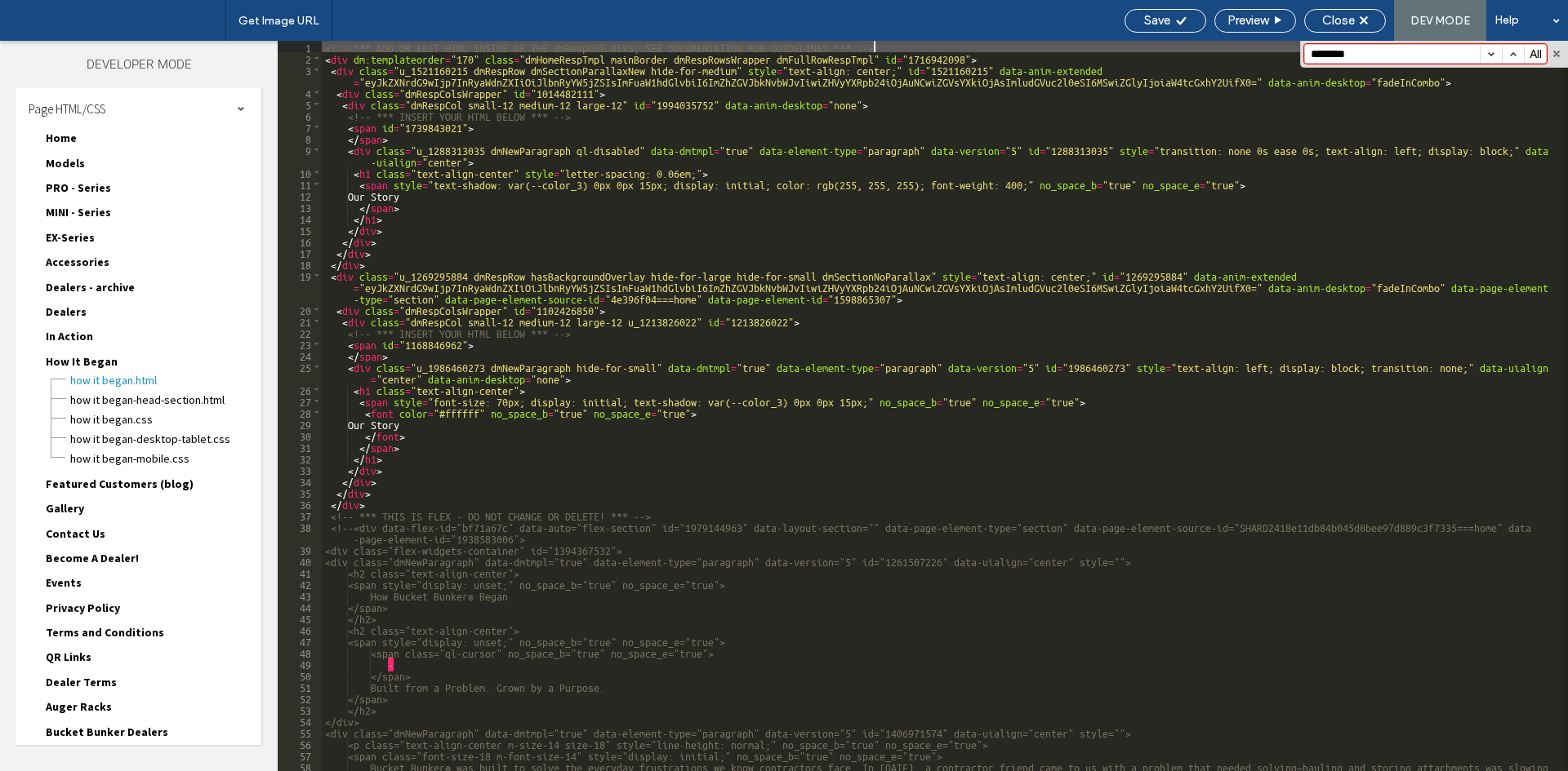
click at [1488, 54] on button "button" at bounding box center [1490, 53] width 22 height 18
click at [93, 359] on span "How It Began" at bounding box center [81, 361] width 72 height 14
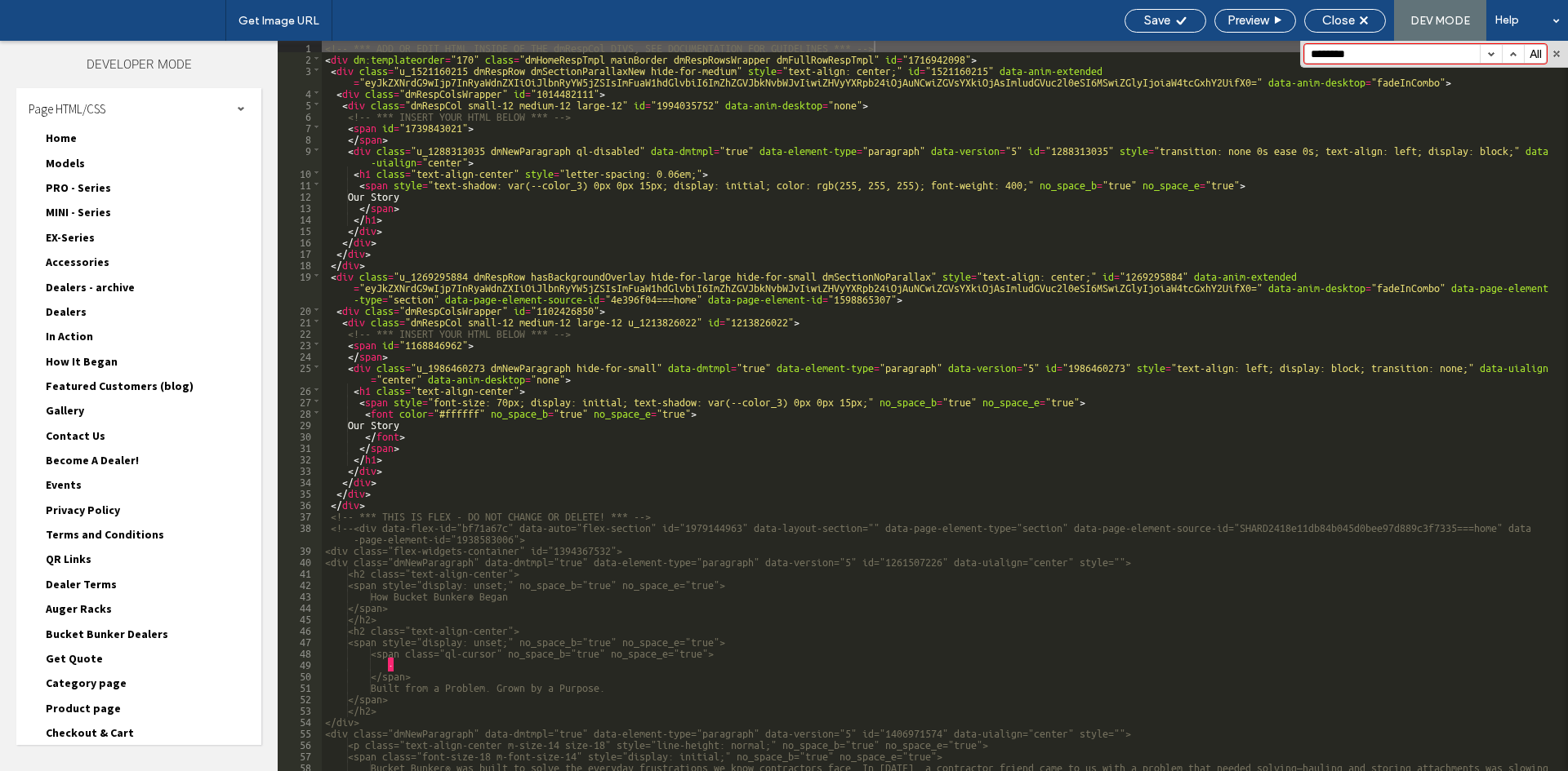
click at [87, 383] on span "Featured Customers (blog)" at bounding box center [119, 385] width 148 height 14
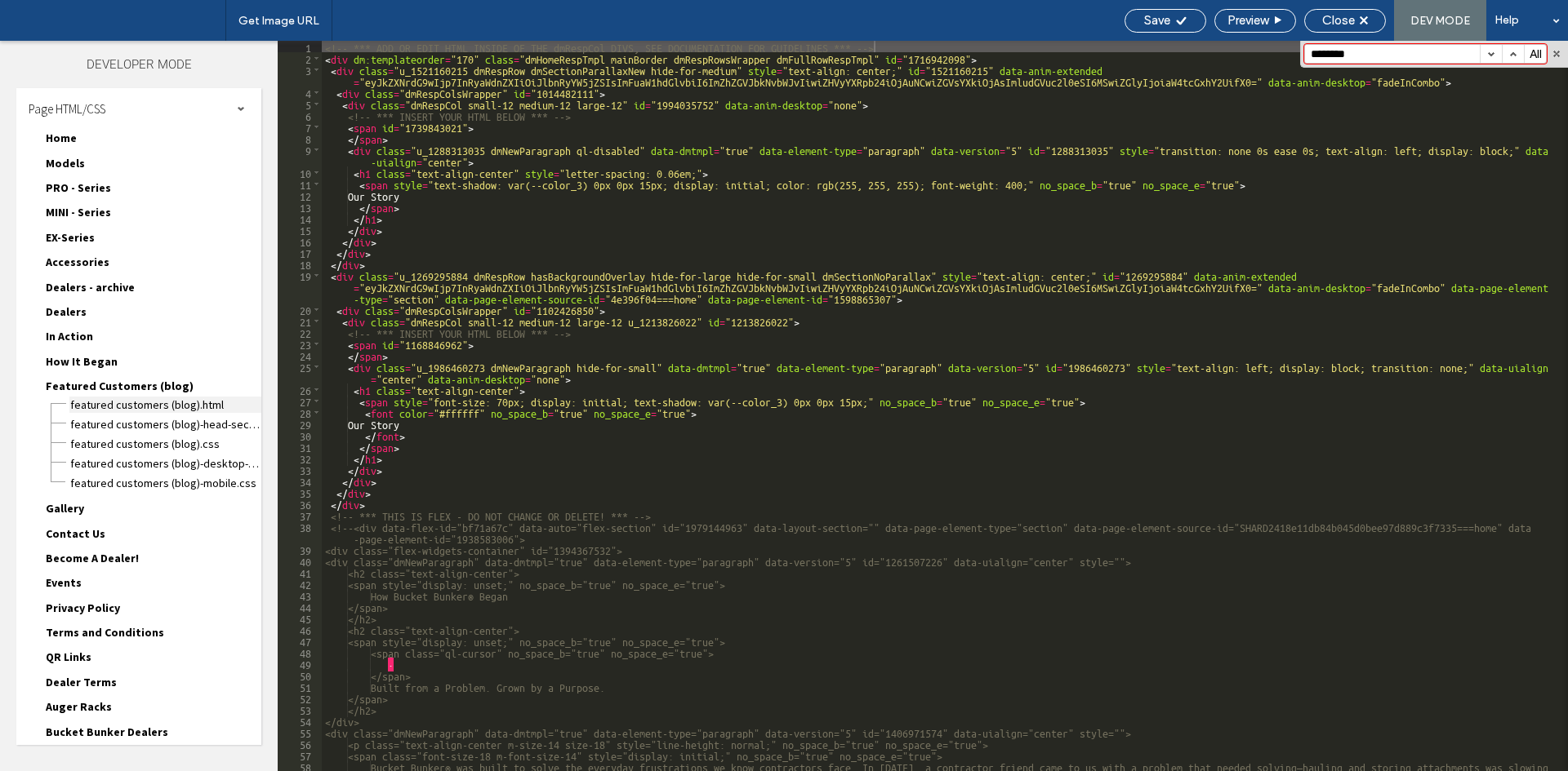
click at [92, 403] on span "Featured Customers (blog).html" at bounding box center [165, 405] width 192 height 16
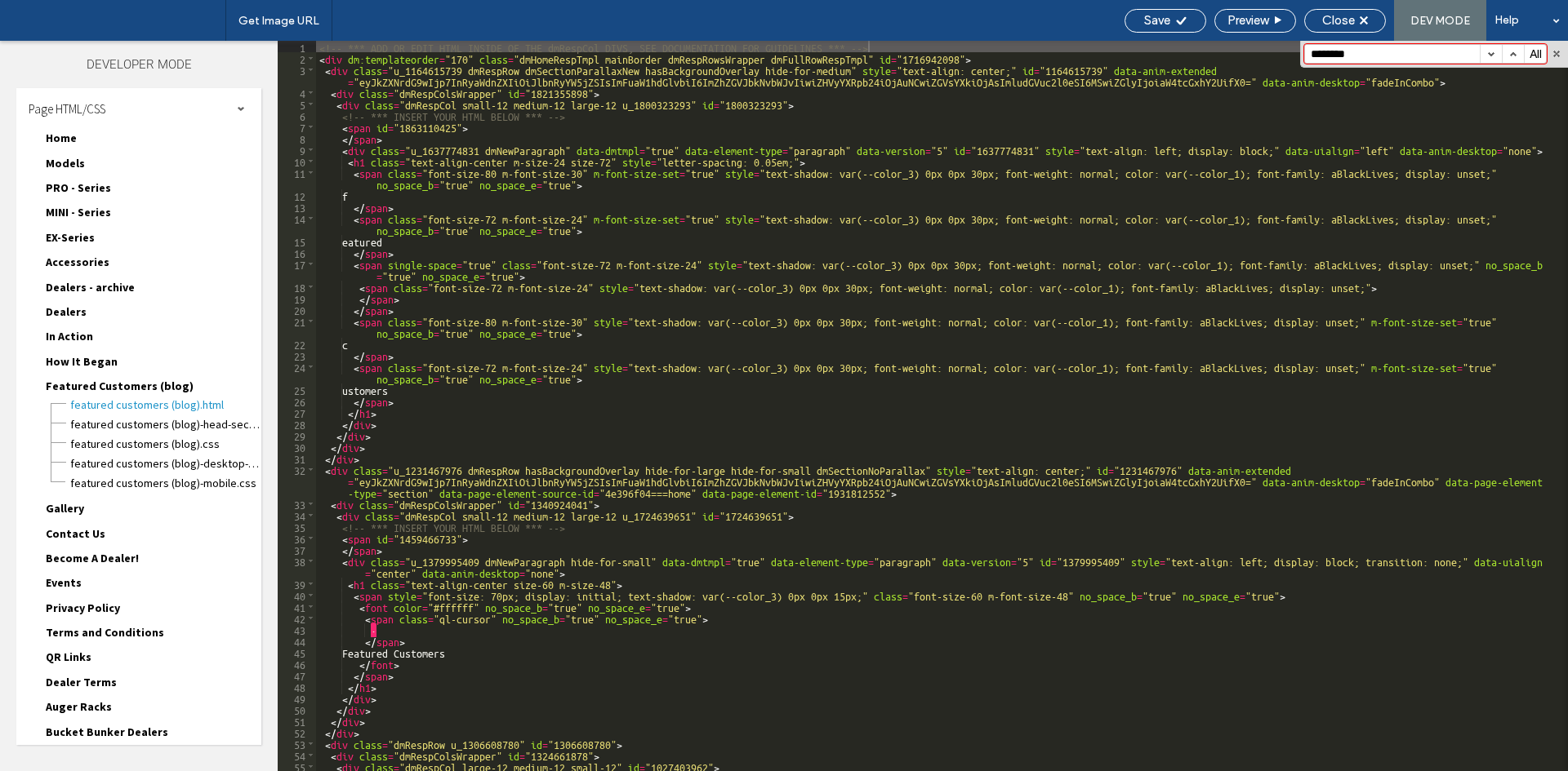
click at [1490, 52] on button "button" at bounding box center [1490, 53] width 22 height 18
click at [133, 384] on span "Featured Customers (blog)" at bounding box center [119, 385] width 148 height 14
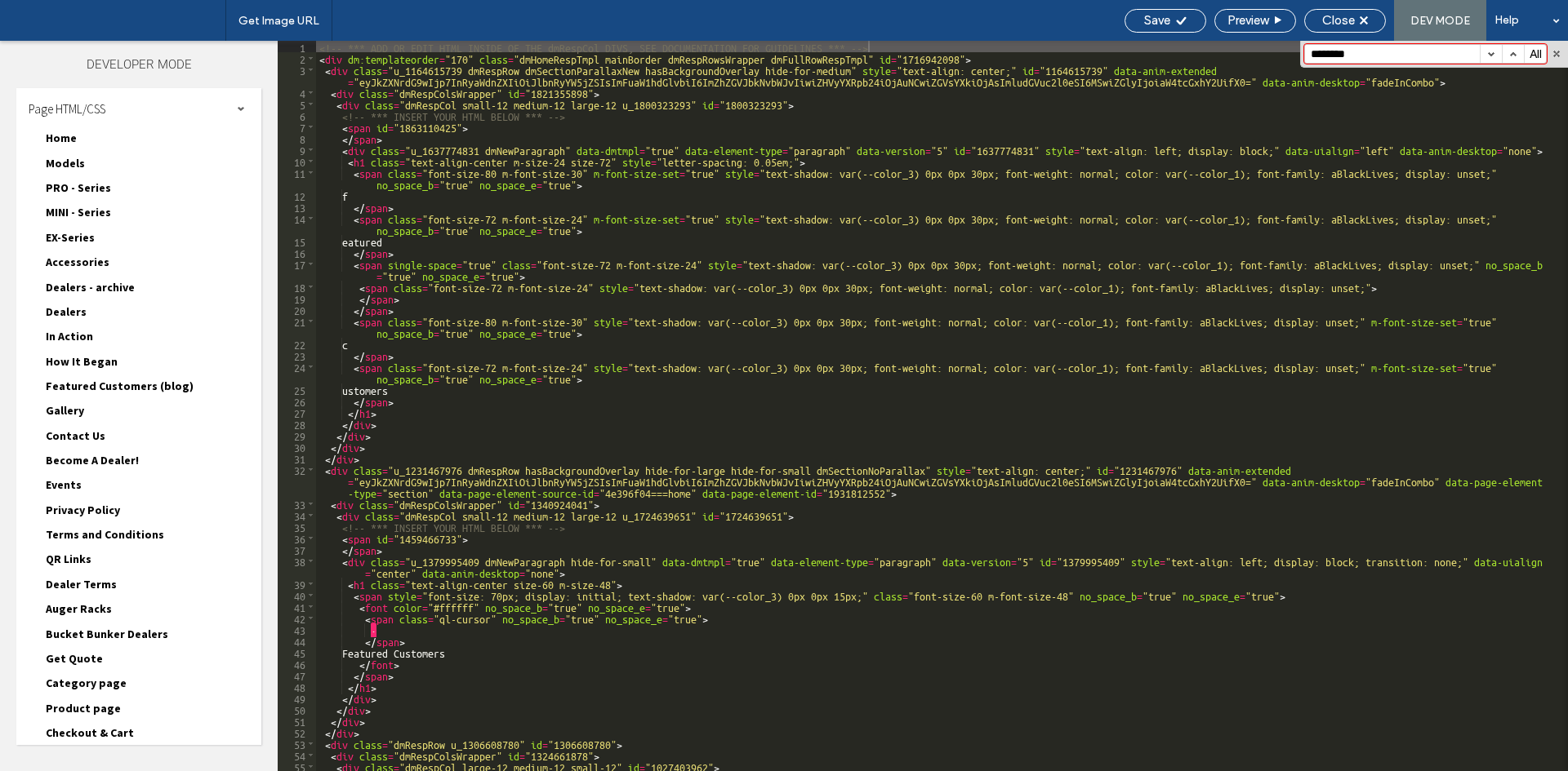
click at [76, 416] on span "Gallery" at bounding box center [64, 410] width 38 height 14
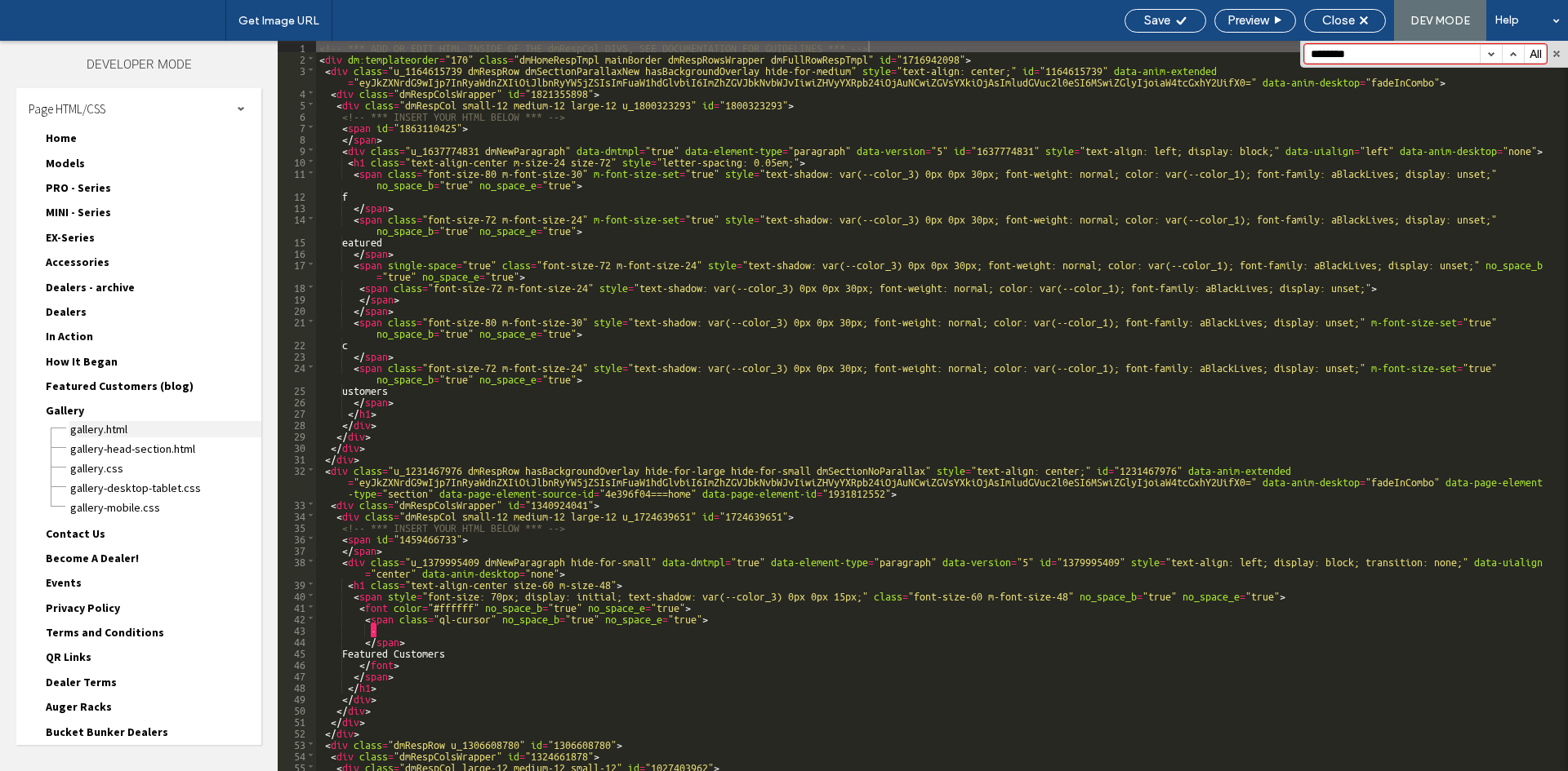
click at [87, 430] on span "Gallery.html" at bounding box center [165, 429] width 192 height 16
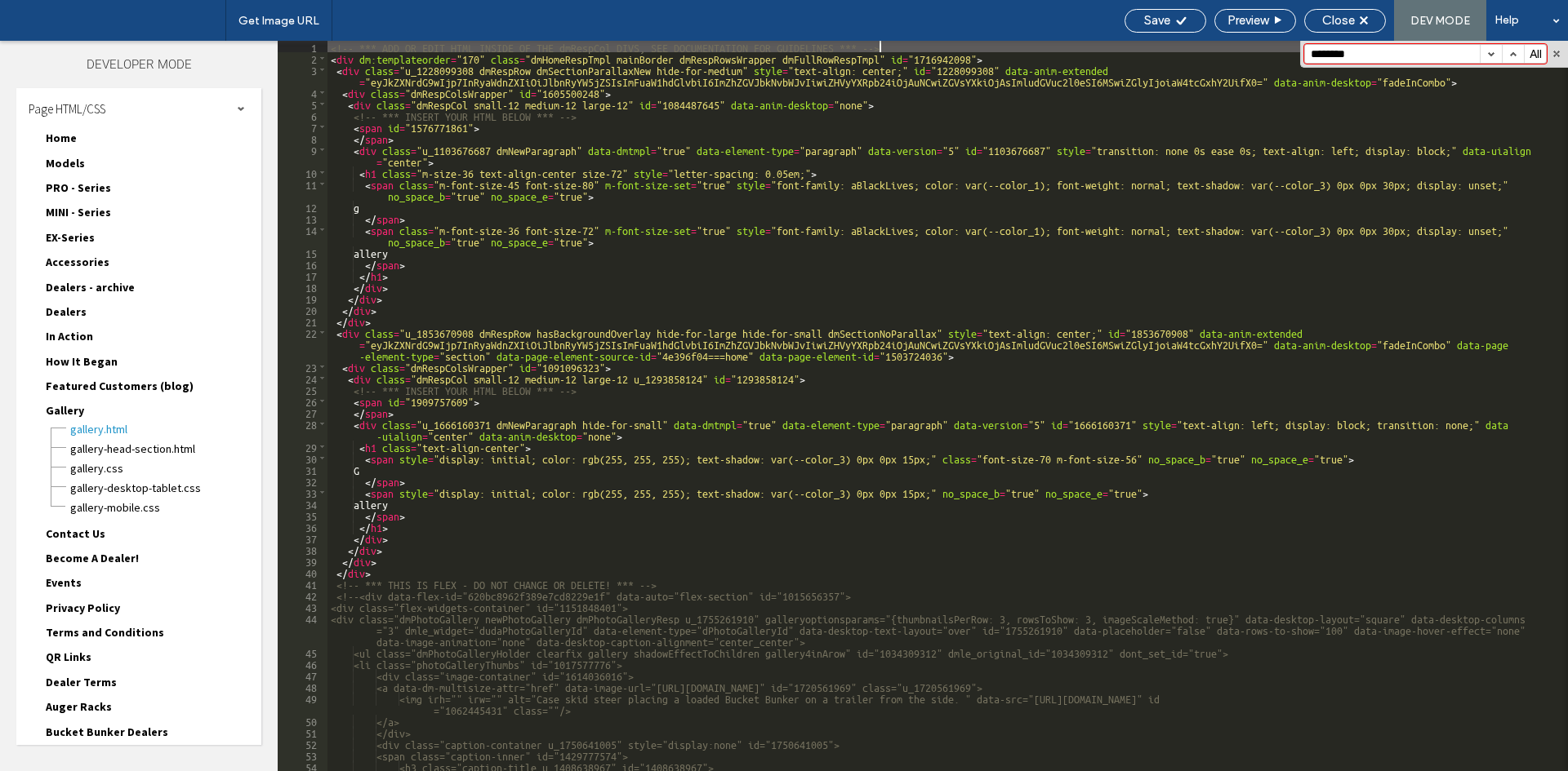
click at [1493, 52] on button "button" at bounding box center [1490, 53] width 22 height 18
click at [68, 414] on span "Gallery" at bounding box center [64, 410] width 38 height 14
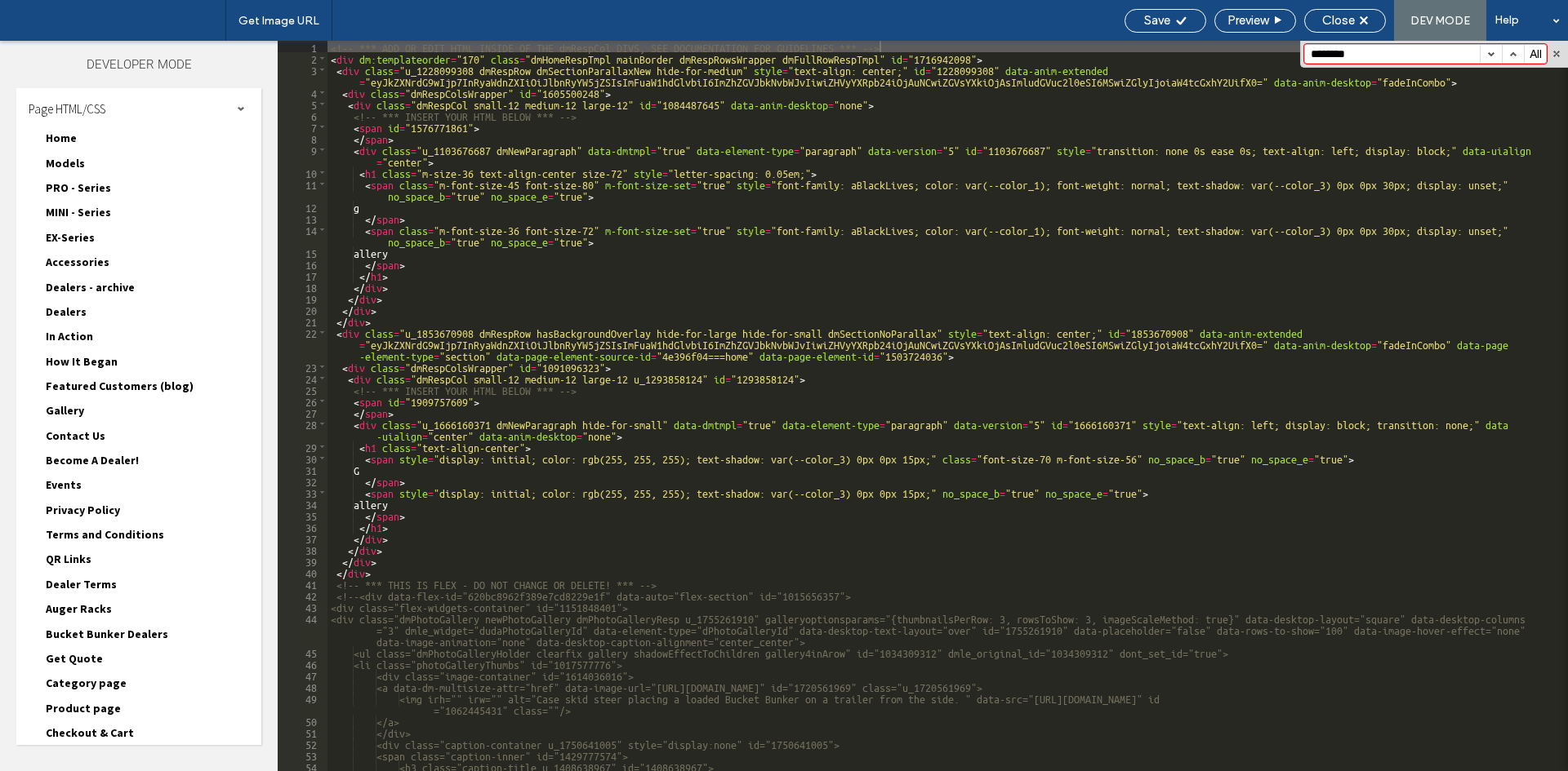
click at [67, 431] on span "Contact Us" at bounding box center [75, 435] width 60 height 14
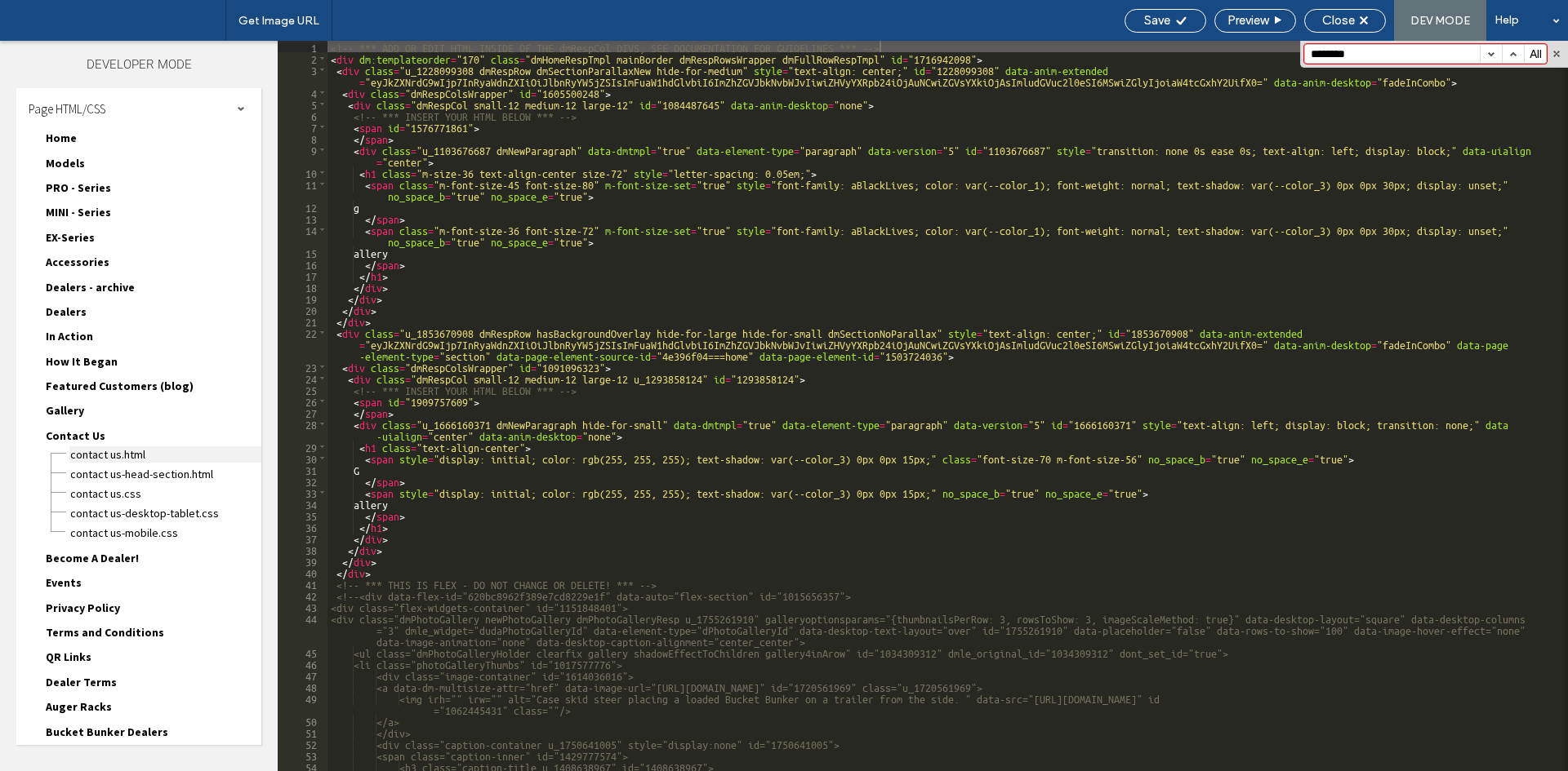
click at [84, 455] on span "Contact Us.html" at bounding box center [165, 454] width 192 height 16
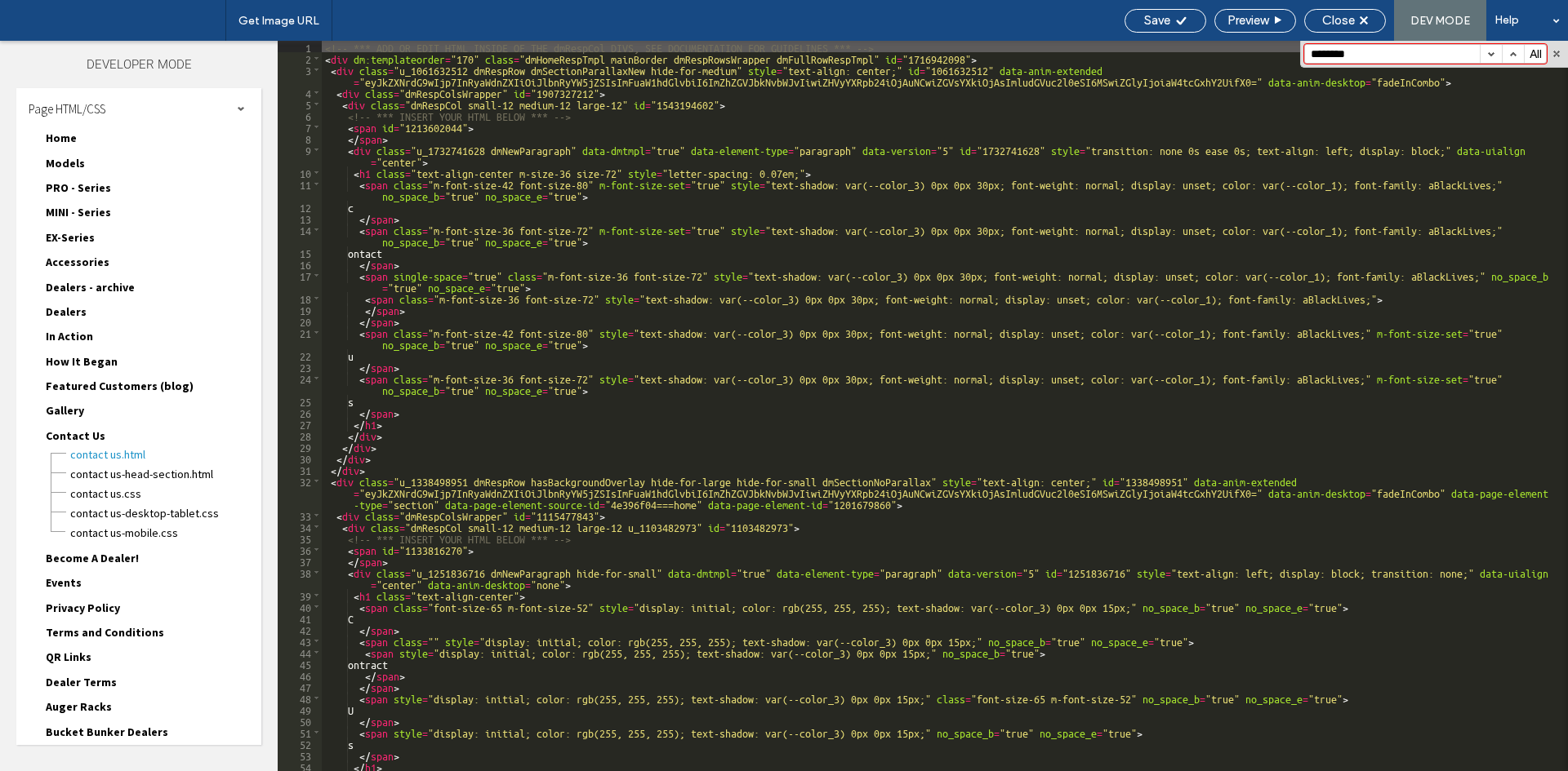
click at [1494, 48] on button "button" at bounding box center [1490, 53] width 22 height 18
click at [81, 439] on span "Contact Us" at bounding box center [75, 435] width 60 height 14
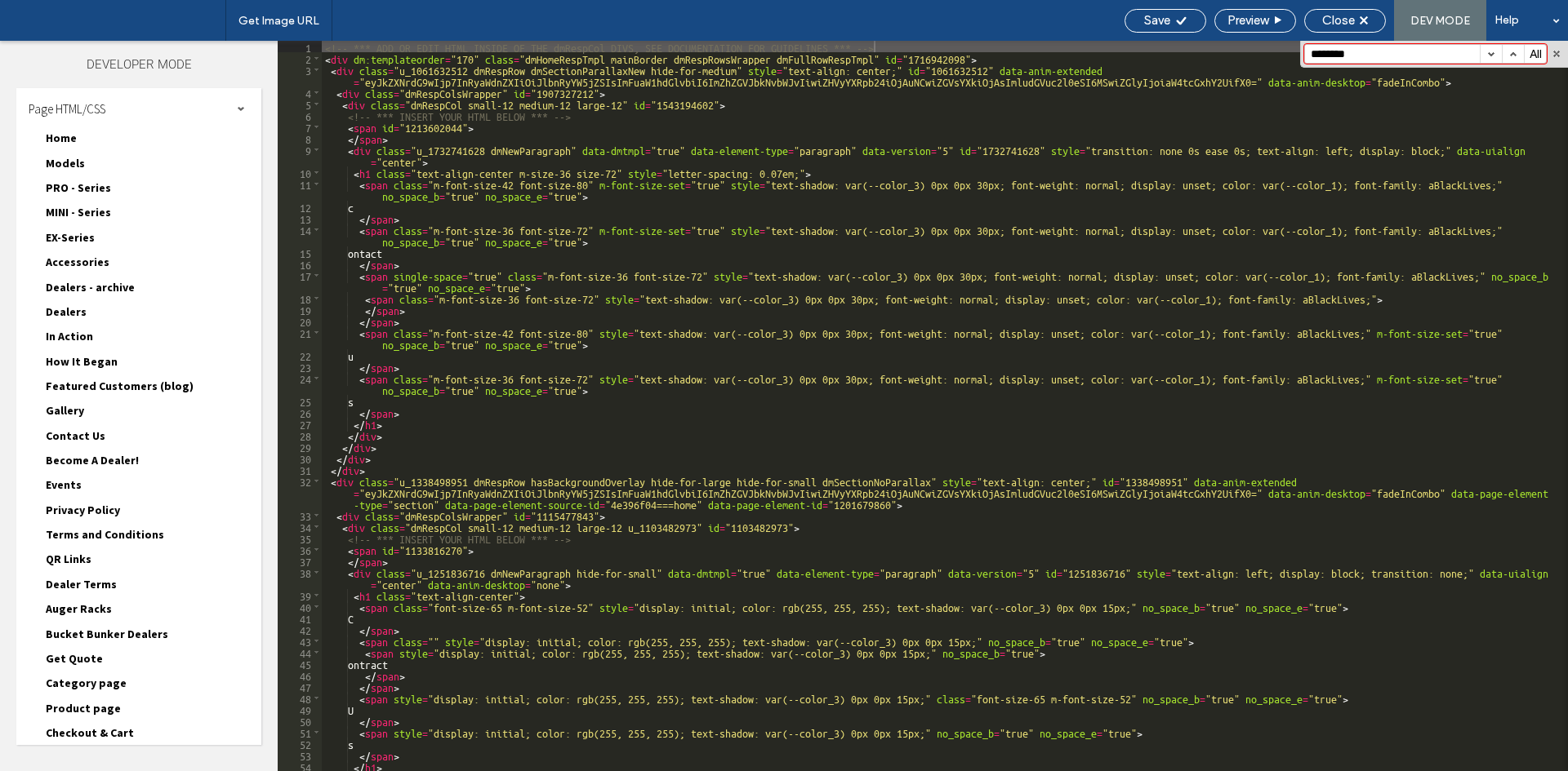
click at [76, 467] on span "Become A Dealer!" at bounding box center [92, 459] width 93 height 14
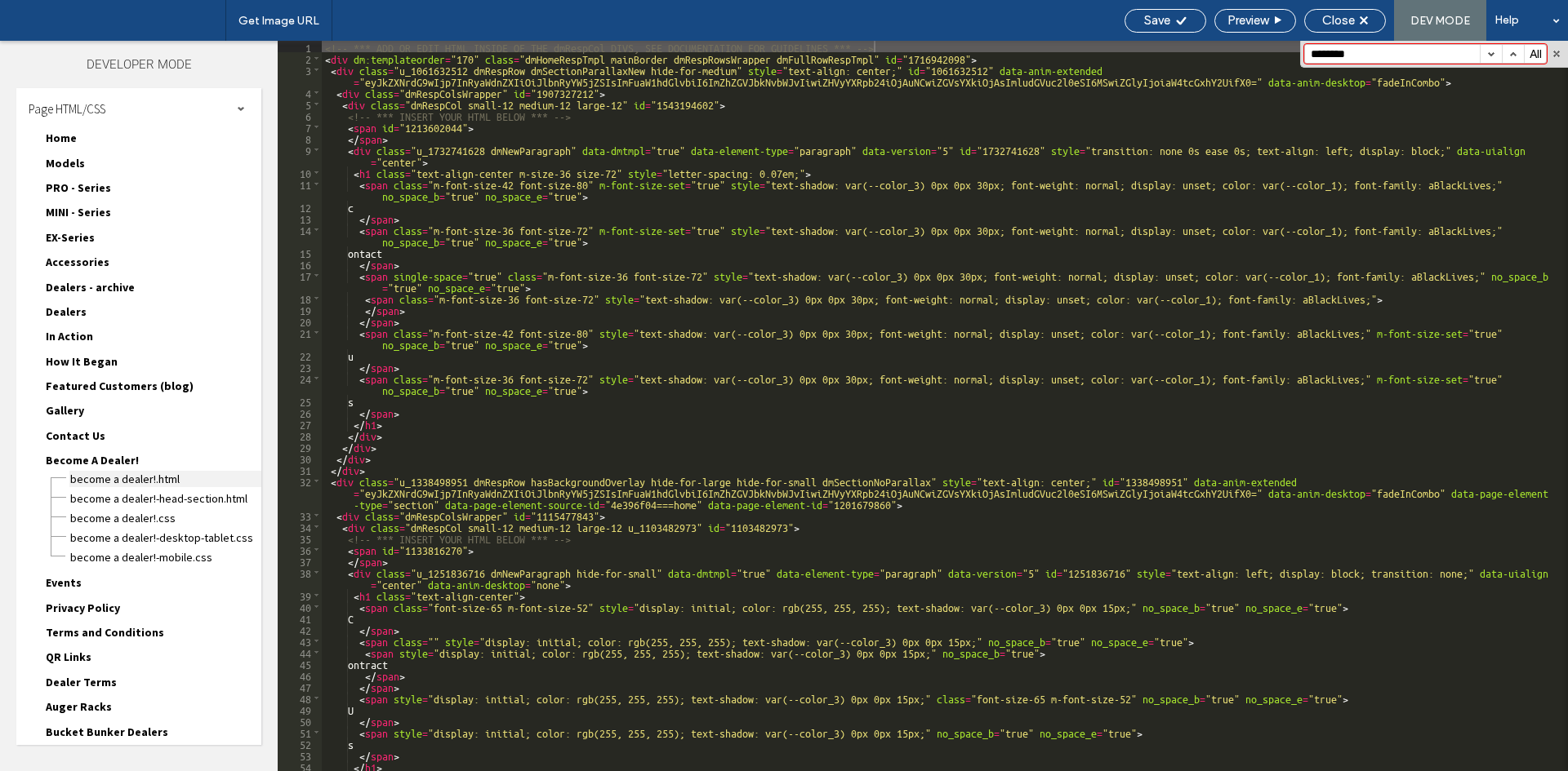
click at [83, 477] on span "Become A Dealer!.html" at bounding box center [165, 479] width 192 height 16
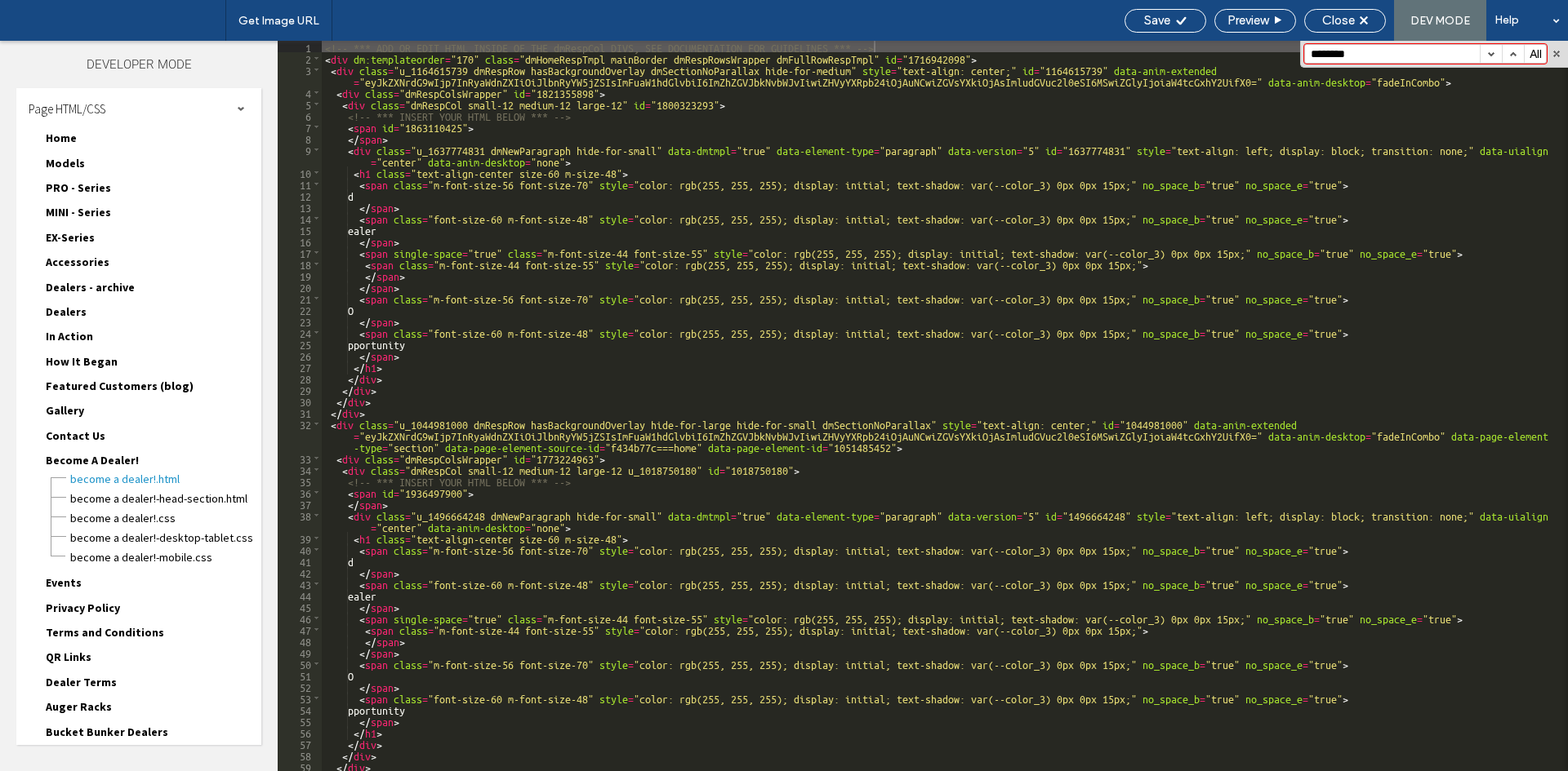
click at [1489, 53] on button "button" at bounding box center [1490, 53] width 22 height 18
click at [124, 457] on span "Become A Dealer!" at bounding box center [92, 459] width 93 height 14
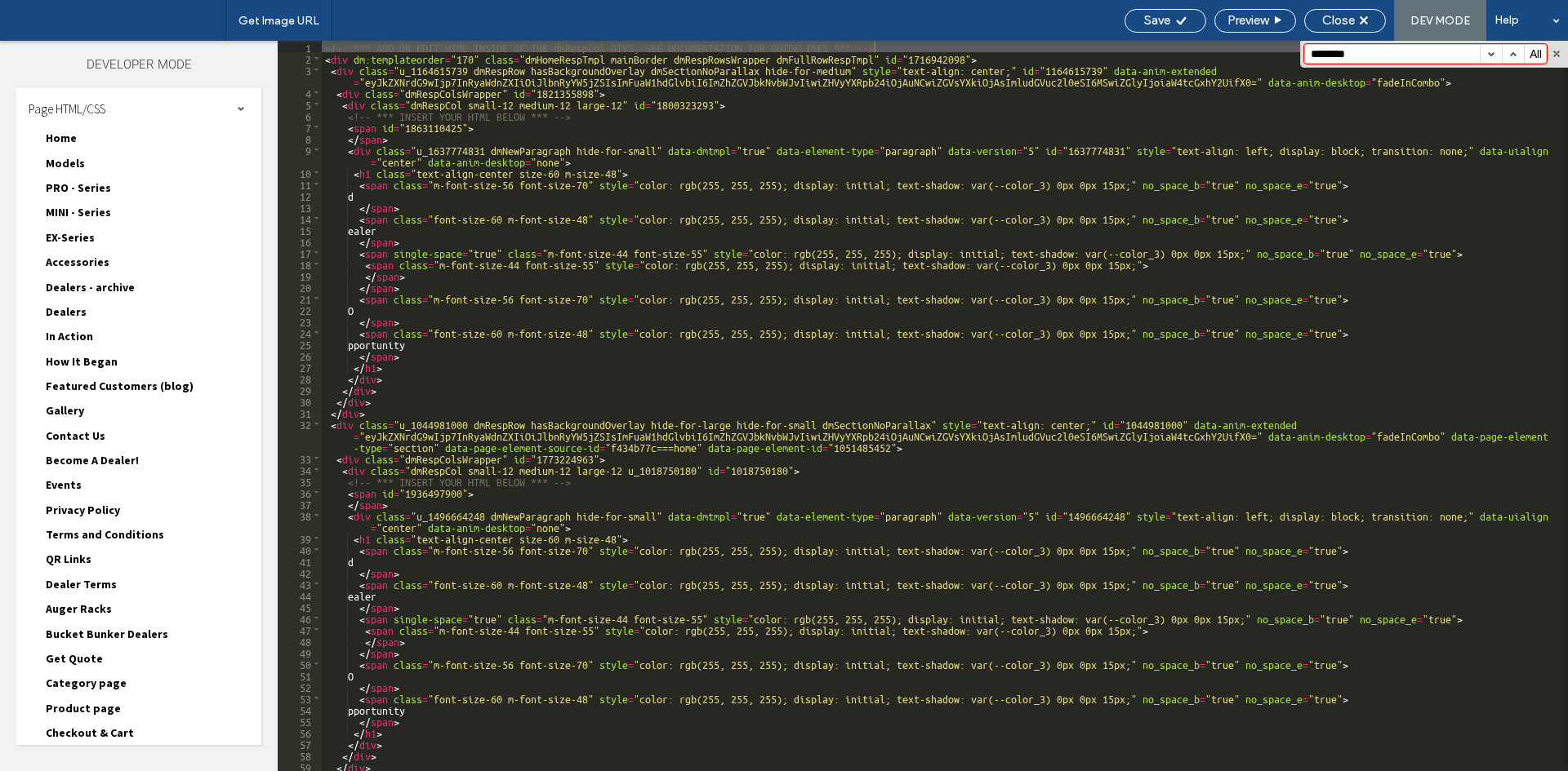
click at [75, 482] on span "Events" at bounding box center [63, 484] width 36 height 14
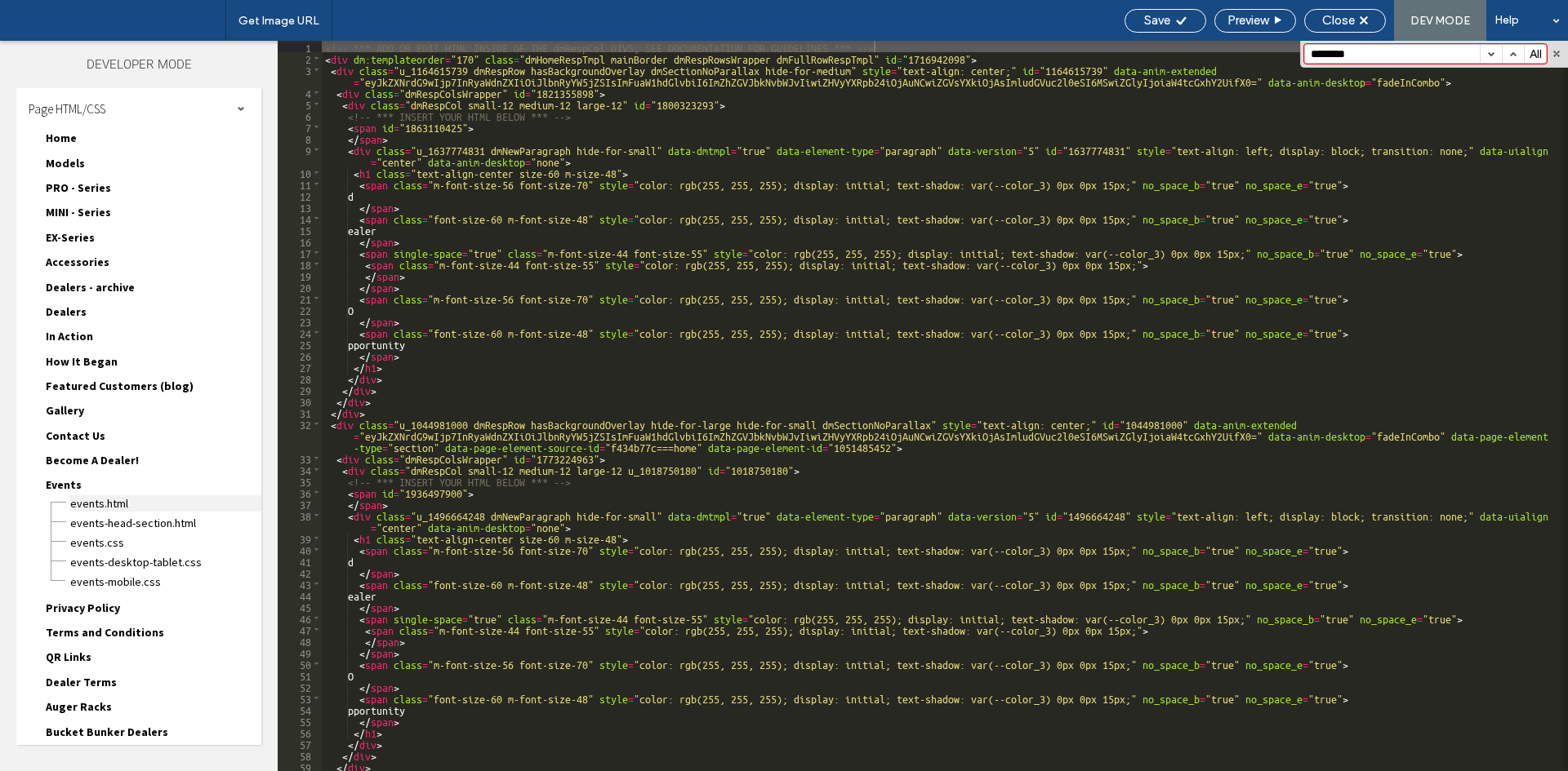
click at [94, 506] on span "Events.html" at bounding box center [165, 503] width 192 height 16
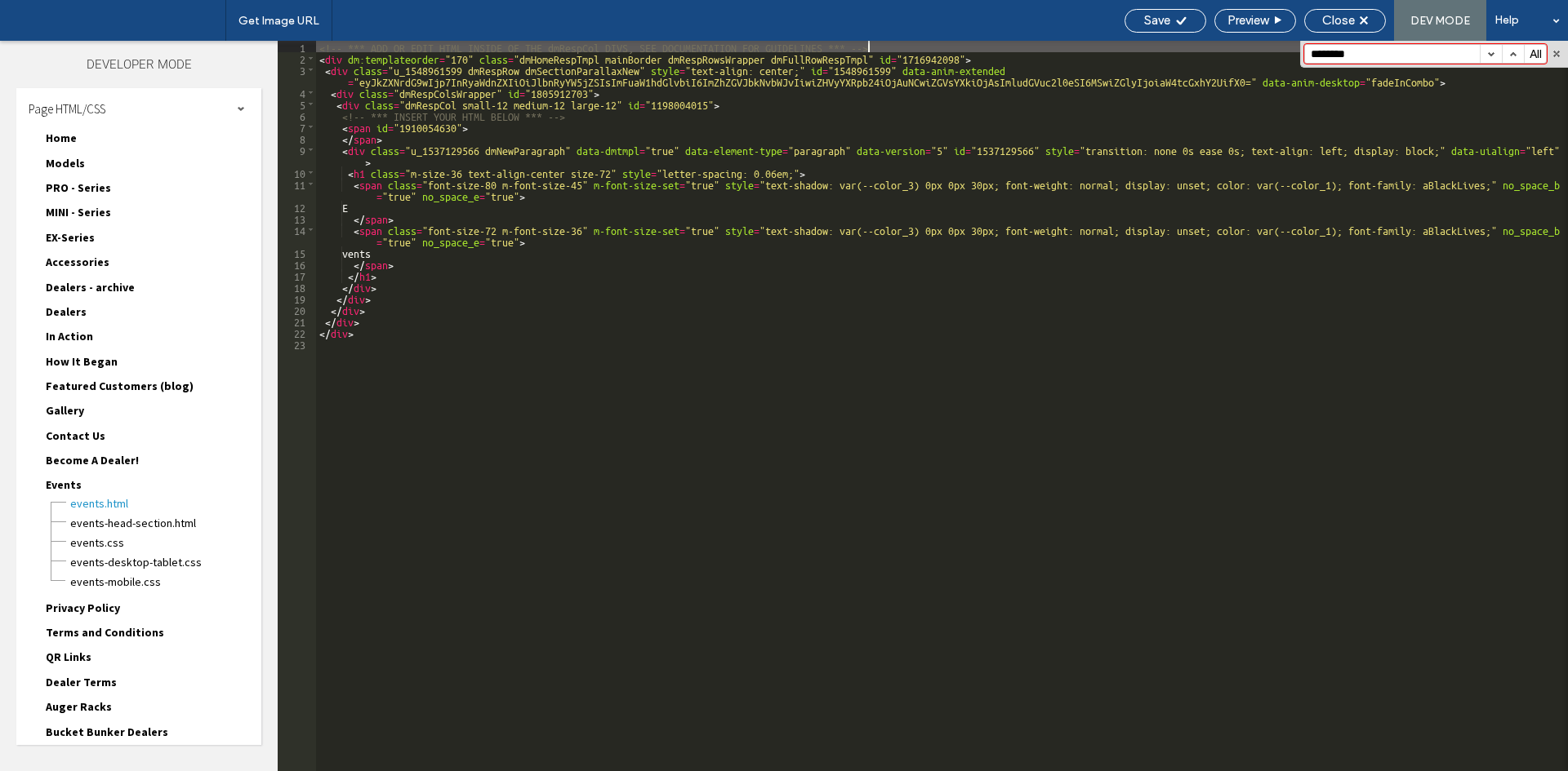
click at [1489, 54] on button "button" at bounding box center [1490, 53] width 22 height 18
click at [69, 485] on span "Events" at bounding box center [63, 484] width 36 height 14
click at [73, 508] on span "Privacy Policy" at bounding box center [83, 509] width 74 height 14
click at [77, 525] on span "Privacy Policy.html" at bounding box center [165, 529] width 192 height 16
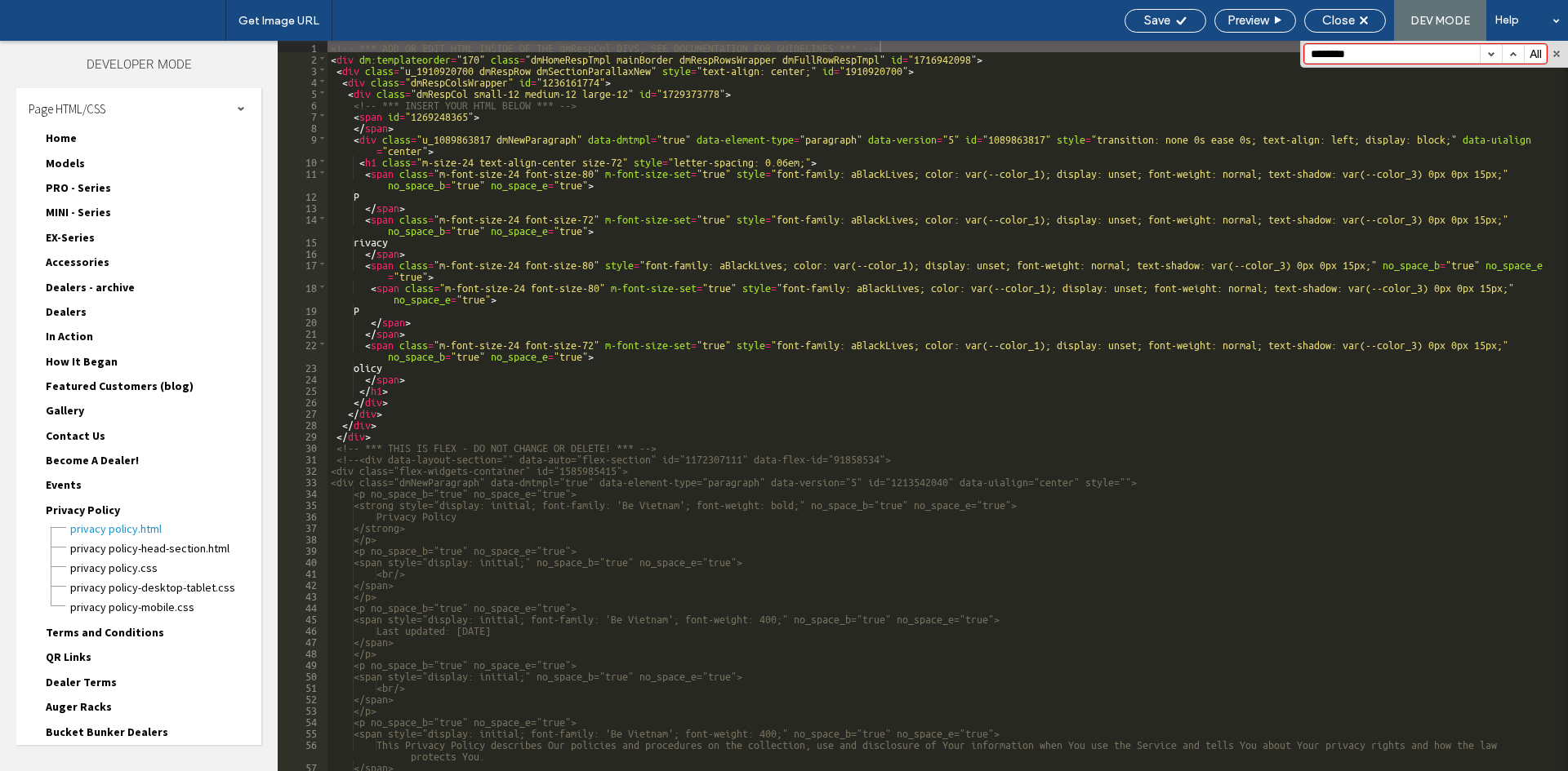
click at [1500, 52] on button "button" at bounding box center [1490, 53] width 22 height 18
click at [78, 506] on span "Privacy Policy" at bounding box center [83, 509] width 74 height 14
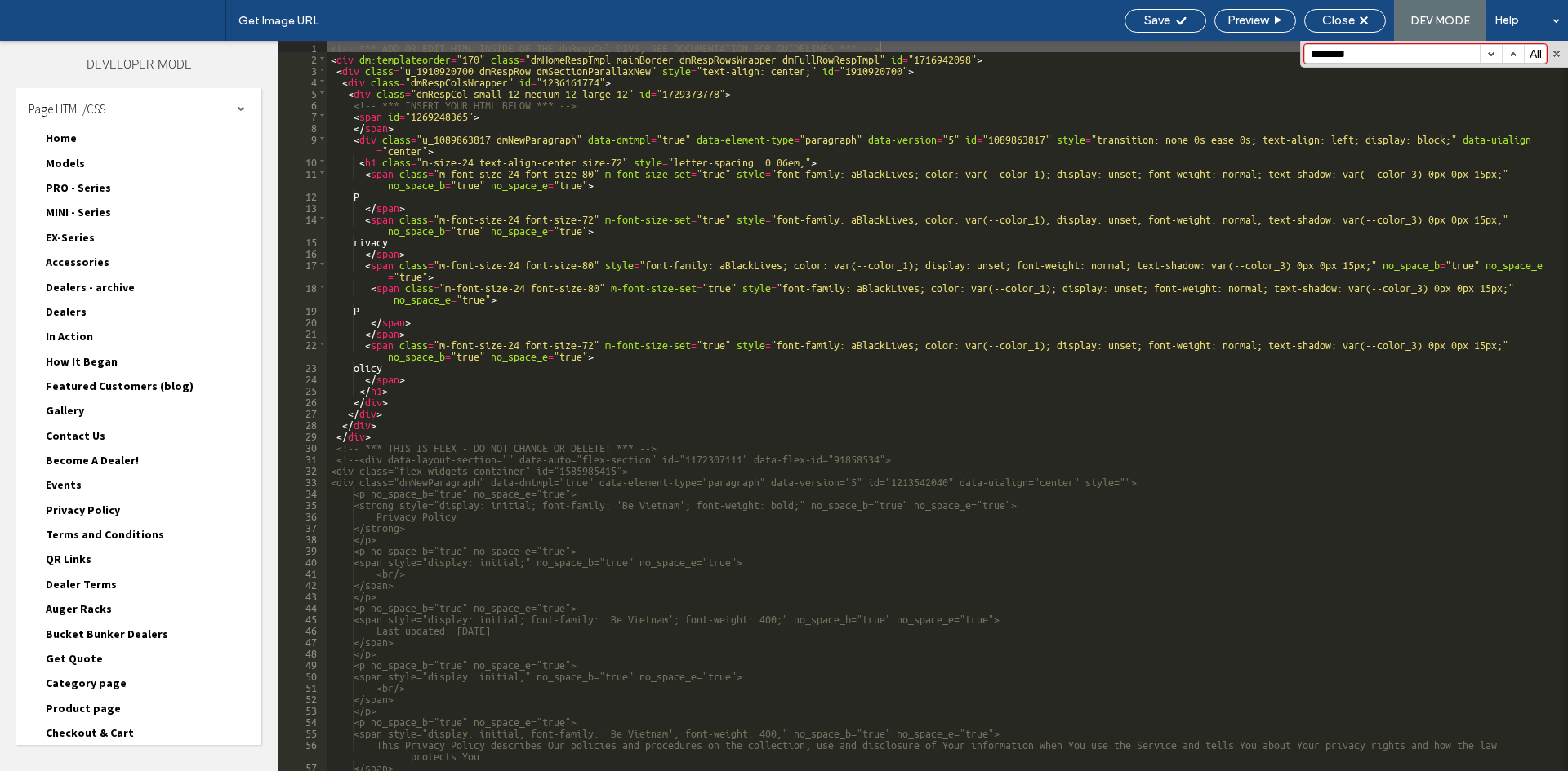
click at [70, 542] on span "Terms and Conditions" at bounding box center [105, 534] width 118 height 14
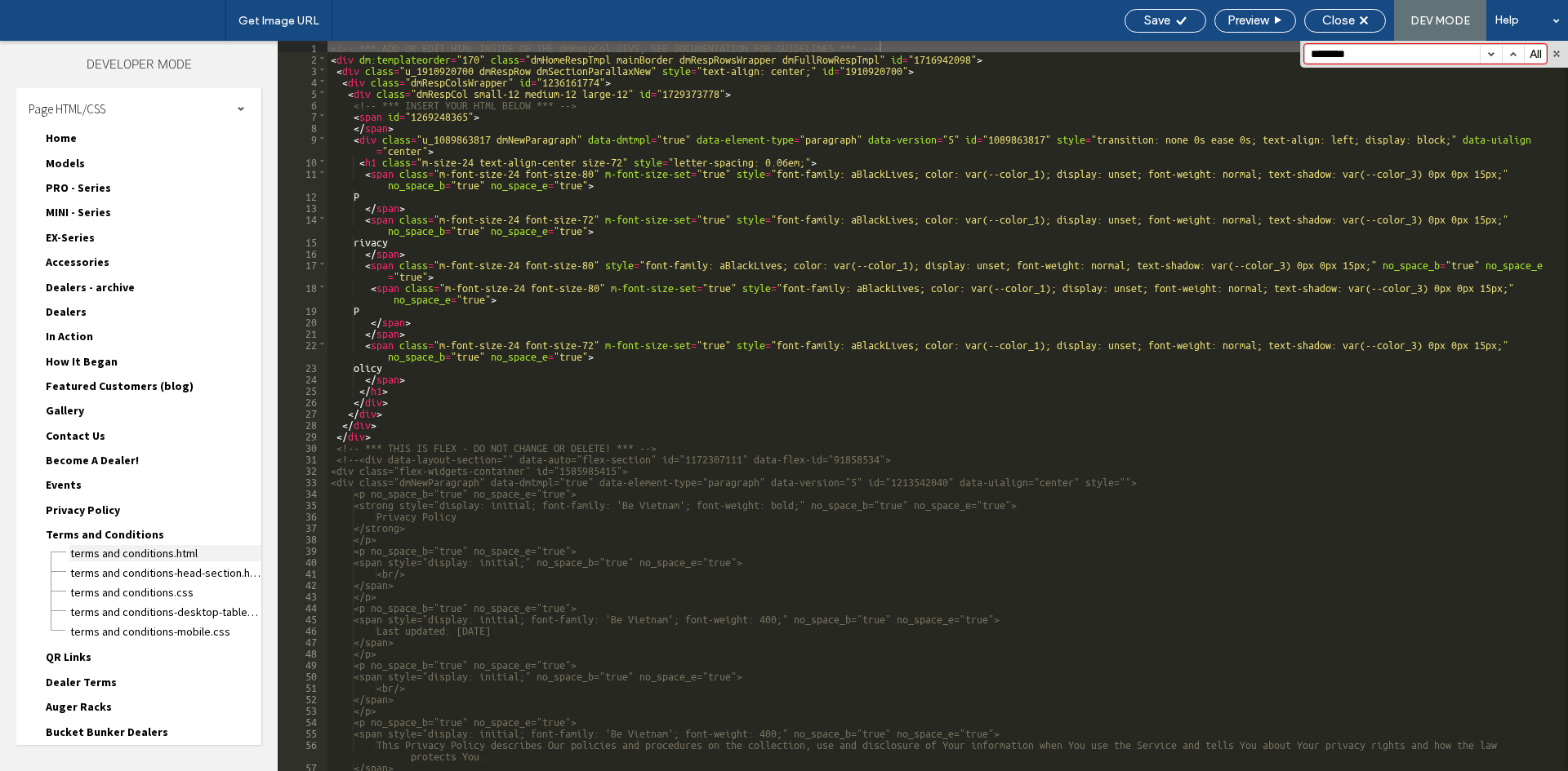
click at [82, 555] on span "Terms and Conditions.html" at bounding box center [165, 553] width 192 height 16
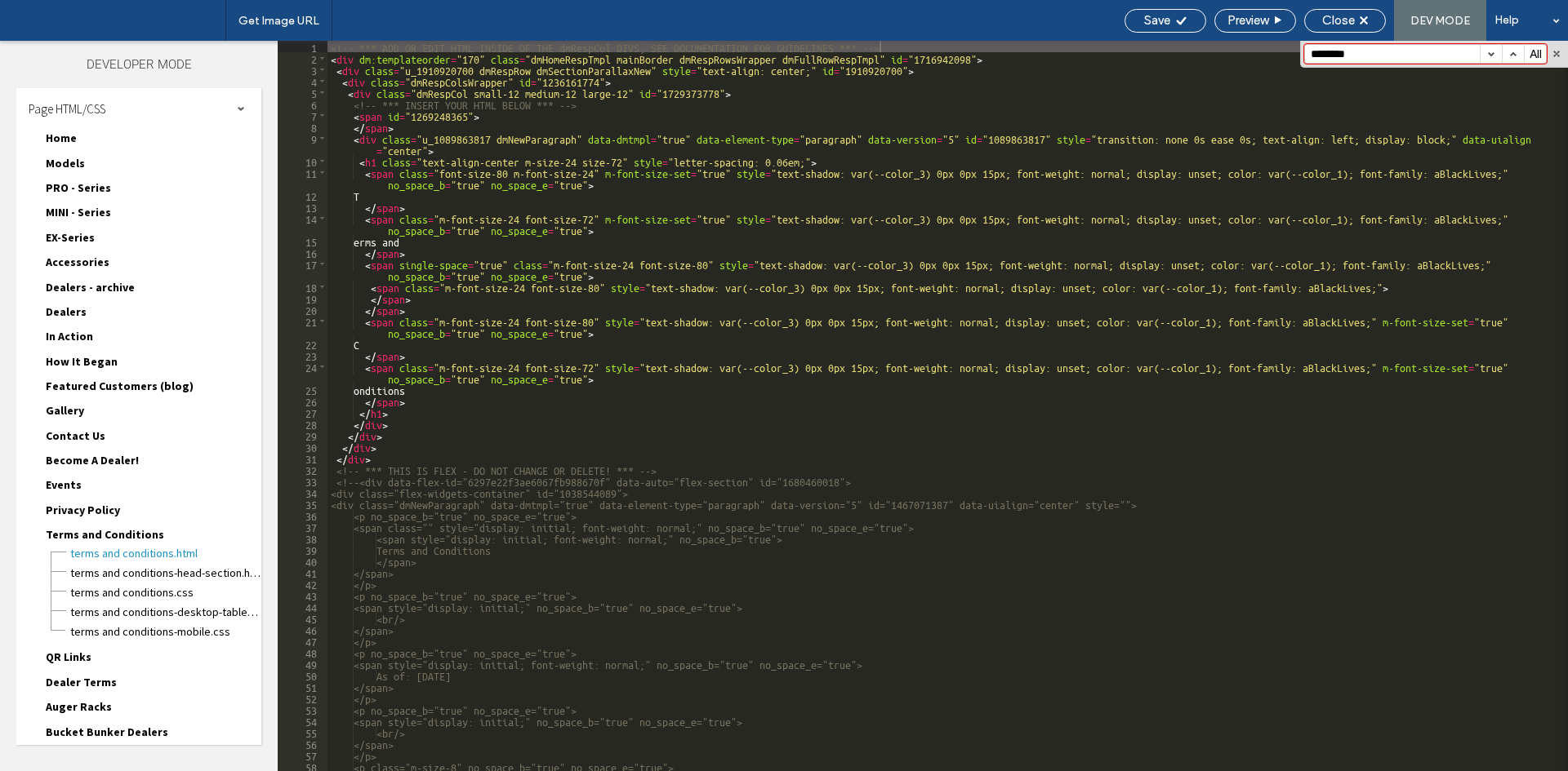
click at [1493, 57] on button "button" at bounding box center [1490, 53] width 22 height 18
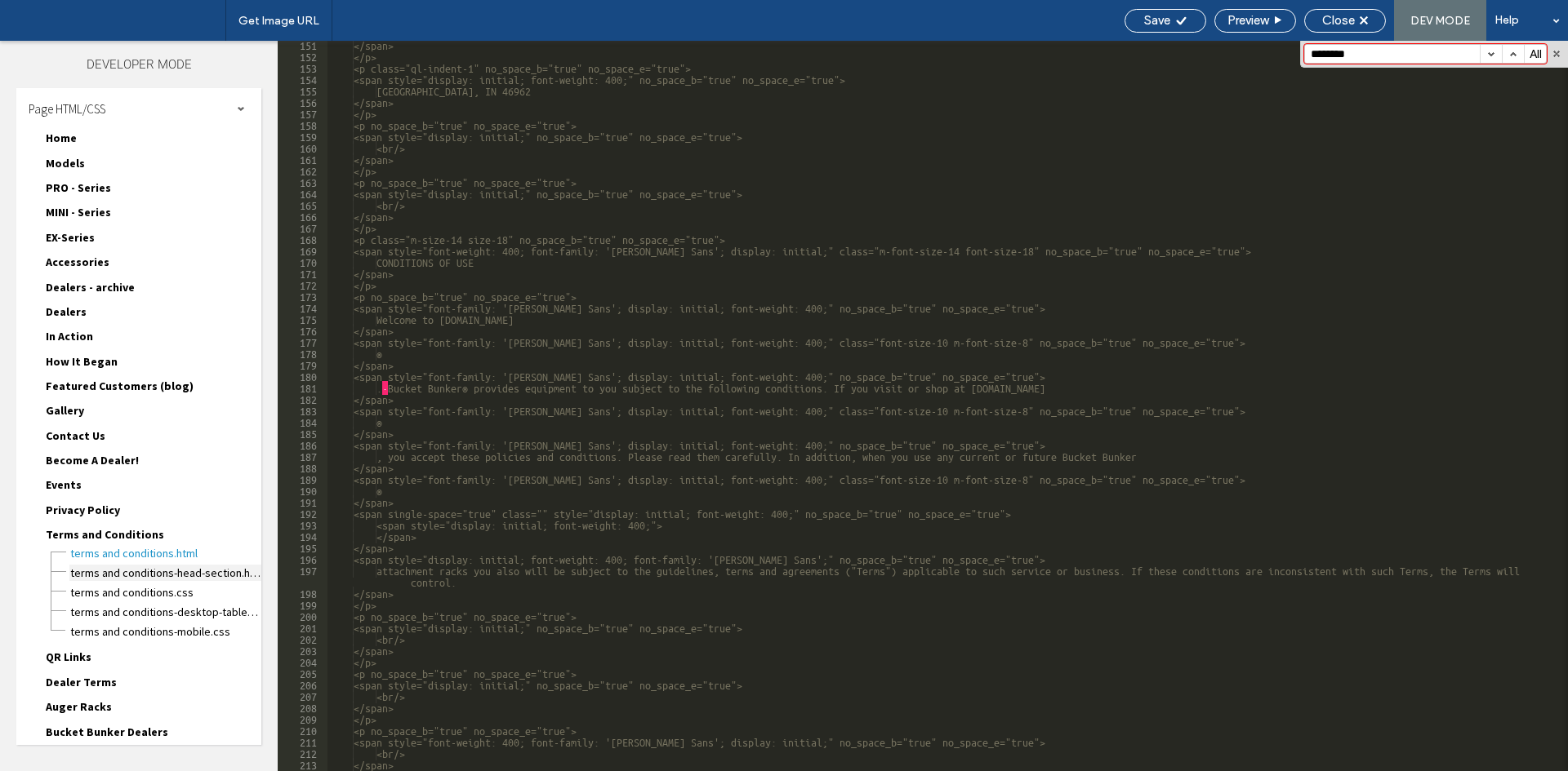
scroll to position [1824, 0]
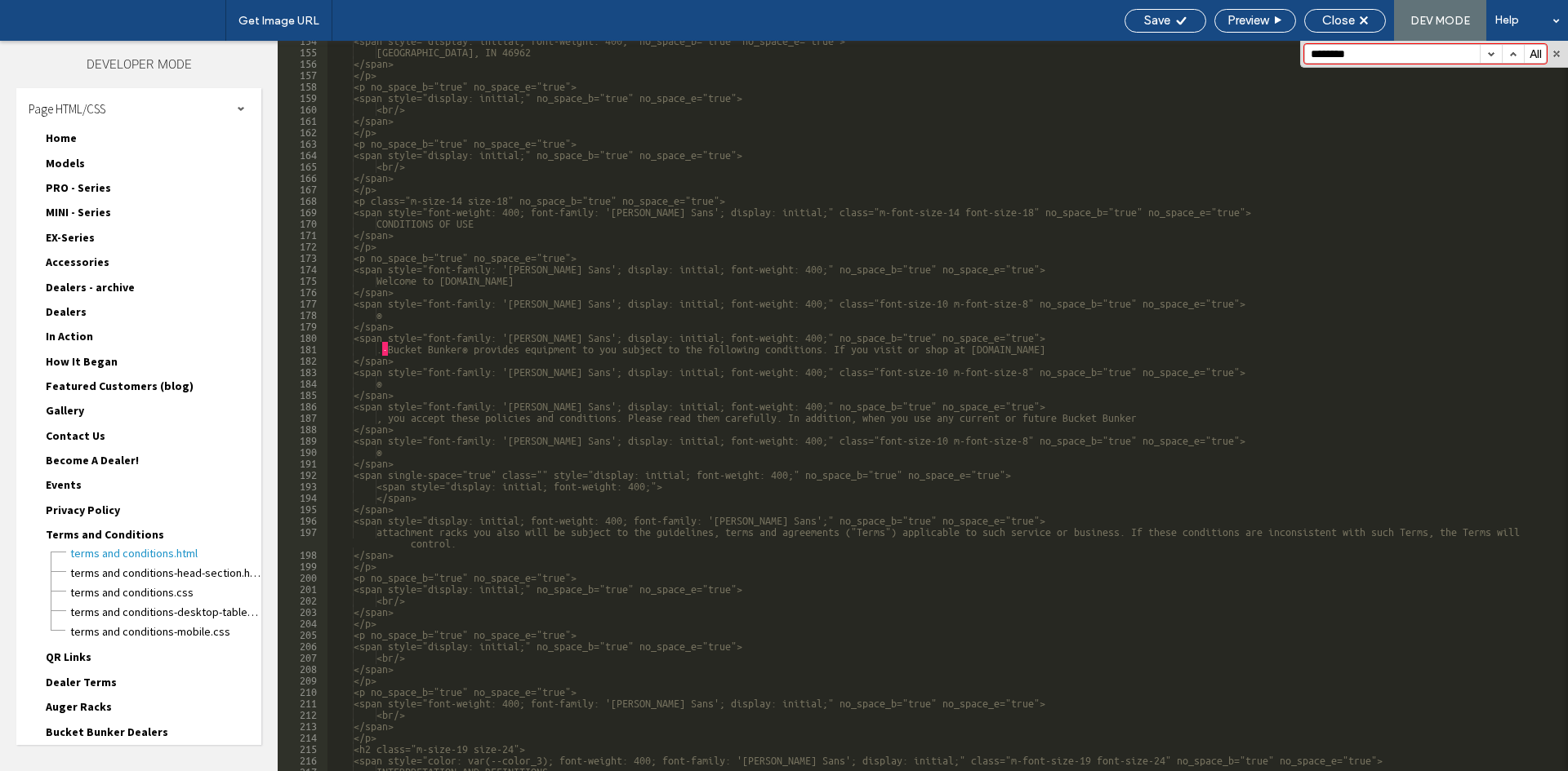
click at [101, 539] on span "Terms and Conditions" at bounding box center [105, 534] width 118 height 14
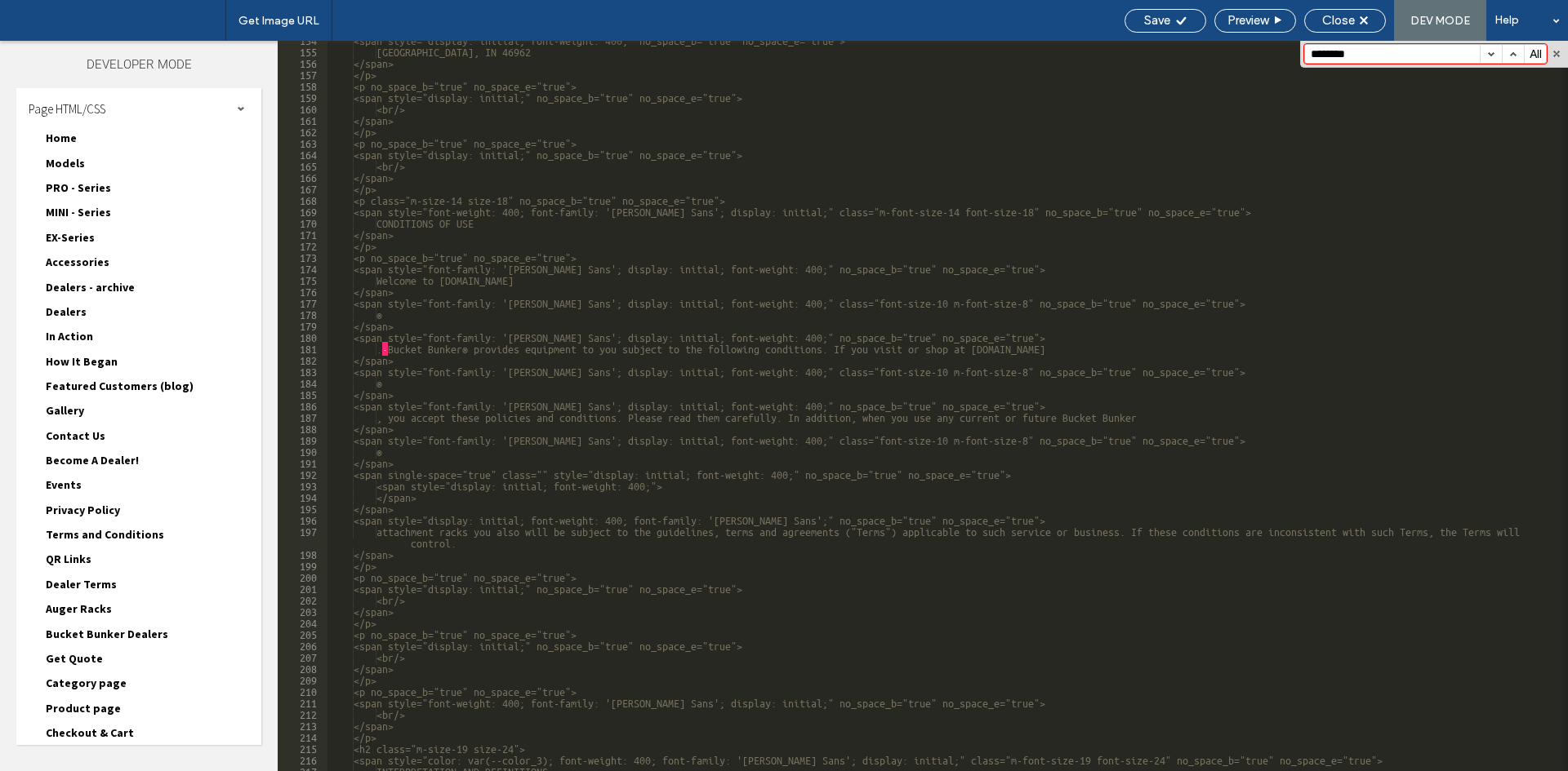
click at [77, 558] on span "QR Links" at bounding box center [68, 558] width 46 height 14
click at [87, 575] on span "QR Links.html" at bounding box center [165, 578] width 192 height 16
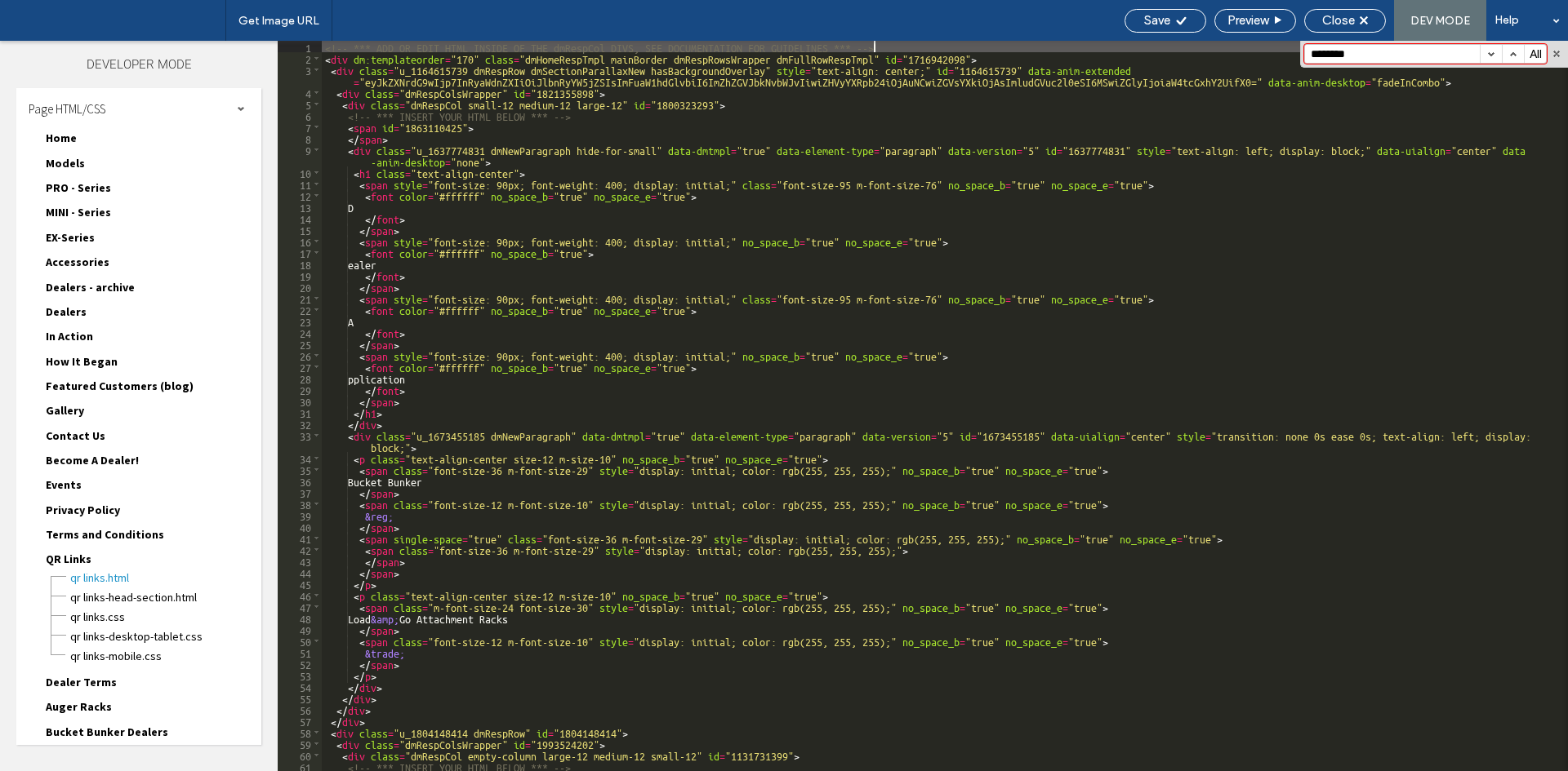
scroll to position [0, 0]
click at [1487, 53] on button "button" at bounding box center [1490, 53] width 22 height 18
click at [59, 557] on span "QR Links" at bounding box center [68, 558] width 46 height 14
click at [70, 584] on span "Dealer Terms" at bounding box center [81, 584] width 71 height 14
click at [101, 602] on span "Dealer Terms.html" at bounding box center [165, 603] width 192 height 16
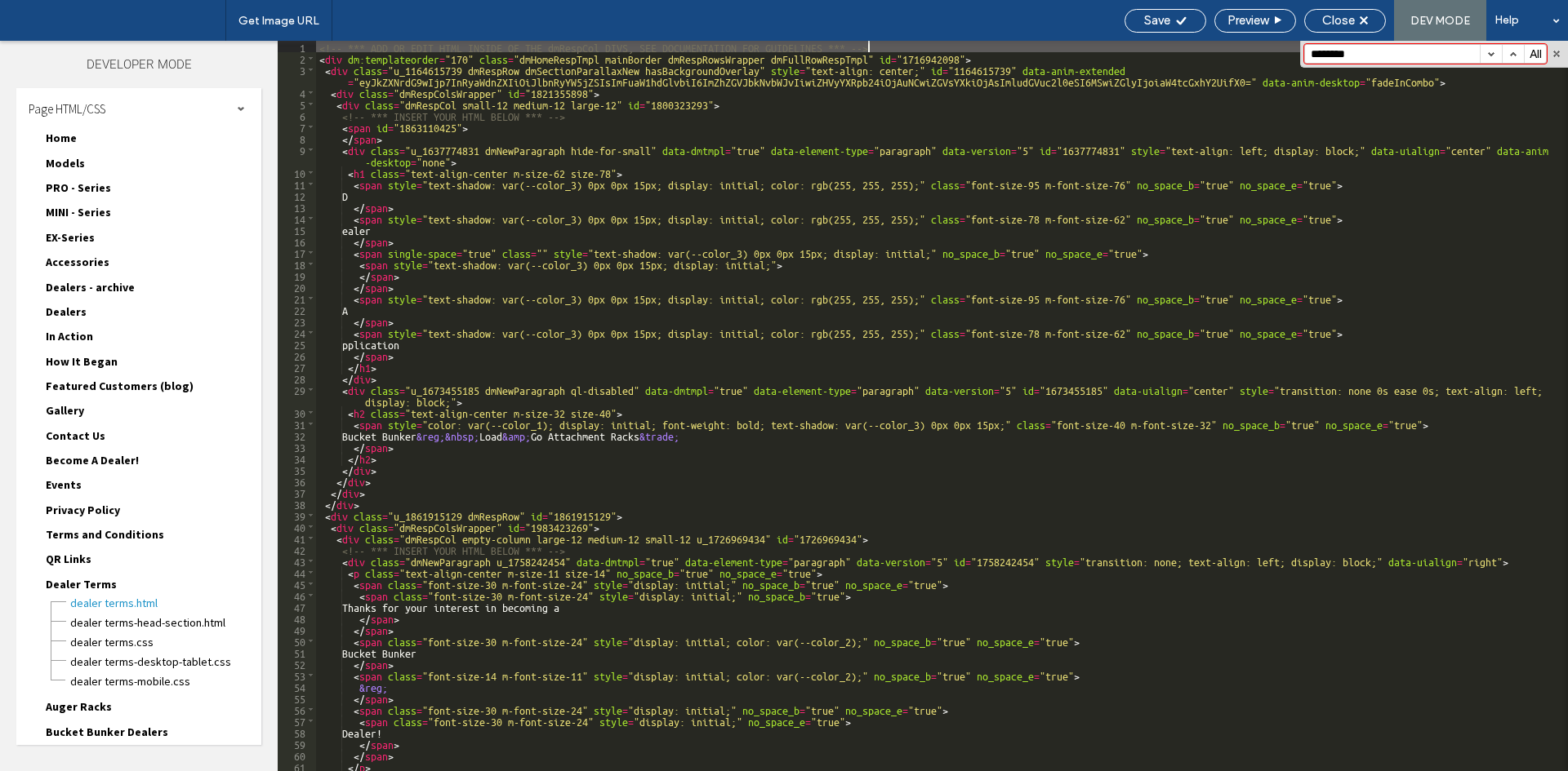
click at [1489, 52] on button "button" at bounding box center [1490, 53] width 22 height 18
click at [79, 584] on span "Dealer Terms" at bounding box center [81, 584] width 71 height 14
click at [79, 604] on span "Auger Racks" at bounding box center [79, 608] width 66 height 14
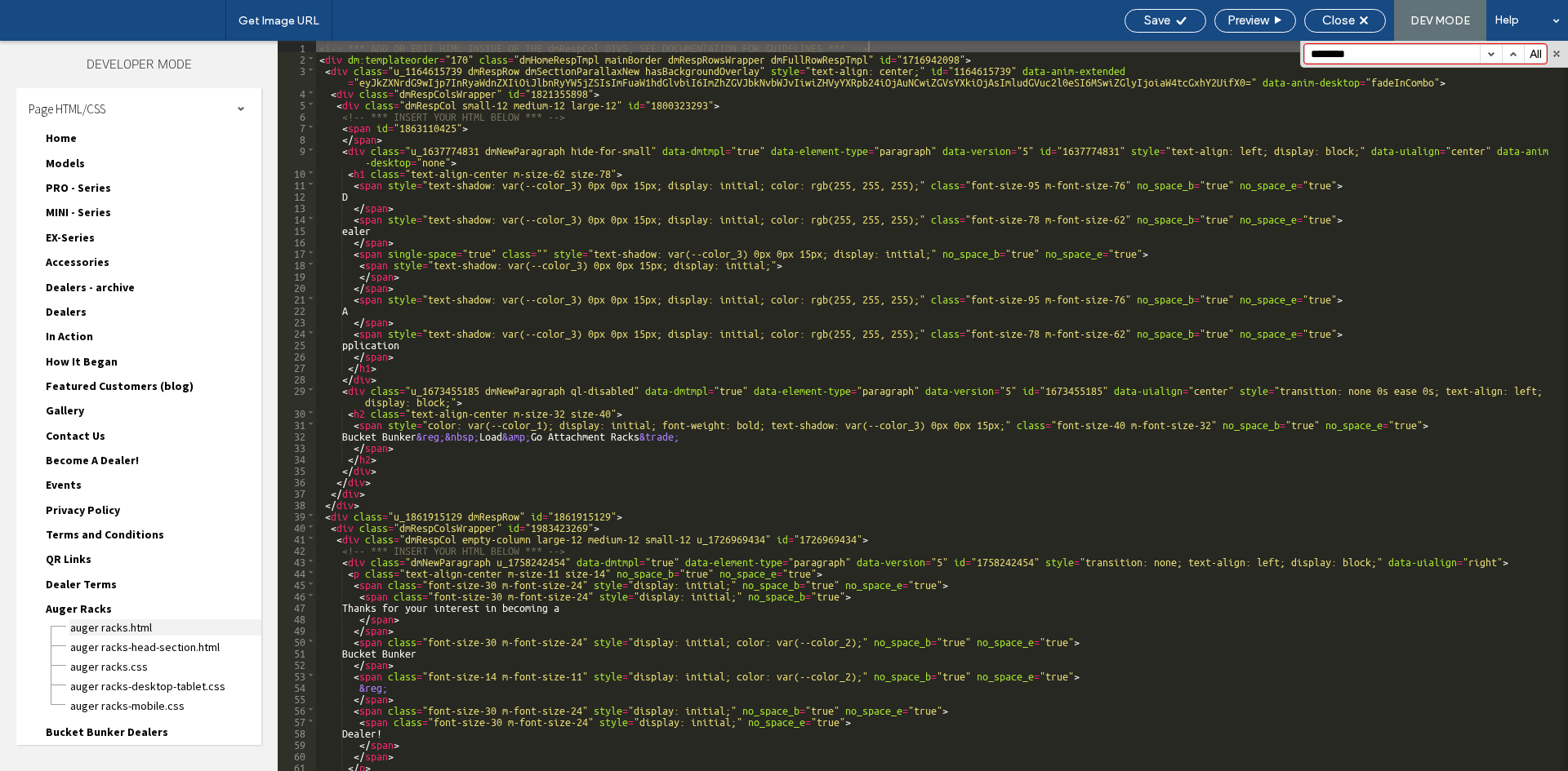
click at [95, 633] on span "Auger Racks.html" at bounding box center [165, 627] width 192 height 16
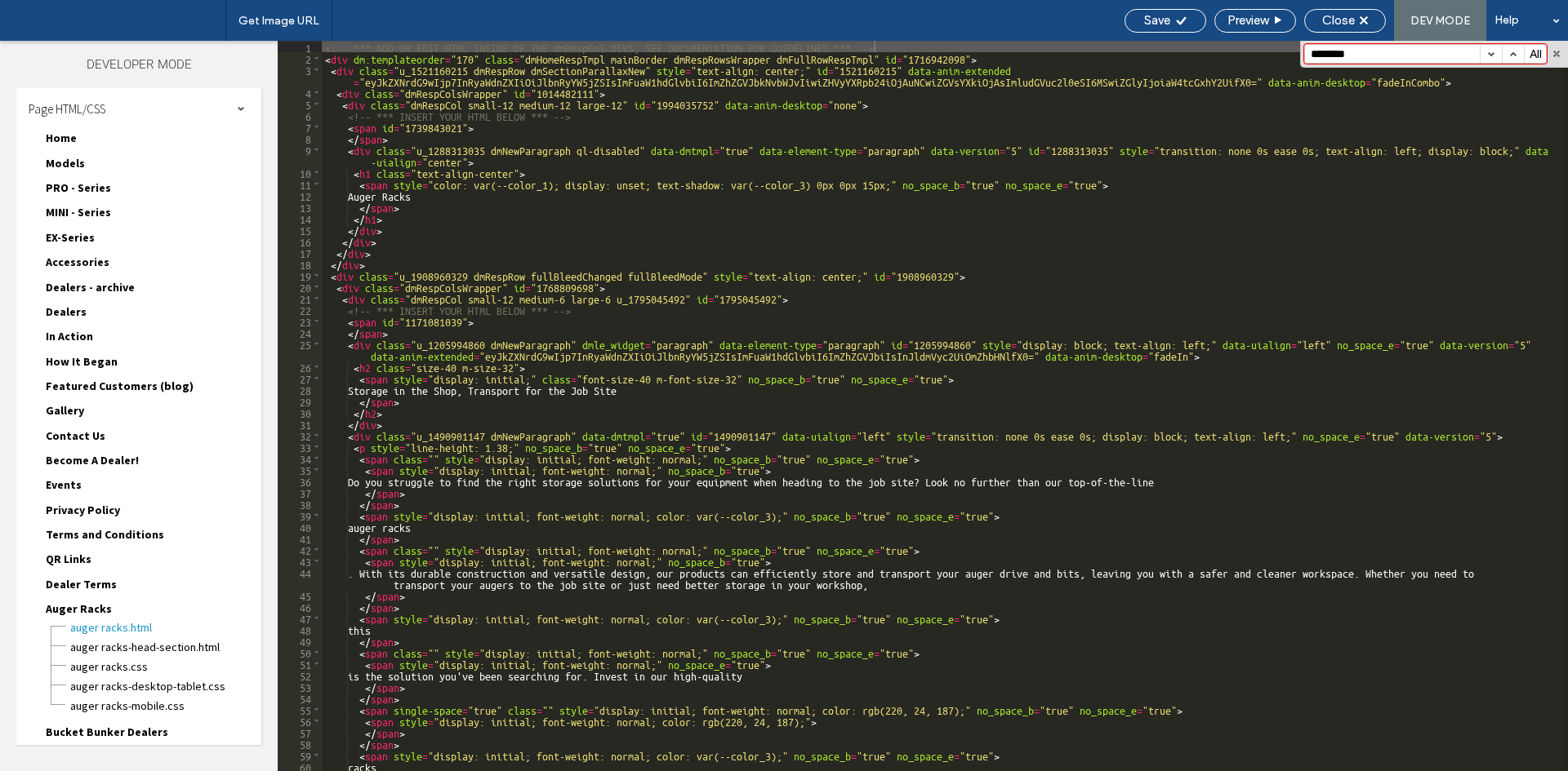
click at [1487, 54] on button "button" at bounding box center [1490, 53] width 22 height 18
click at [68, 607] on span "Auger Racks" at bounding box center [79, 608] width 66 height 14
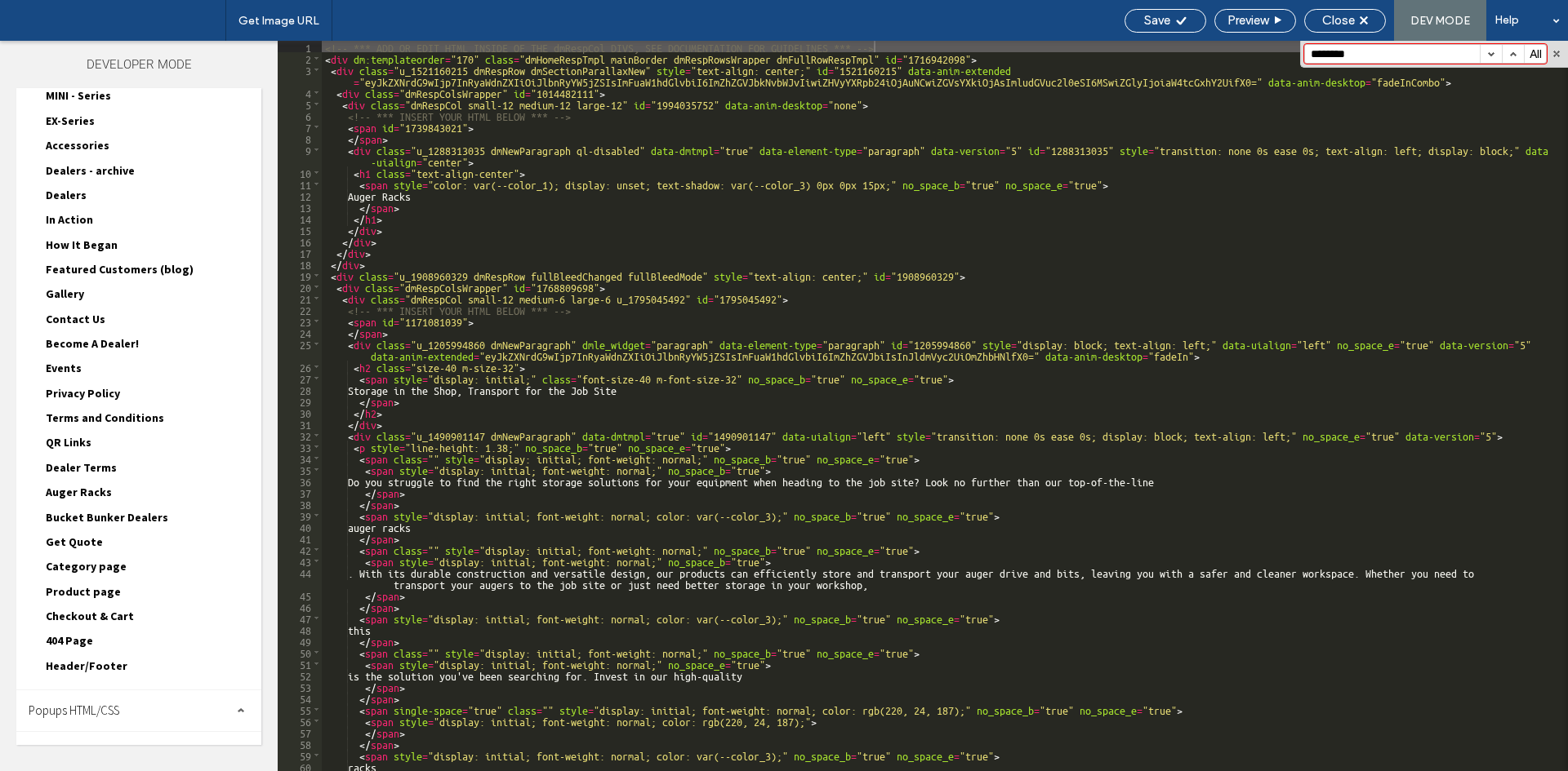
scroll to position [119, 0]
click at [101, 508] on span "Bucket Bunker Dealers" at bounding box center [106, 514] width 122 height 14
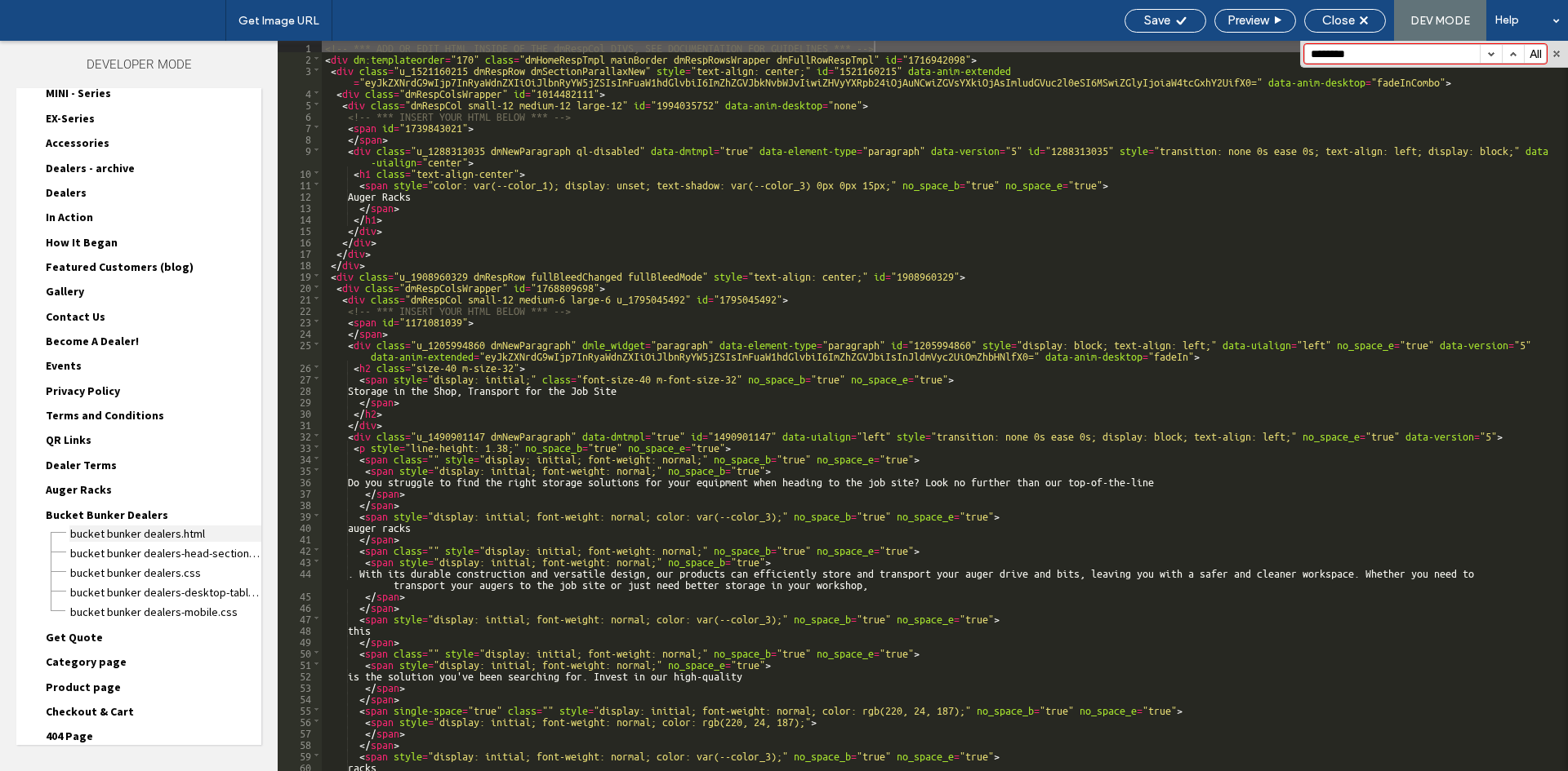
click at [160, 532] on span "Bucket Bunker Dealers.html" at bounding box center [165, 533] width 192 height 16
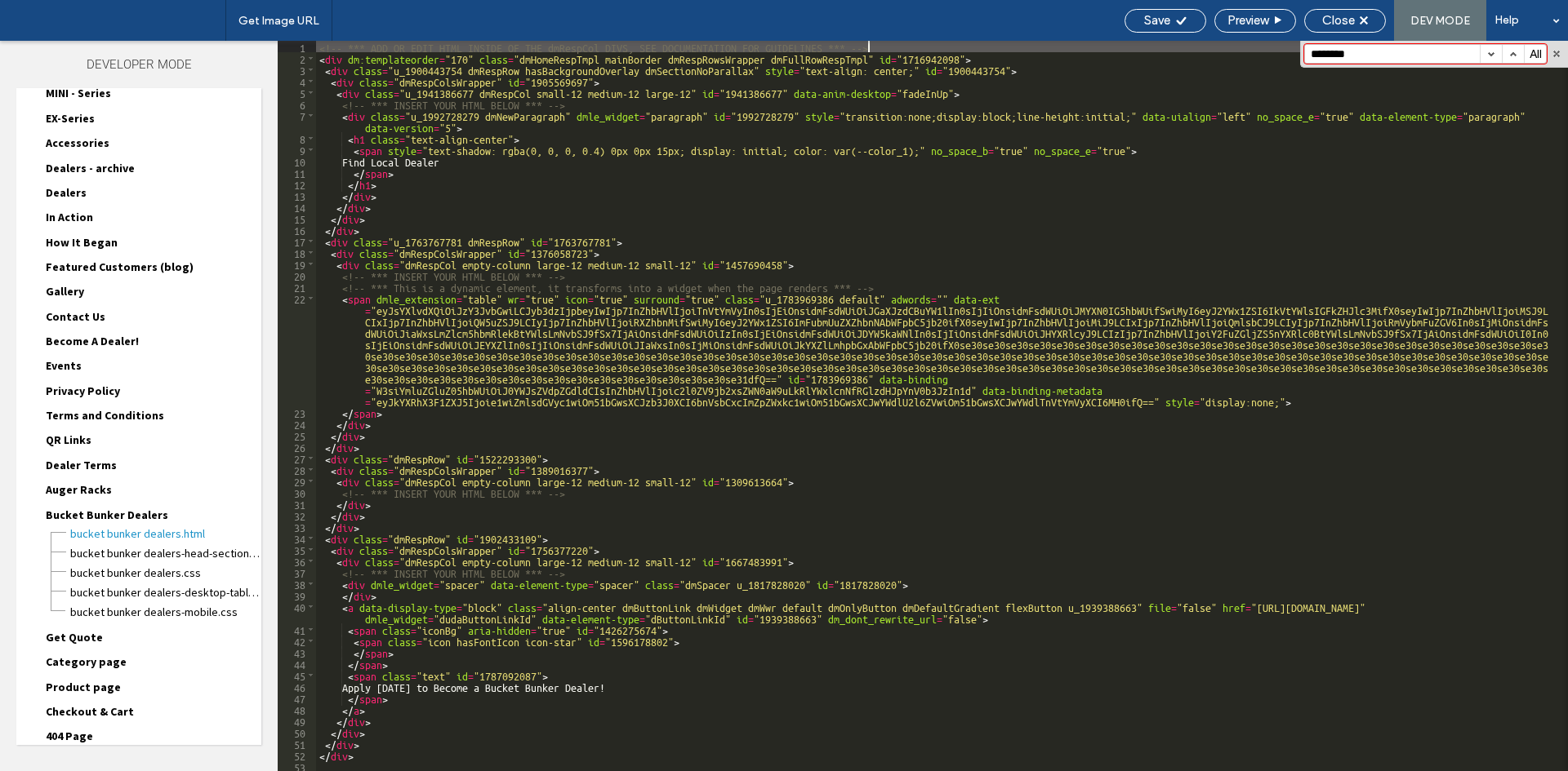
click at [1492, 53] on button "button" at bounding box center [1490, 53] width 22 height 18
click at [157, 555] on span "Bucket Bunker Dealers-head-section.html" at bounding box center [165, 553] width 192 height 16
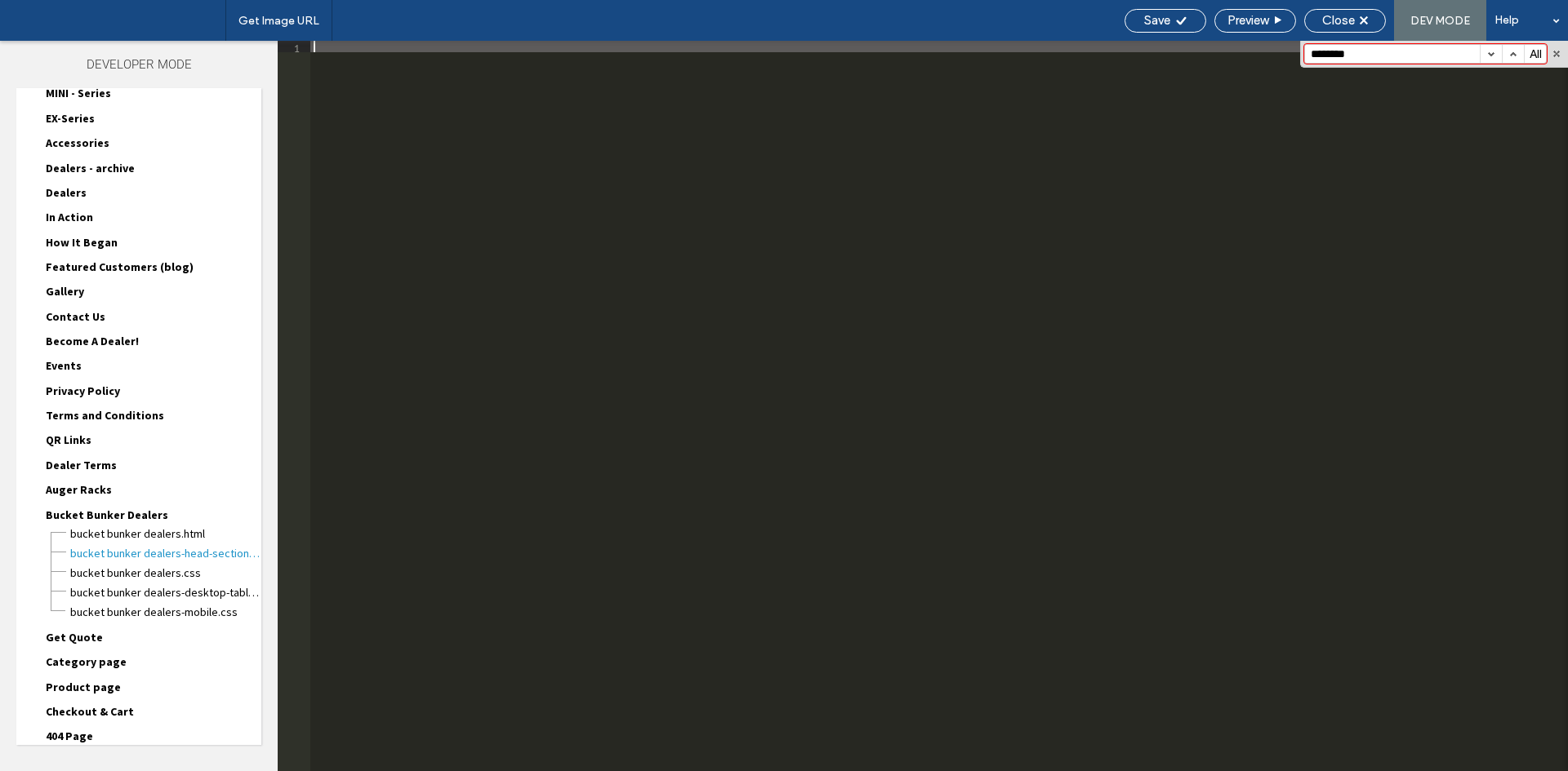
click at [123, 519] on span "Bucket Bunker Dealers" at bounding box center [106, 514] width 122 height 14
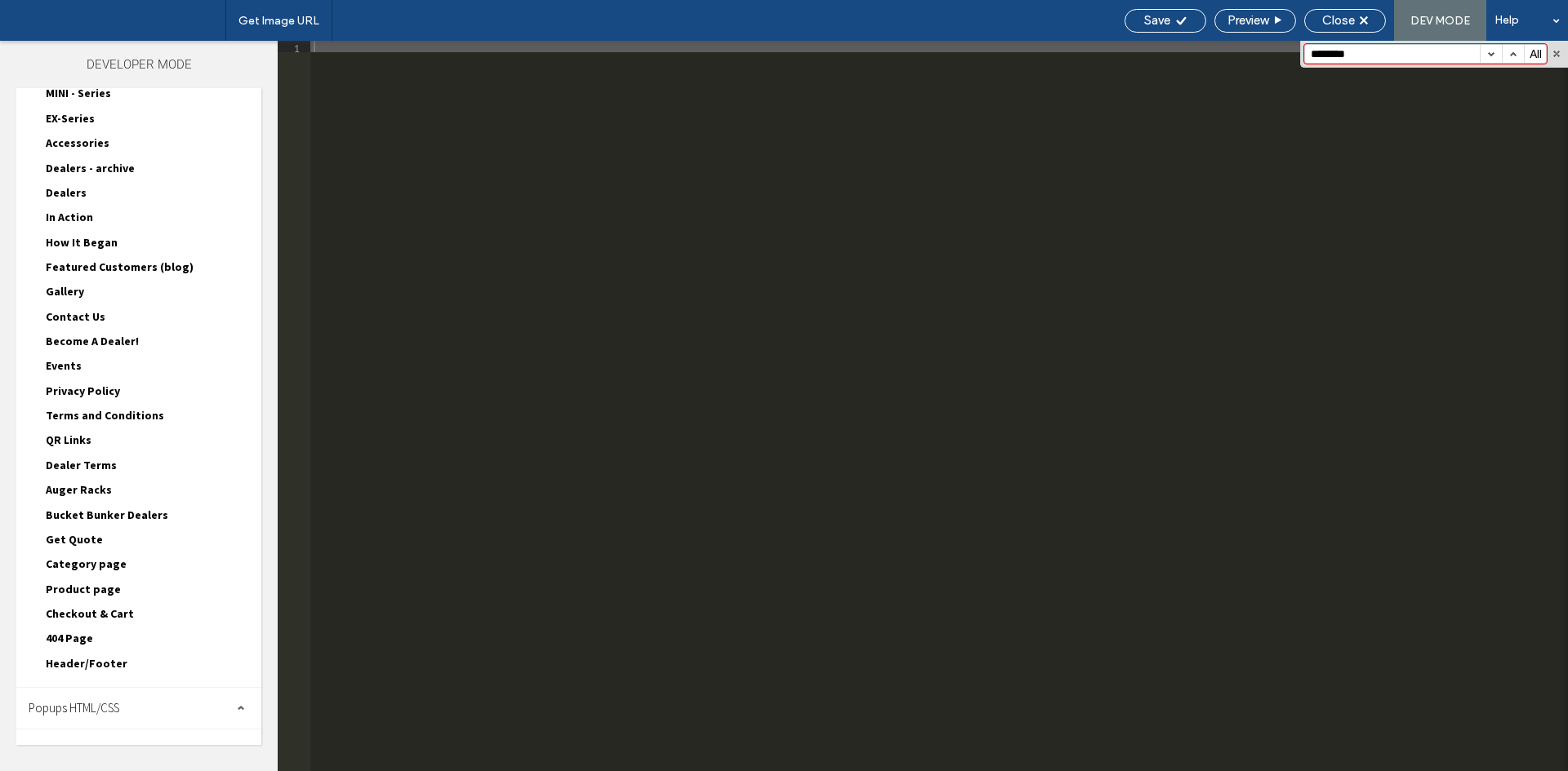
click at [74, 546] on span "Get Quote" at bounding box center [74, 539] width 57 height 14
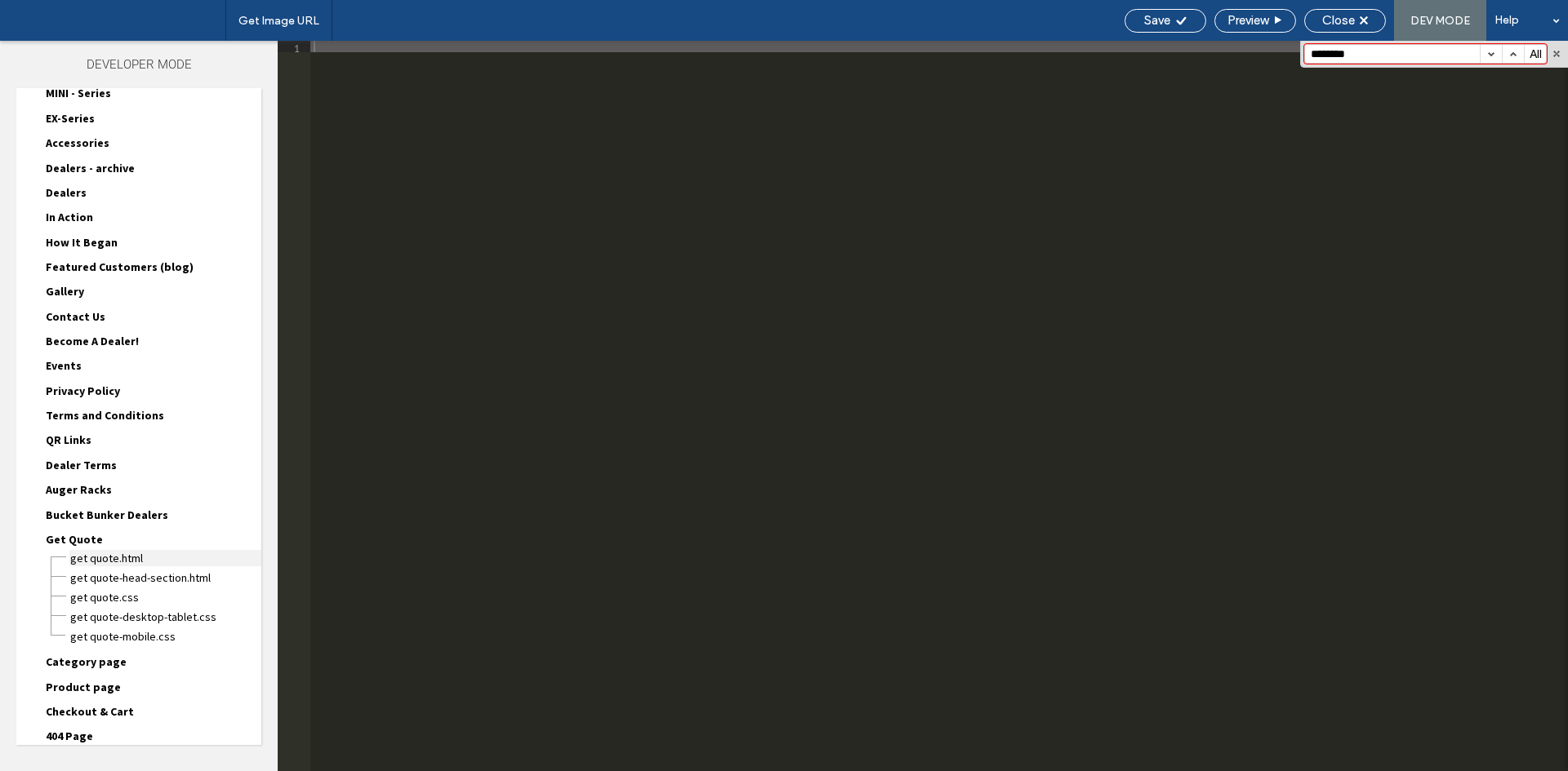
click at [78, 557] on span "Get Quote.html" at bounding box center [165, 557] width 192 height 16
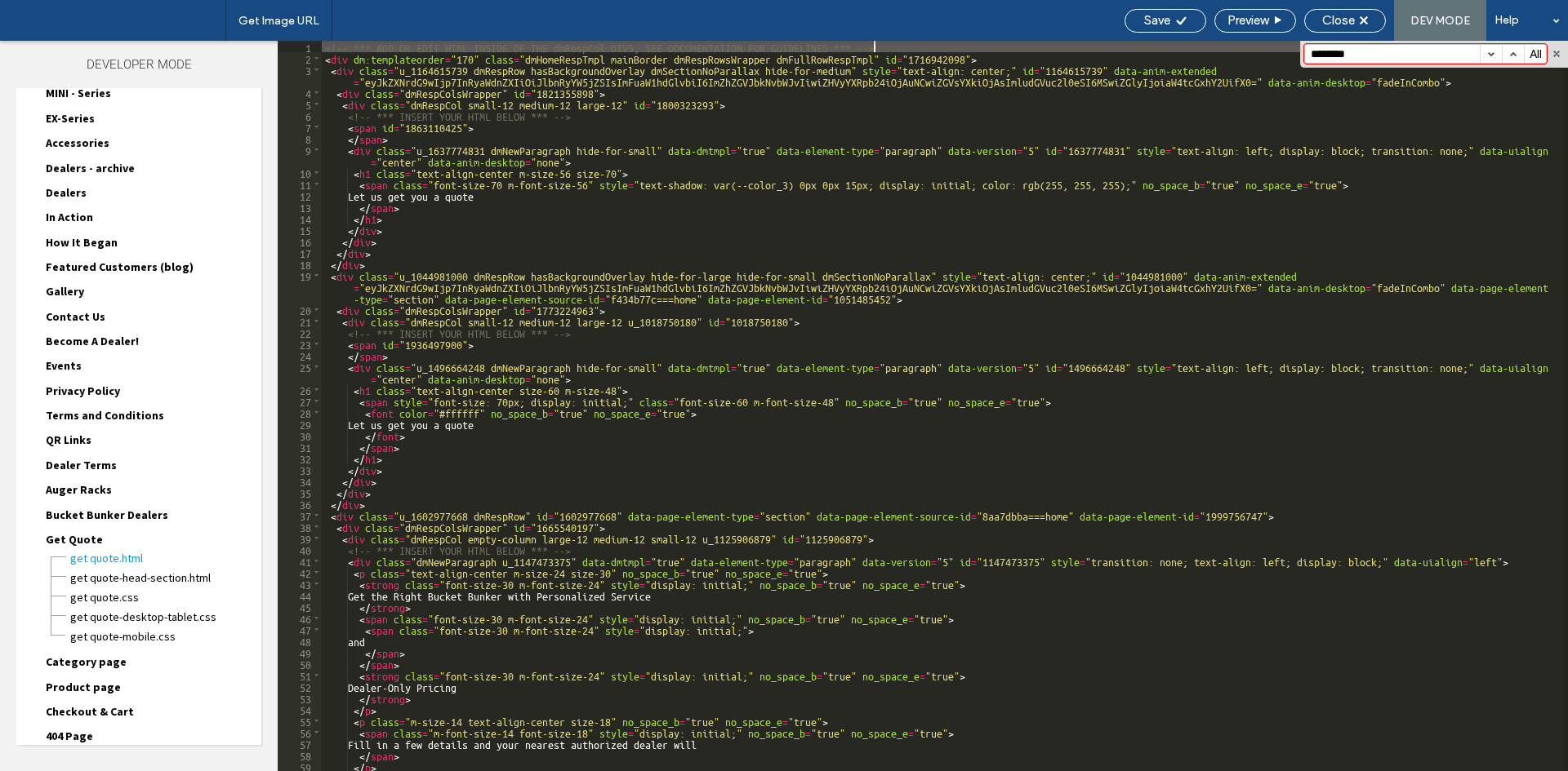
click at [1489, 54] on button "button" at bounding box center [1490, 53] width 22 height 18
click at [53, 536] on span "Get Quote" at bounding box center [74, 539] width 57 height 14
click at [66, 567] on span "Category page" at bounding box center [86, 563] width 81 height 14
click at [90, 585] on span "Category page.html" at bounding box center [165, 582] width 192 height 16
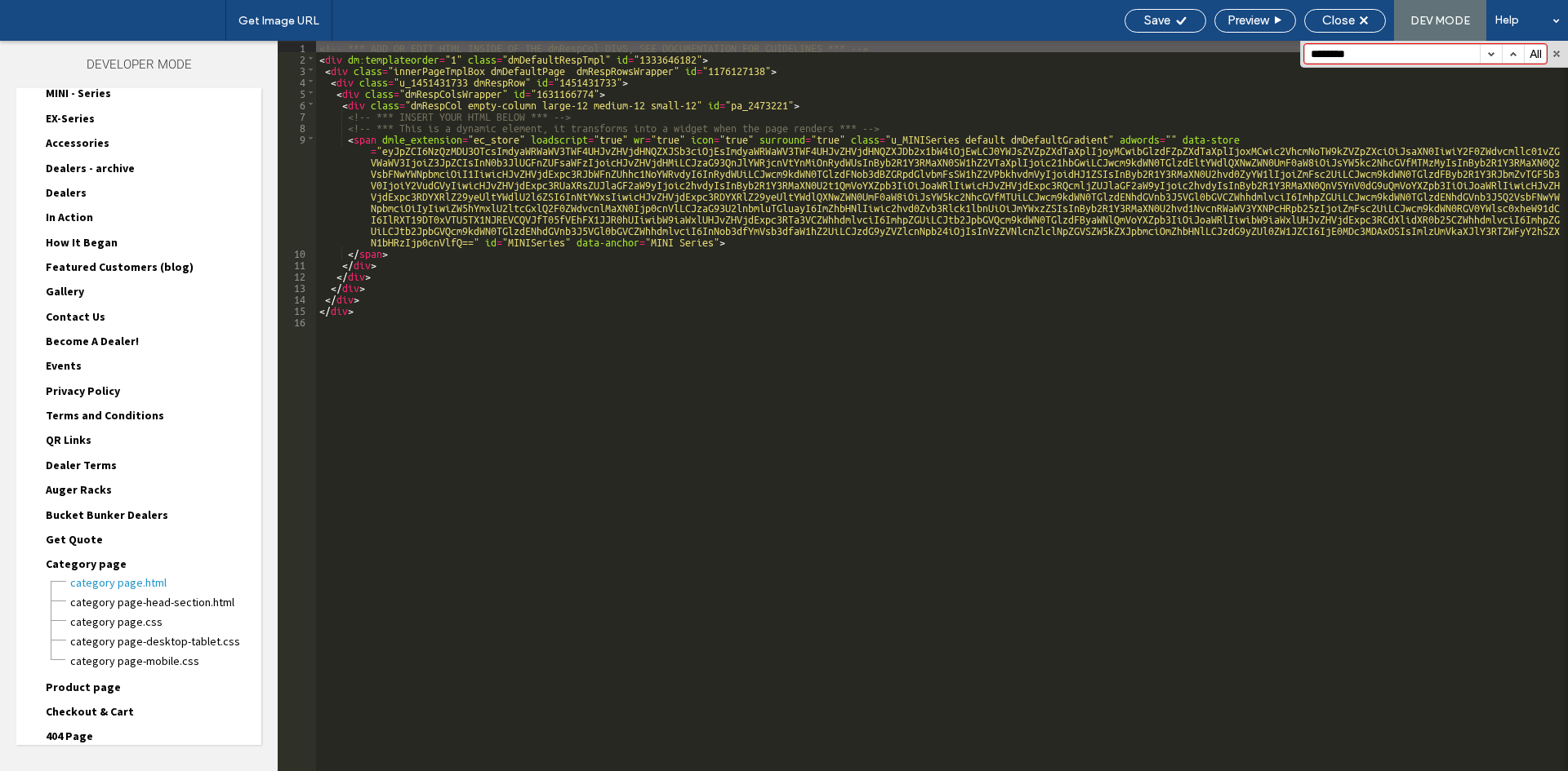
click at [1490, 57] on button "button" at bounding box center [1490, 53] width 22 height 18
click at [79, 570] on span "Category page" at bounding box center [86, 563] width 81 height 14
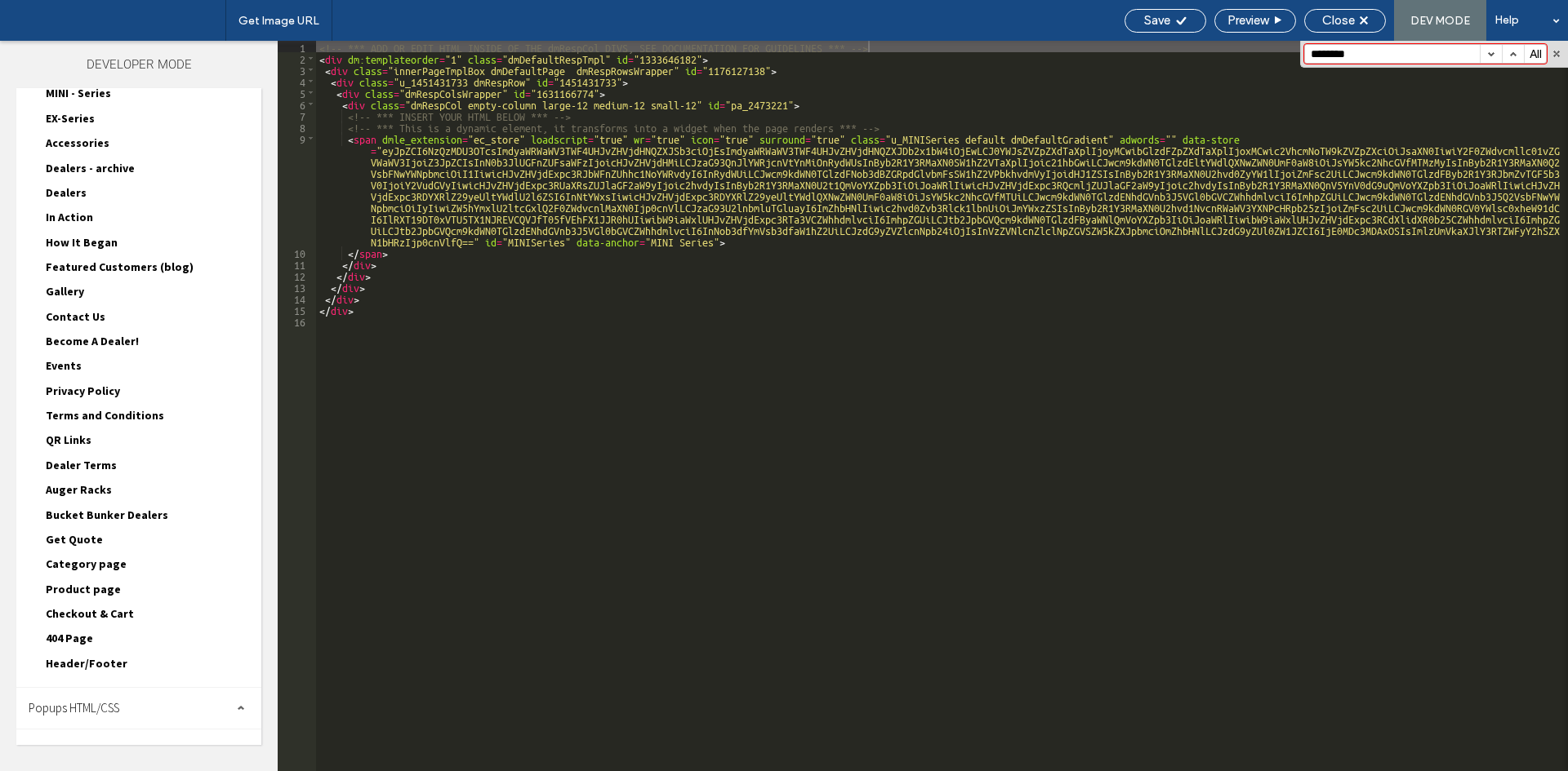
click at [77, 585] on span "Product page" at bounding box center [83, 589] width 75 height 14
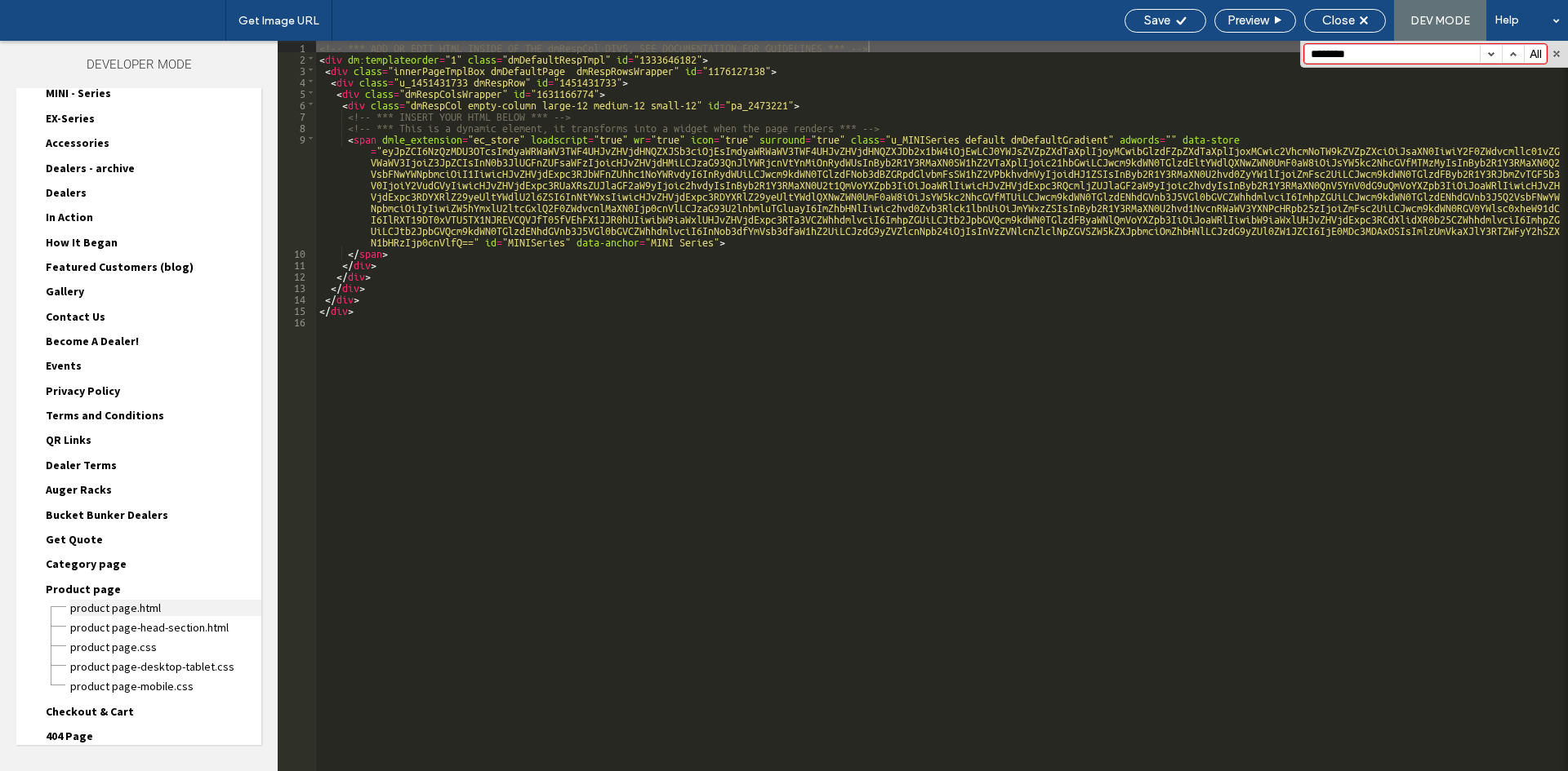
click at [110, 609] on span "Product page.html" at bounding box center [165, 607] width 192 height 16
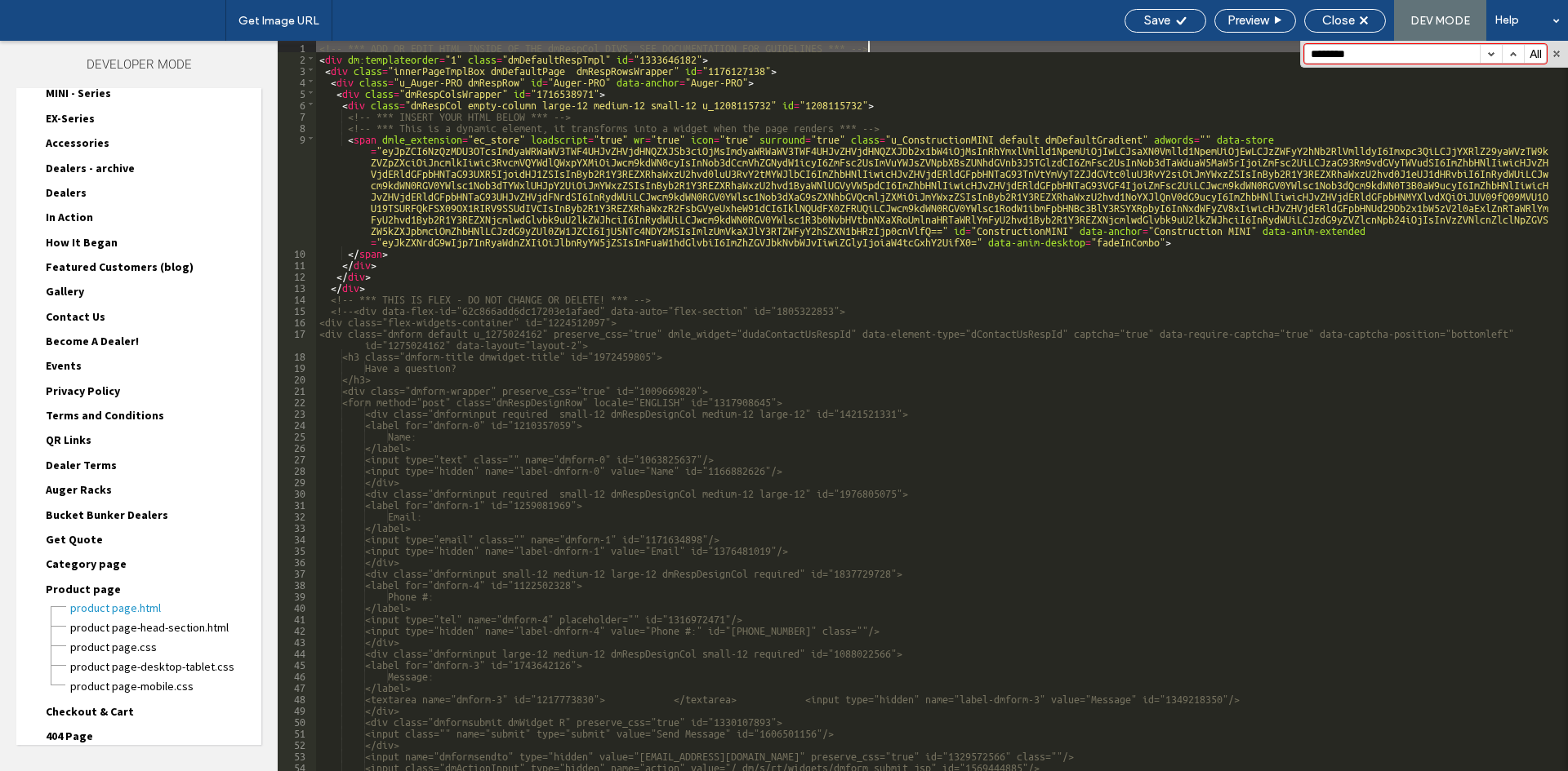
click at [1484, 56] on button "button" at bounding box center [1490, 53] width 22 height 18
click at [85, 589] on span "Product page" at bounding box center [83, 589] width 75 height 14
click at [81, 607] on span "Checkout & Cart" at bounding box center [90, 613] width 88 height 14
click at [95, 634] on span "Checkout & Cart.html" at bounding box center [165, 632] width 192 height 16
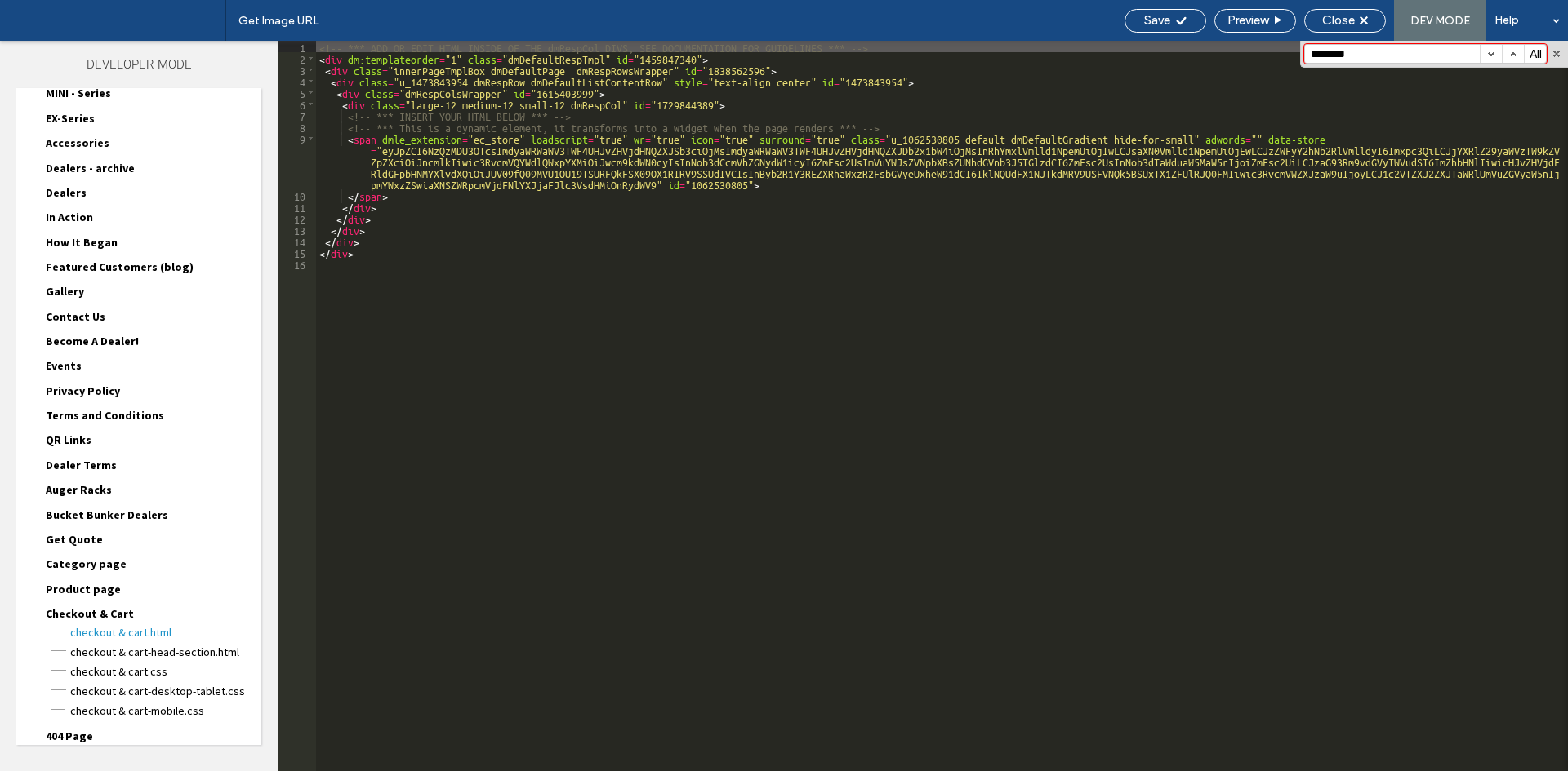
click at [1485, 55] on button "button" at bounding box center [1490, 53] width 22 height 18
click at [83, 622] on div "Checkout & Cart.html" at bounding box center [165, 631] width 192 height 19
click at [83, 616] on span "Checkout & Cart" at bounding box center [90, 613] width 88 height 14
click at [77, 635] on span "404 Page" at bounding box center [69, 638] width 47 height 14
click at [89, 656] on span "404 Page.html" at bounding box center [165, 656] width 192 height 16
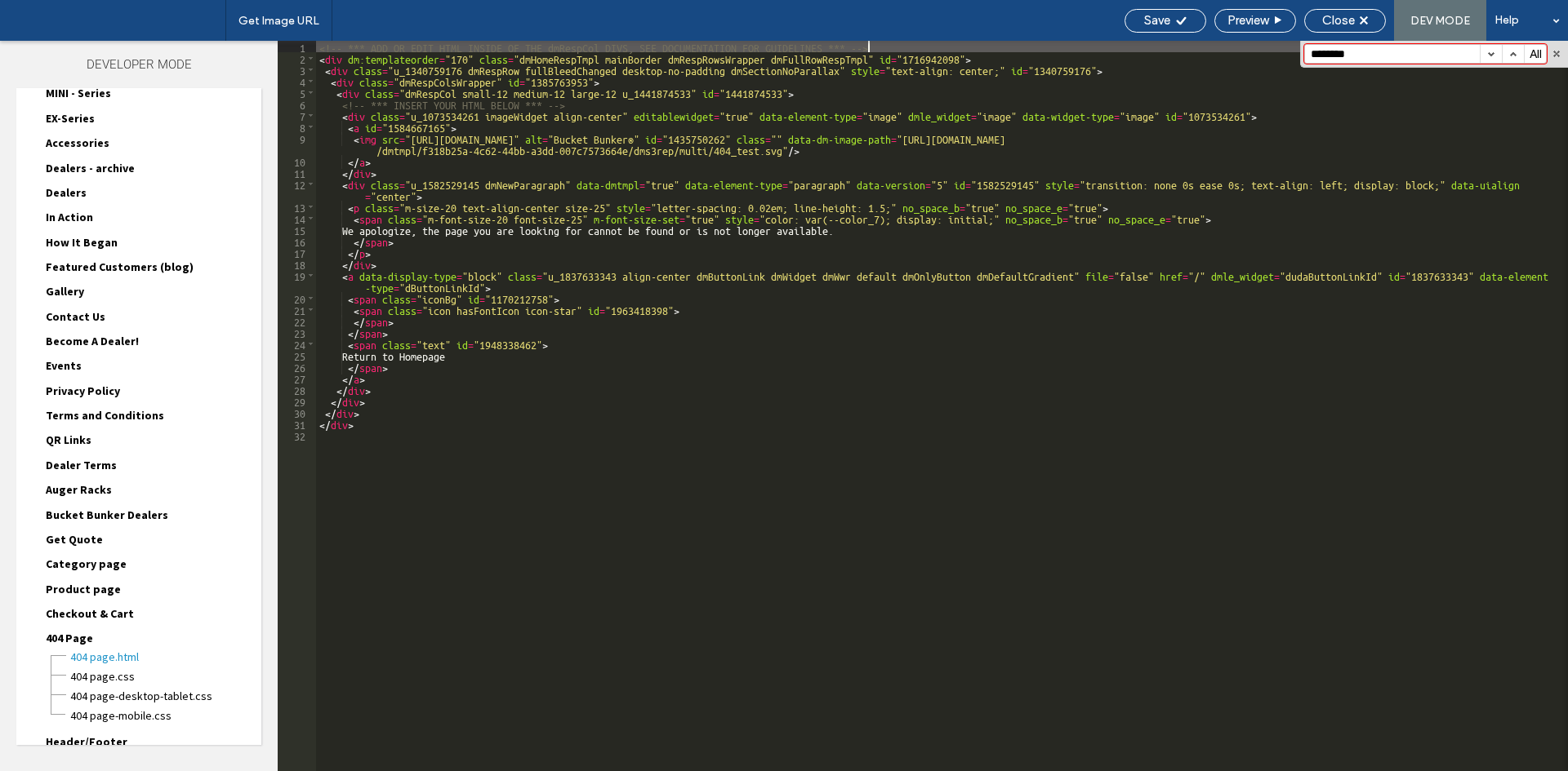
click at [1494, 54] on button "button" at bounding box center [1490, 53] width 22 height 18
click at [80, 644] on span "404 Page" at bounding box center [69, 638] width 47 height 14
click at [78, 681] on div "Page HTML/CSS Home Home.html Home-head-section.html Home.css Home-desktop-table…" at bounding box center [139, 328] width 245 height 719
click at [97, 667] on span "Header/Footer" at bounding box center [86, 663] width 82 height 14
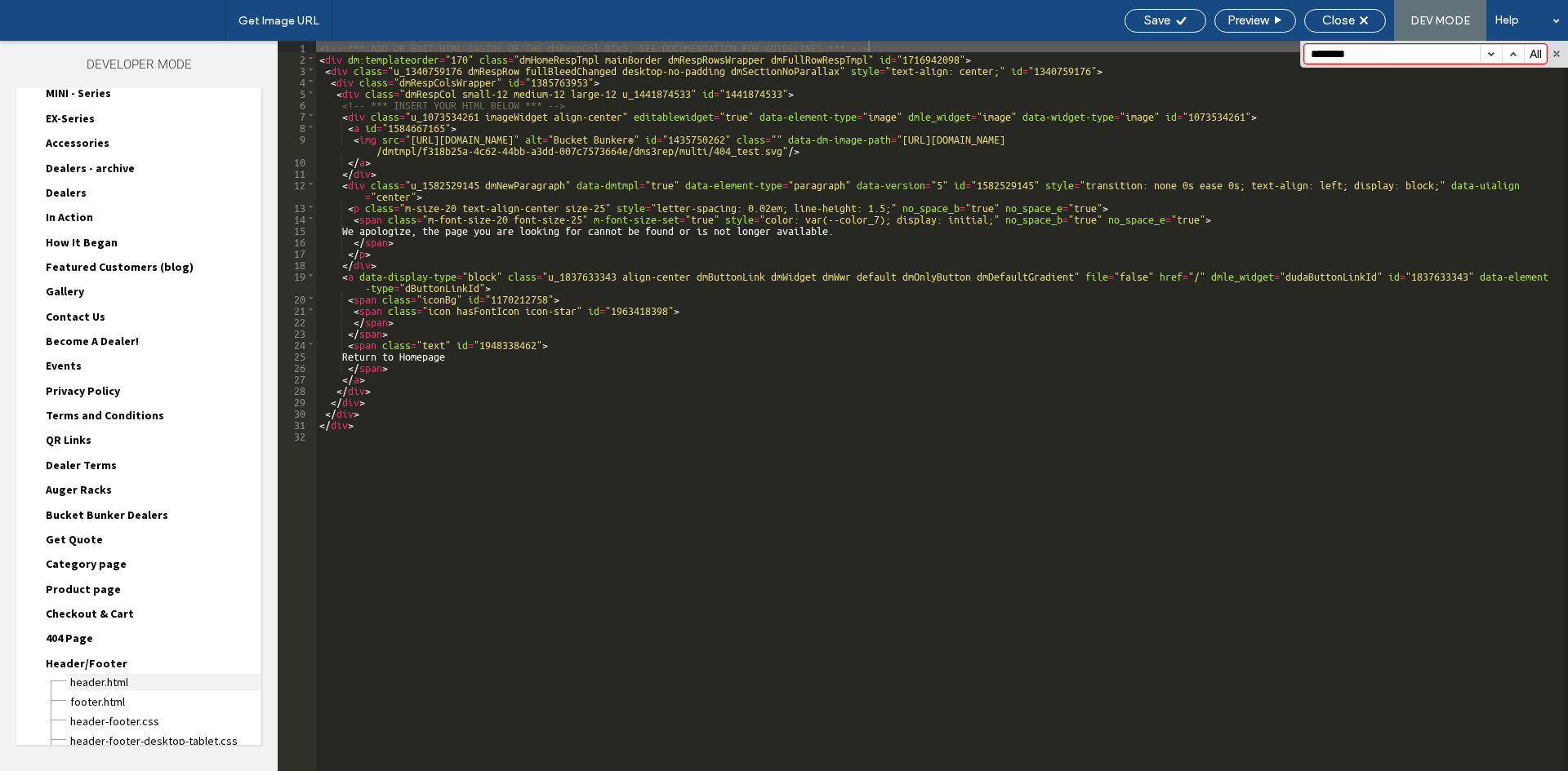
click at [92, 679] on span "header.html" at bounding box center [165, 681] width 192 height 16
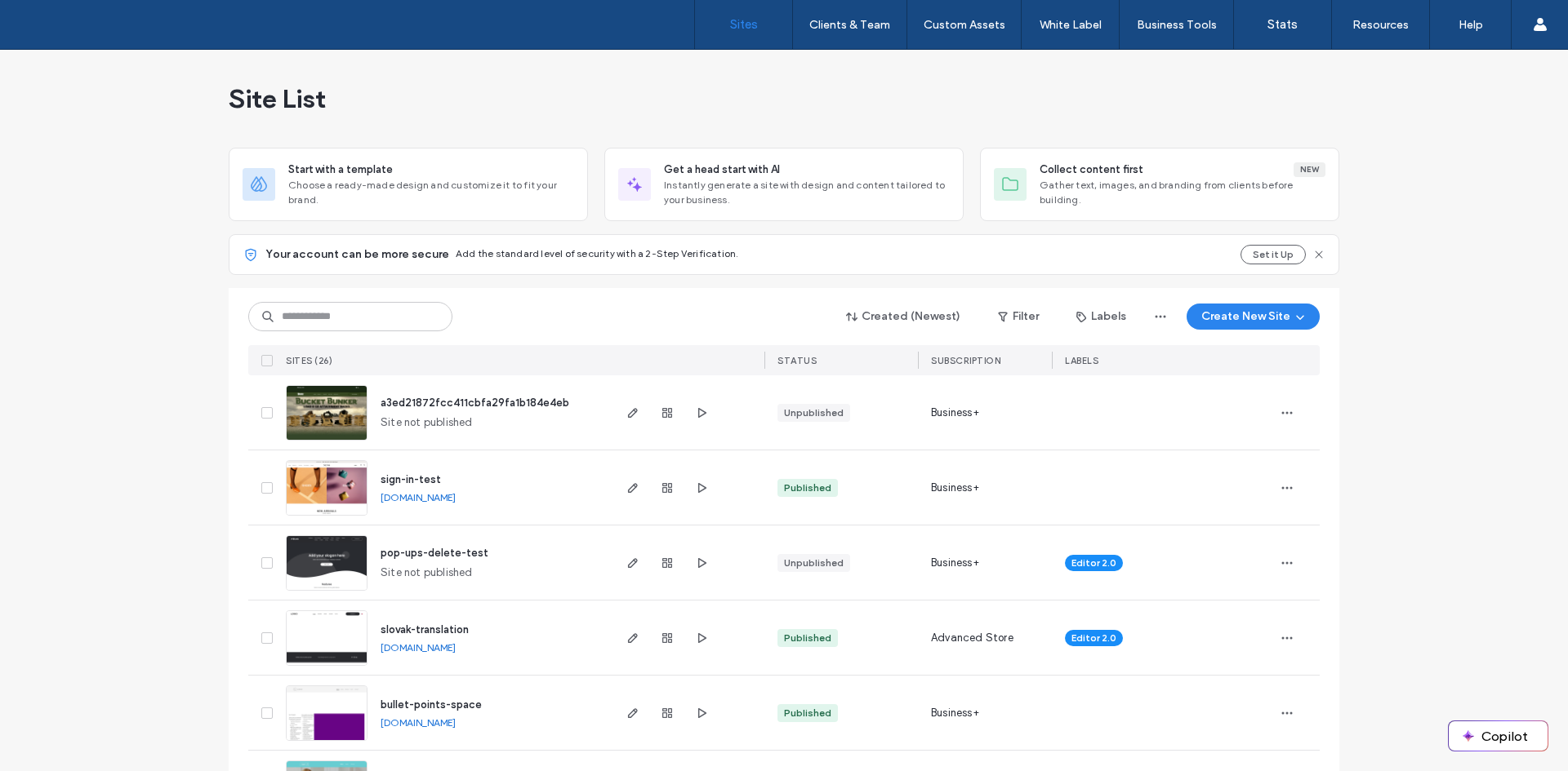
click at [492, 399] on span "a3ed21872fcc411cbfa29fa1b184e4eb" at bounding box center [474, 403] width 188 height 12
click at [509, 402] on span "a3ed21872fcc411cbfa29fa1b184e4eb" at bounding box center [474, 403] width 188 height 12
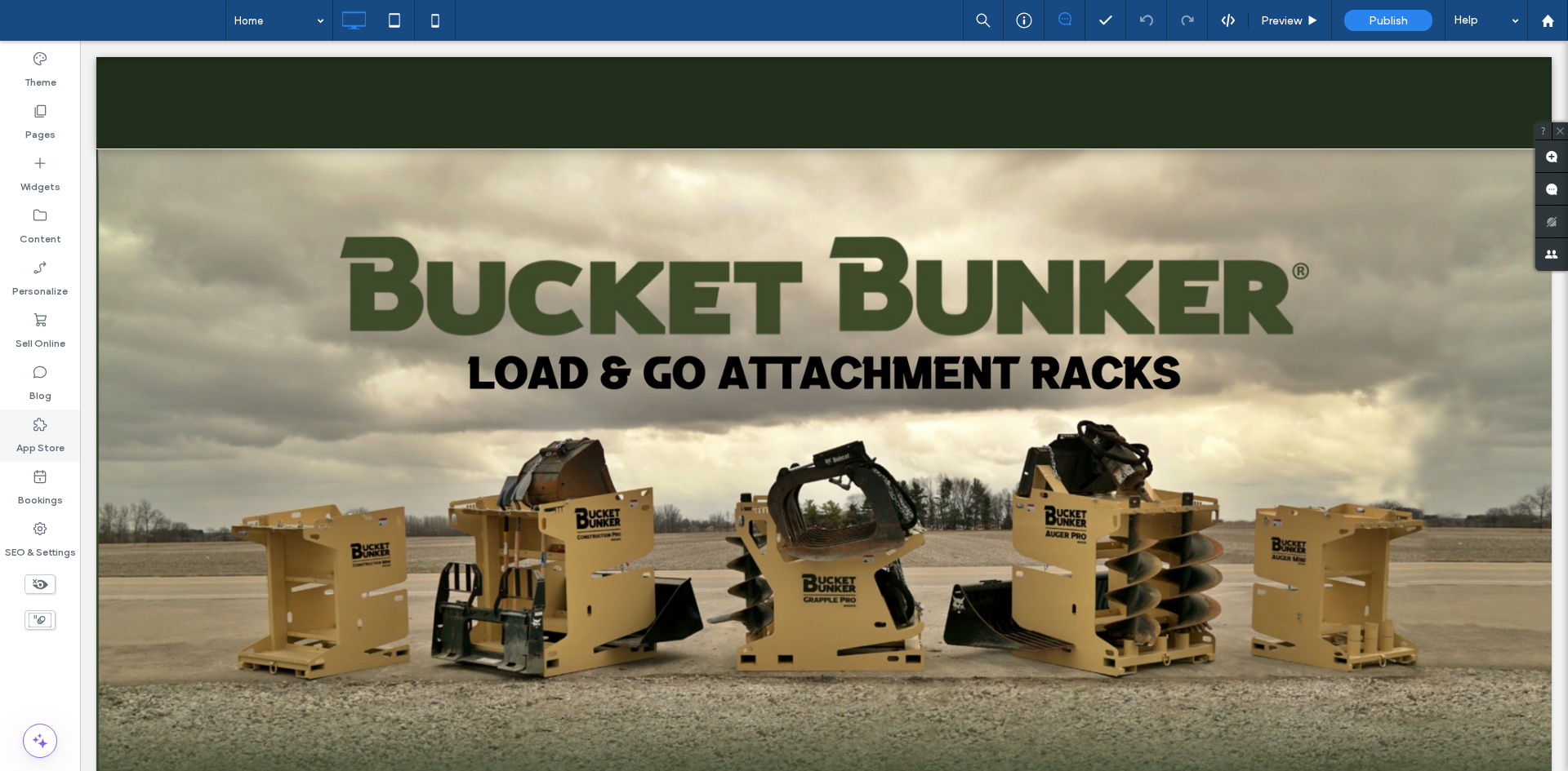
click at [35, 426] on icon at bounding box center [40, 424] width 16 height 16
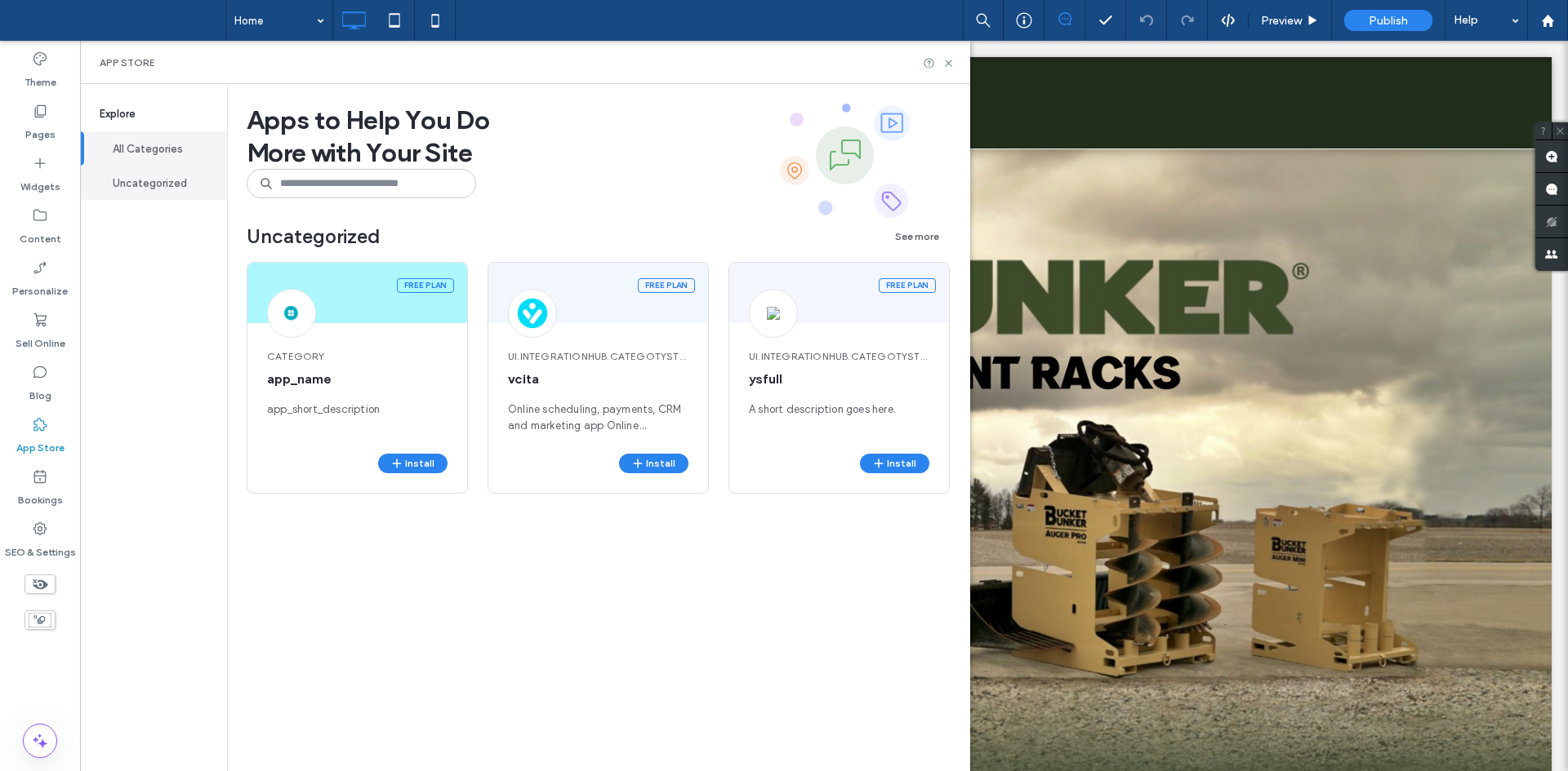
click at [192, 182] on button "Uncategorized" at bounding box center [154, 182] width 147 height 35
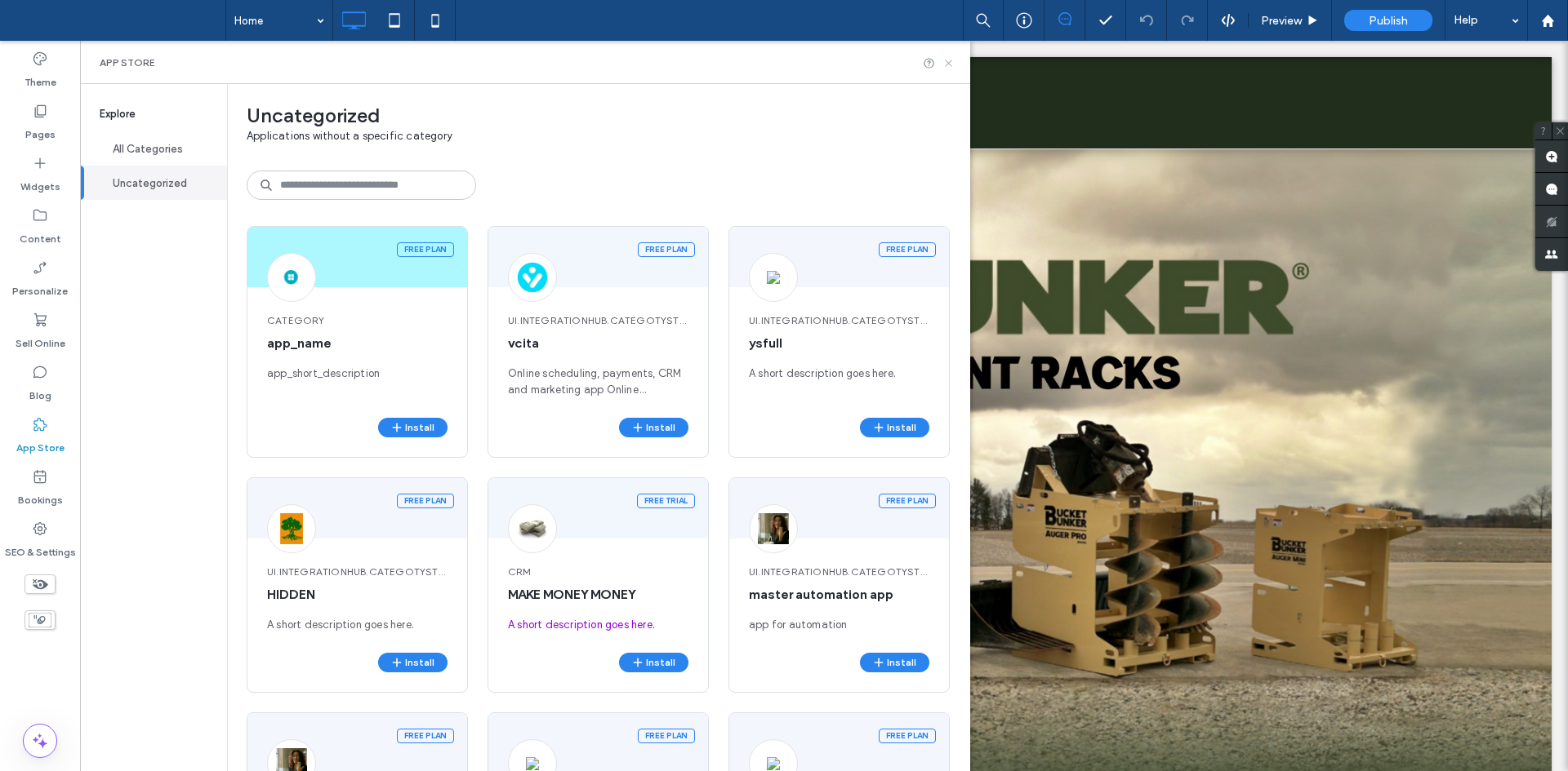
click at [955, 61] on icon at bounding box center [948, 63] width 12 height 12
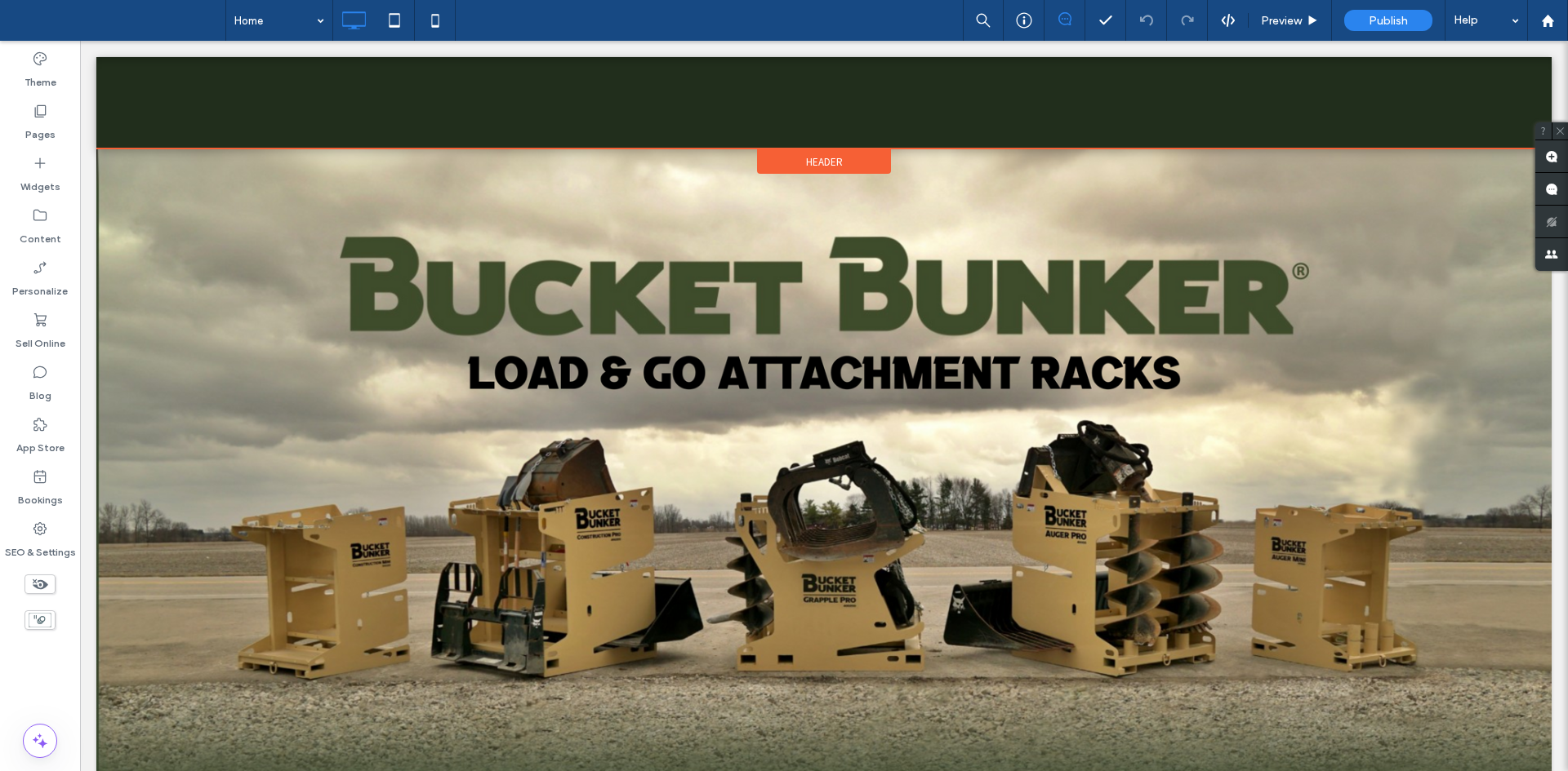
click at [814, 162] on span "Header" at bounding box center [824, 162] width 36 height 14
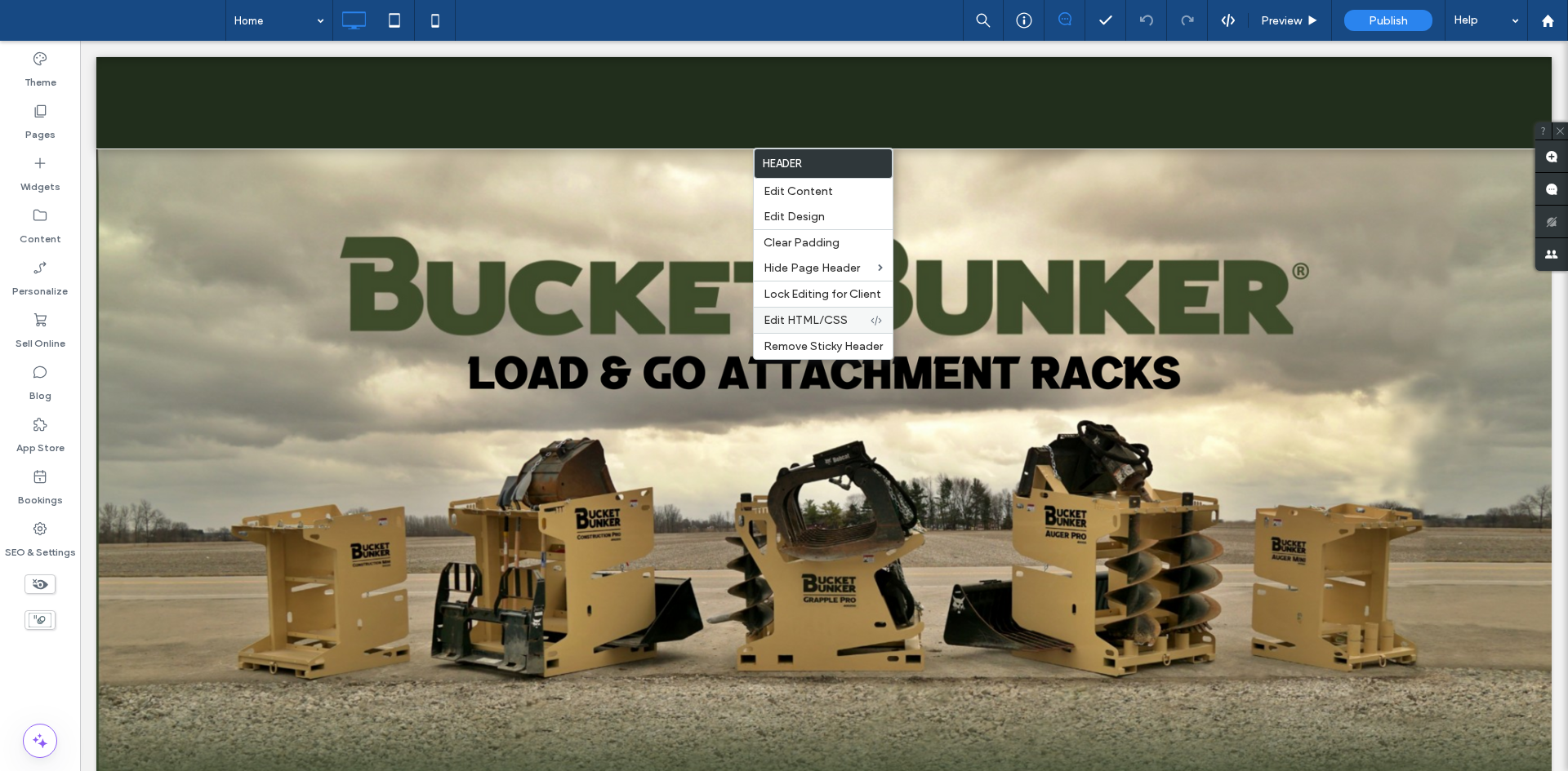
click at [796, 317] on span "Edit HTML/CSS" at bounding box center [806, 320] width 84 height 14
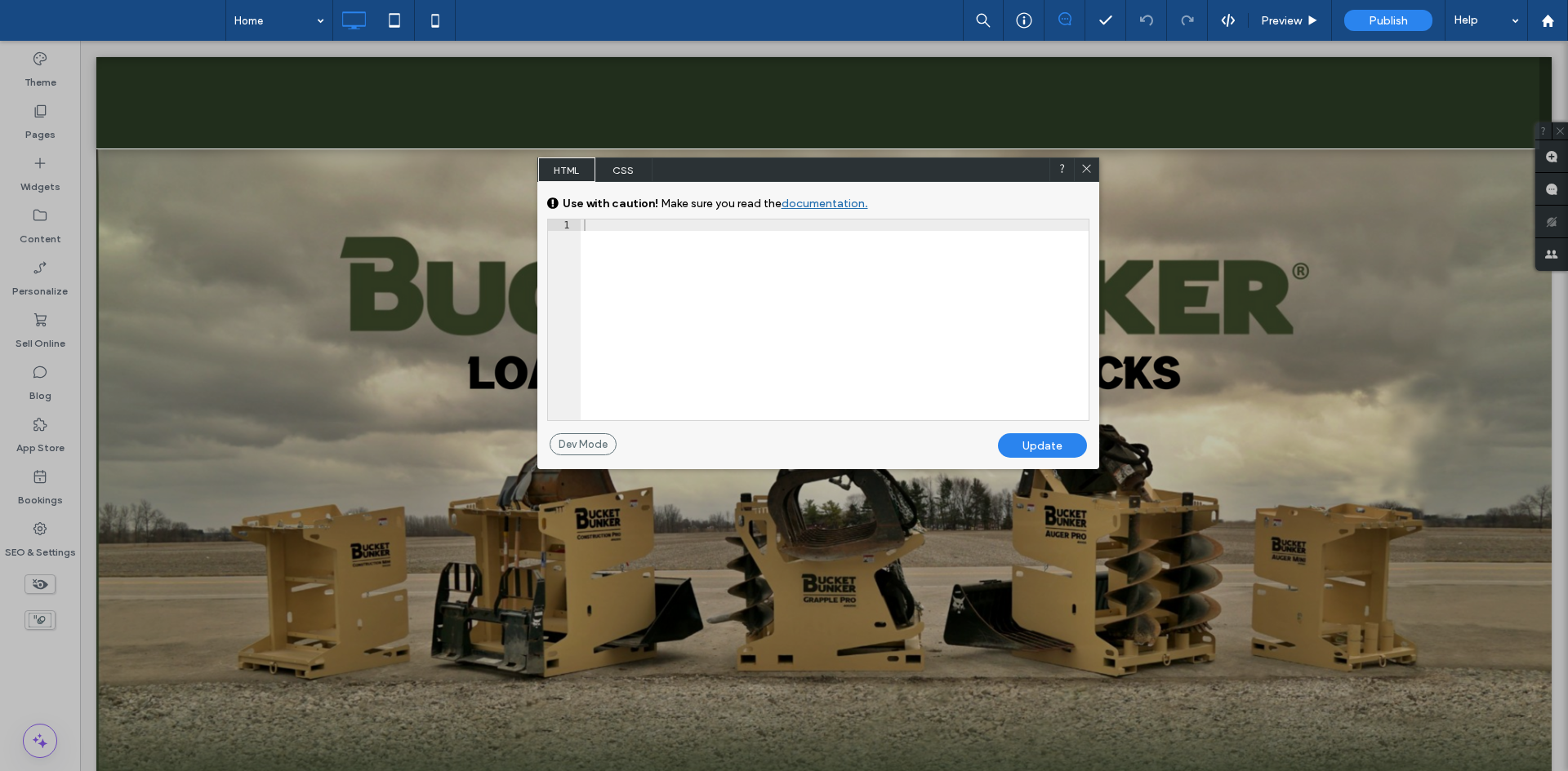
click at [627, 166] on span "CSS" at bounding box center [624, 170] width 57 height 24
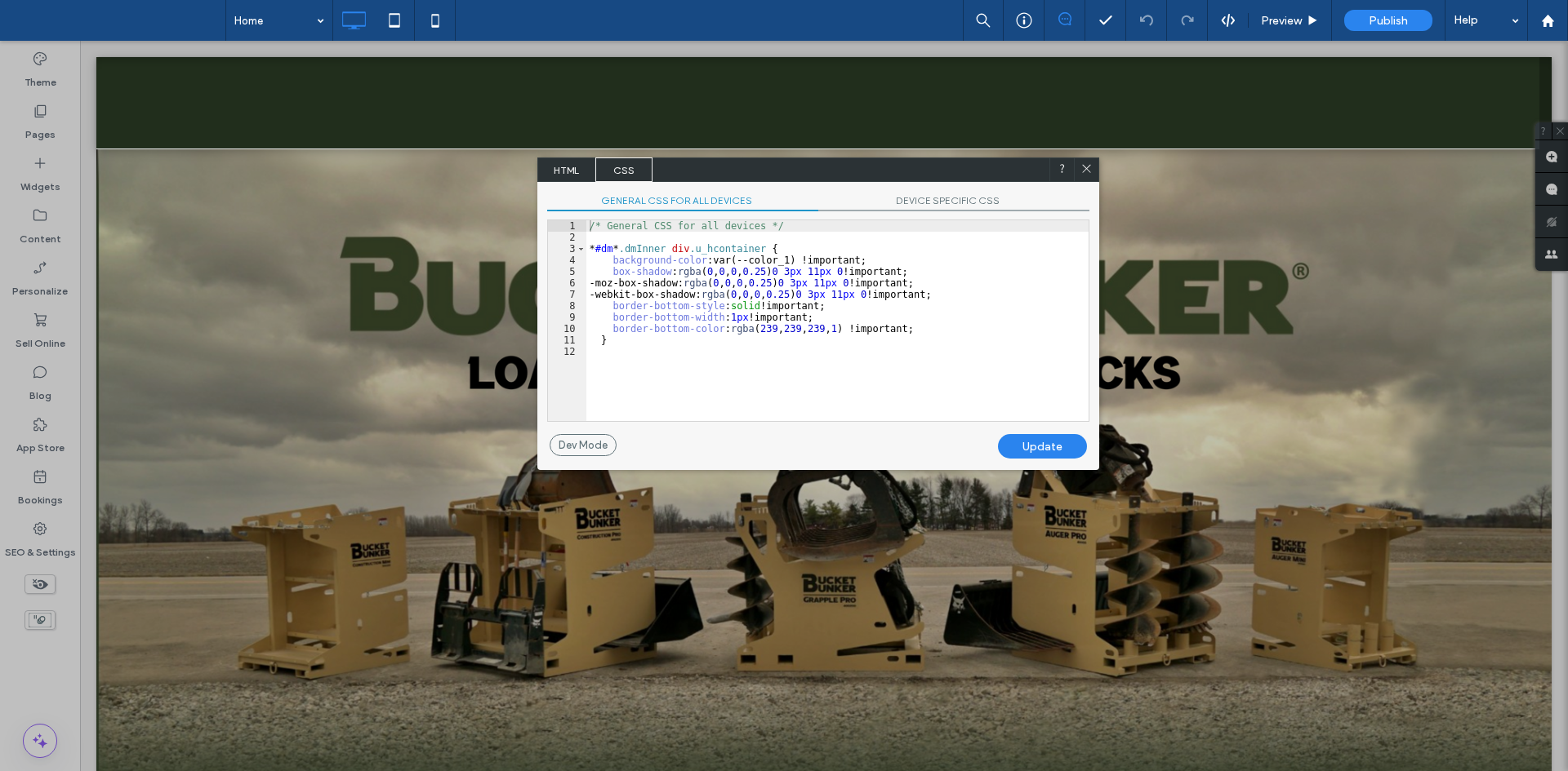
click at [578, 167] on span "HTML" at bounding box center [567, 170] width 57 height 24
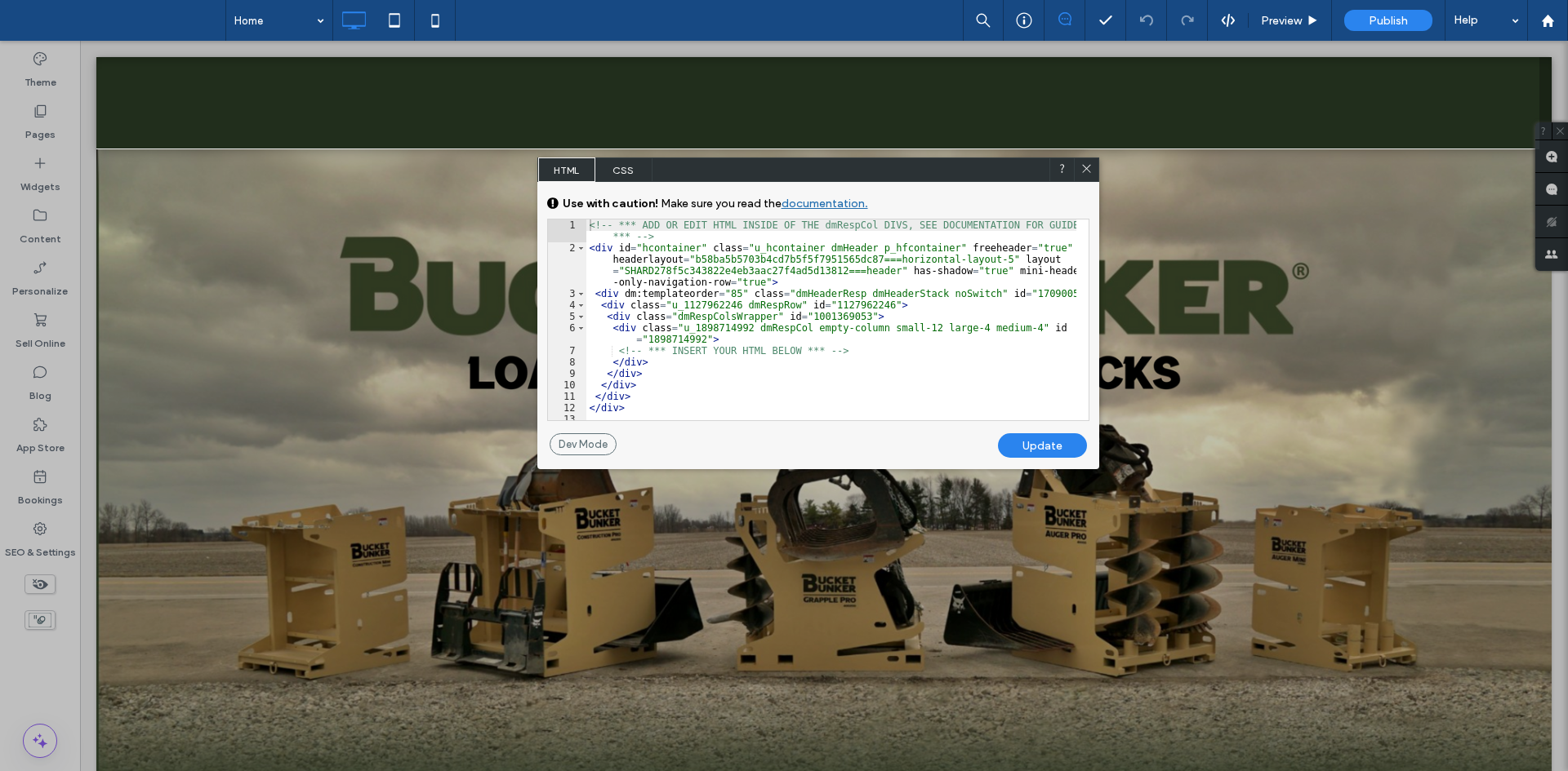
click at [1091, 173] on icon at bounding box center [1086, 168] width 12 height 12
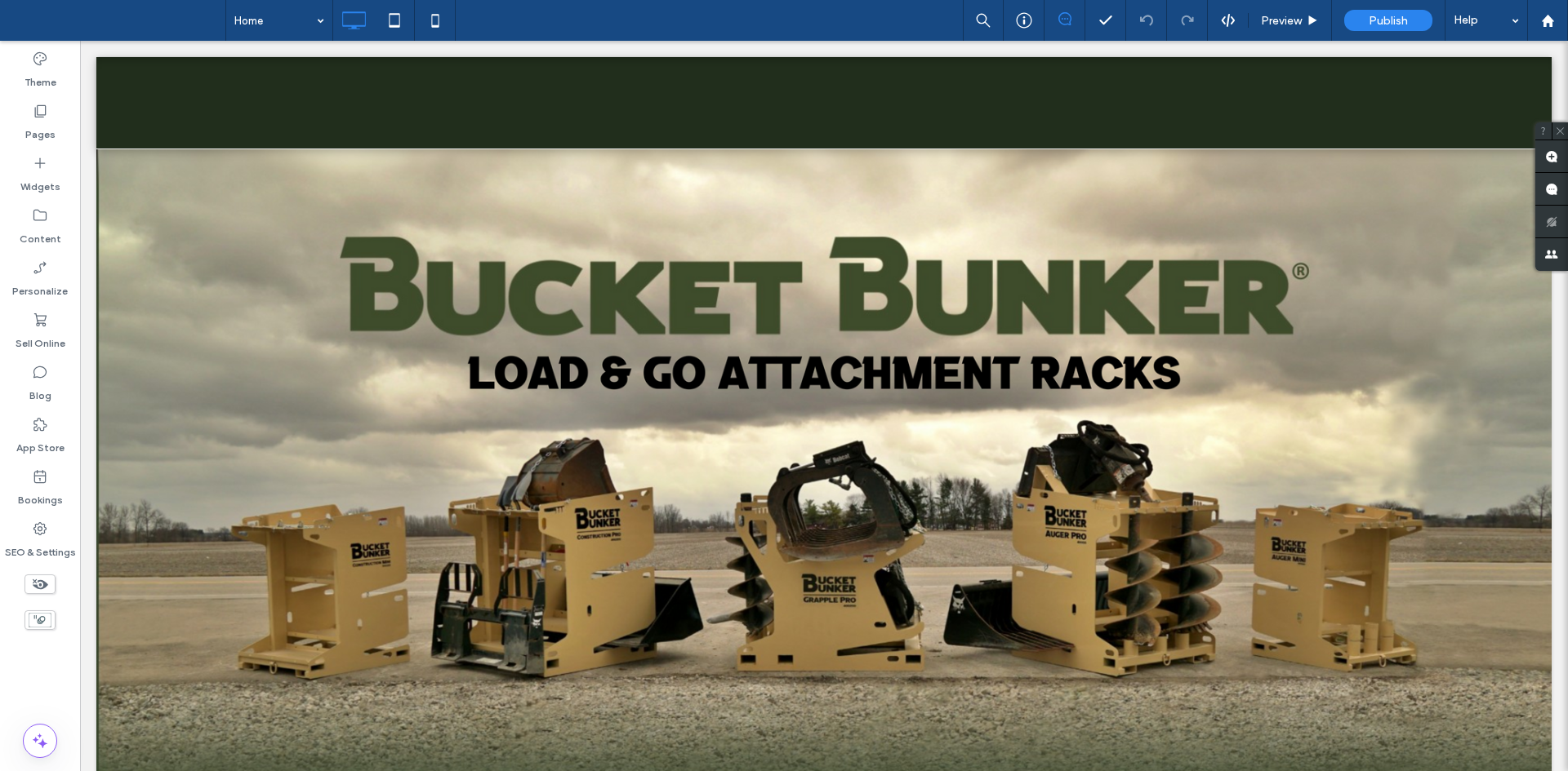
click at [1231, 28] on div "Preview Publish Help" at bounding box center [1266, 20] width 605 height 41
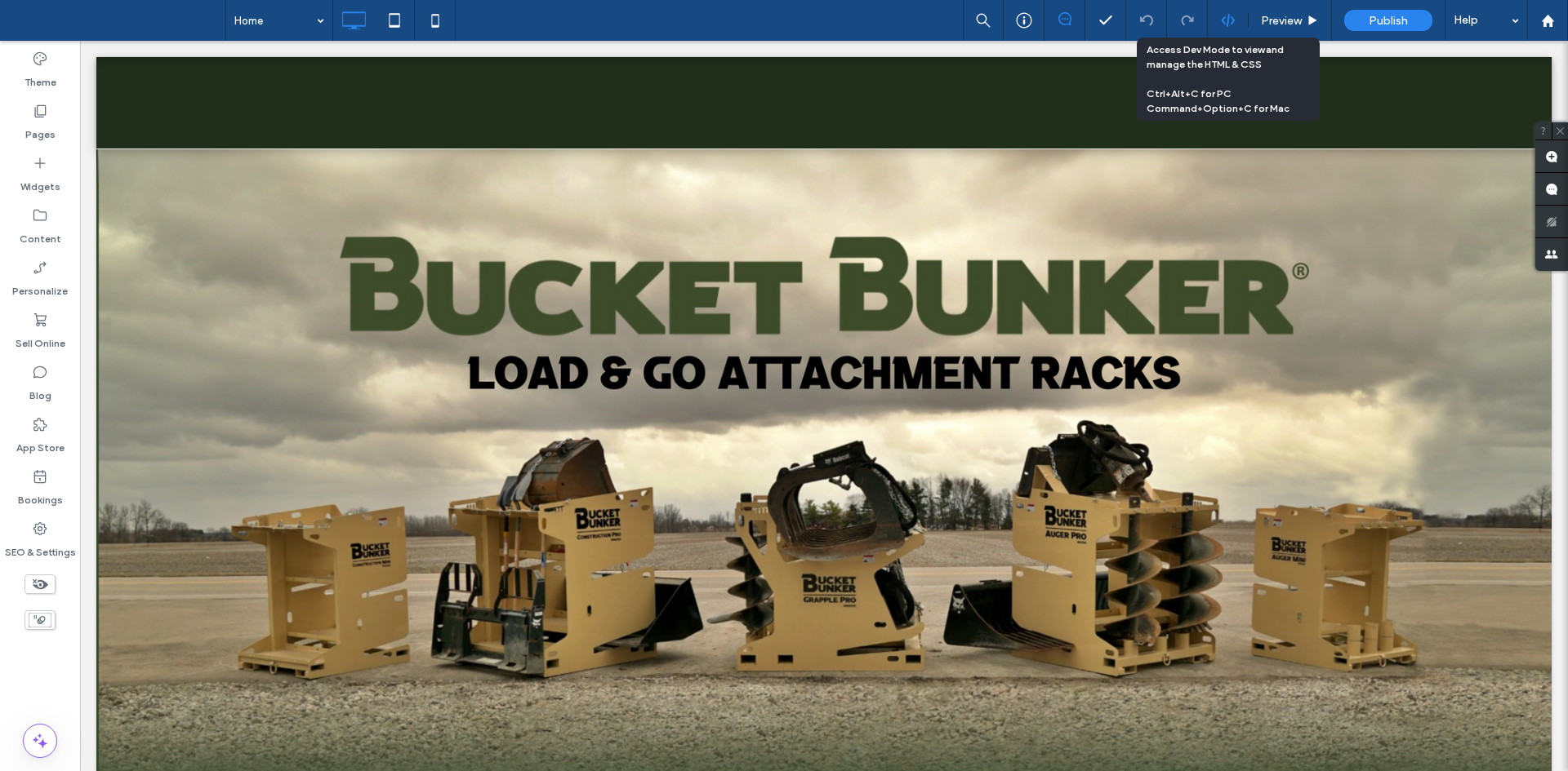
click at [1227, 22] on icon at bounding box center [1228, 19] width 14 height 14
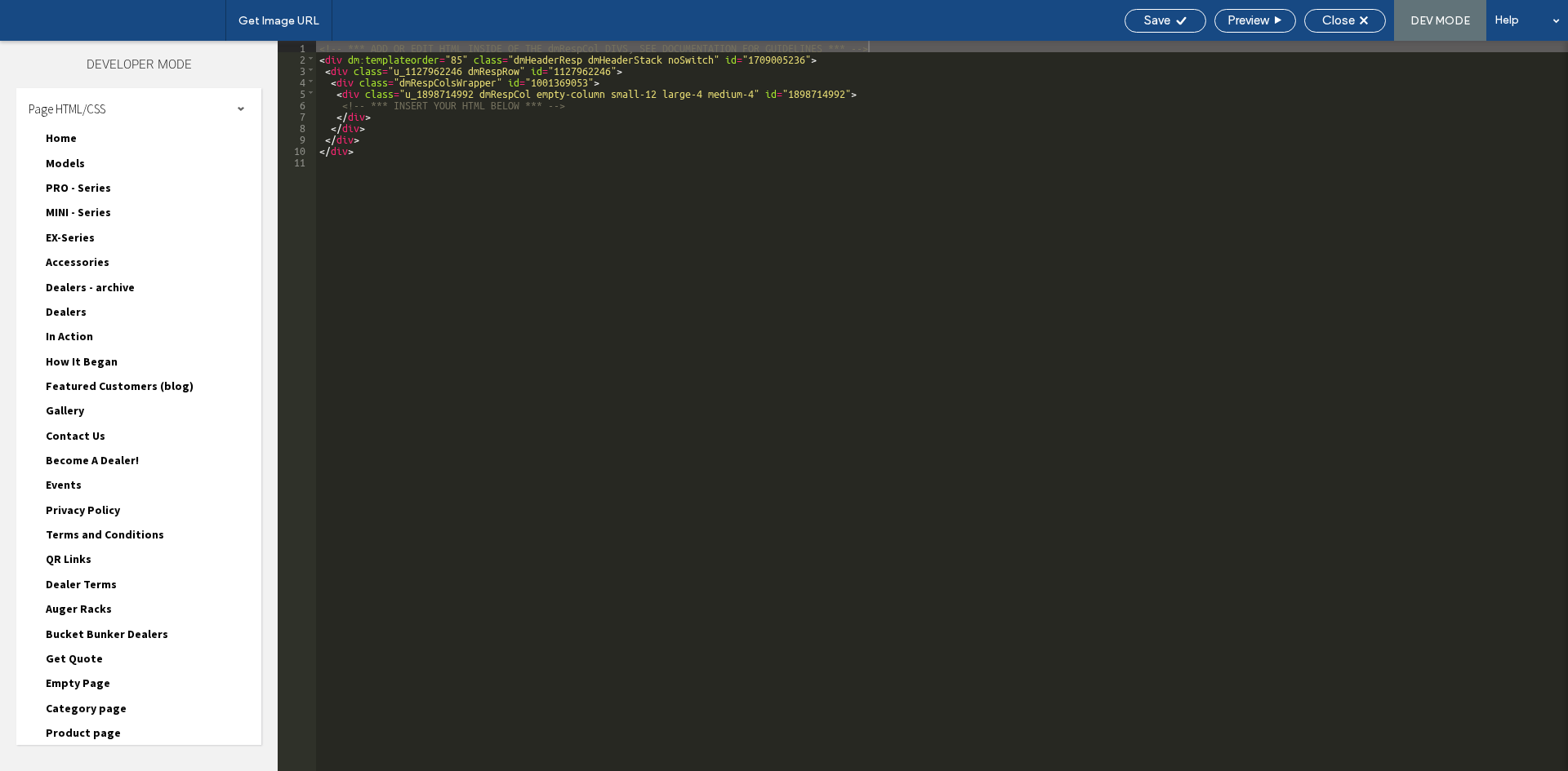
scroll to position [268, 0]
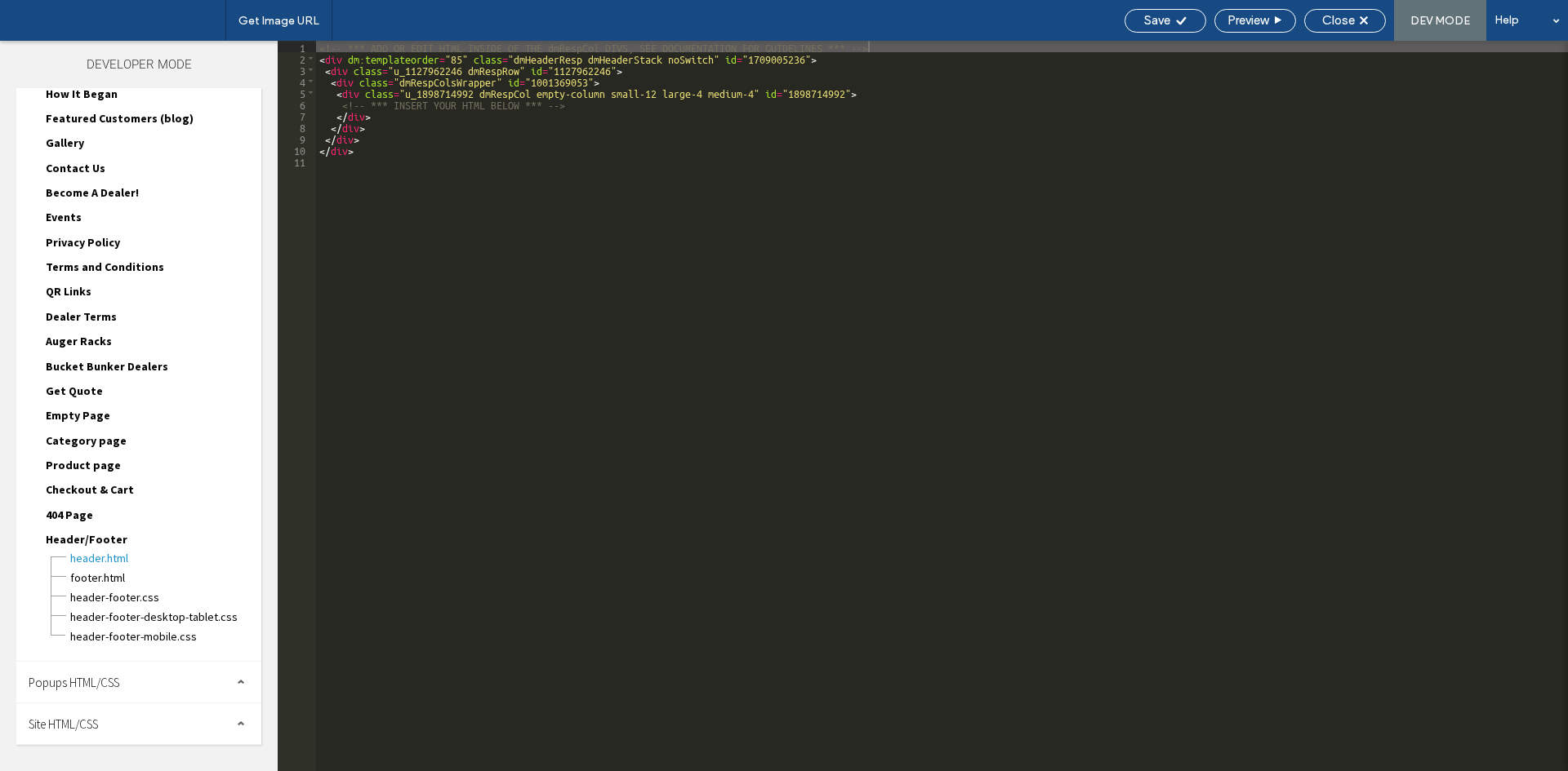
click at [103, 722] on div "Site HTML/CSS" at bounding box center [139, 724] width 245 height 41
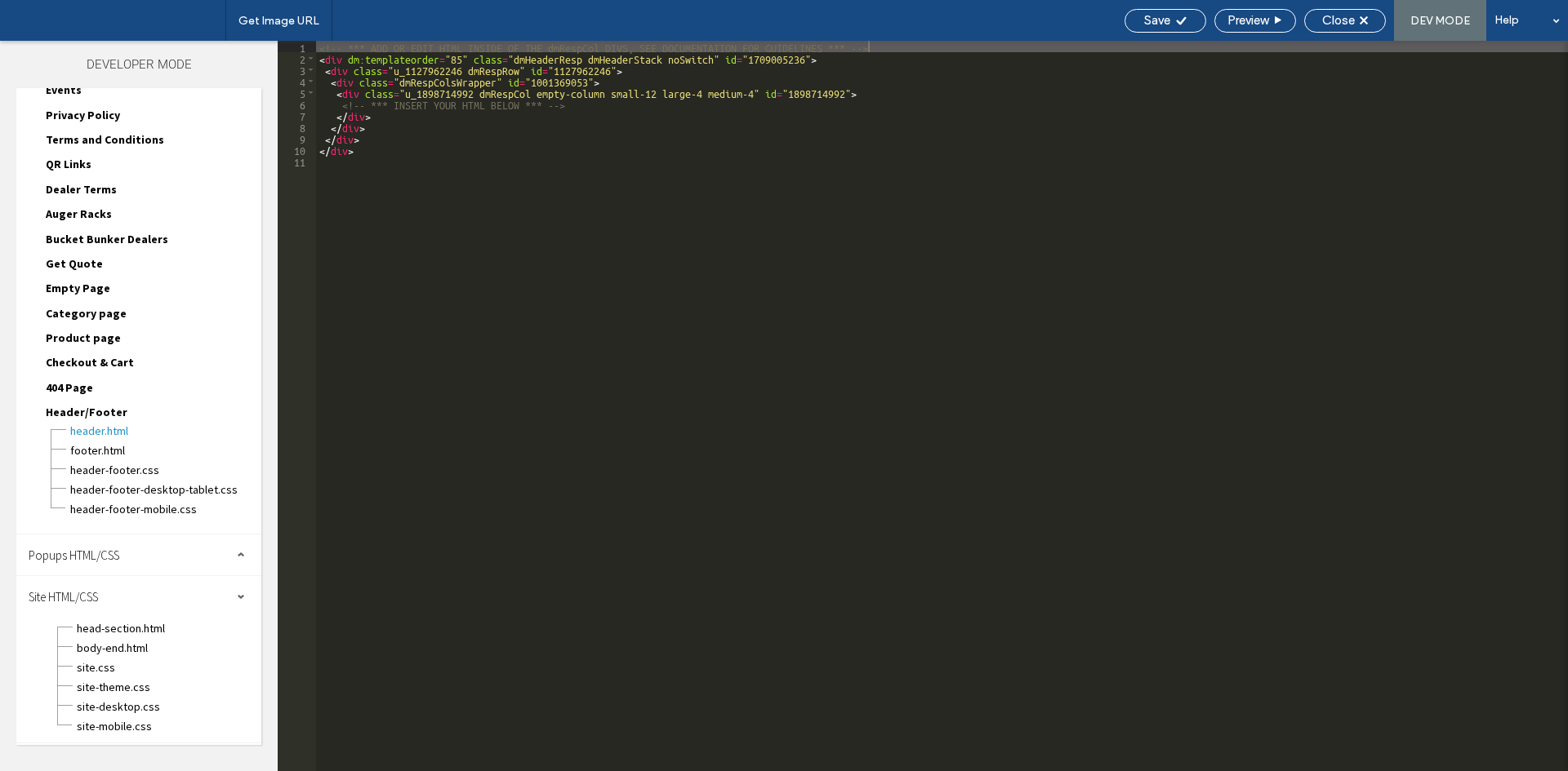
click at [142, 500] on div "header-footer-mobile.css" at bounding box center [165, 508] width 192 height 19
click at [134, 512] on span "header-footer-mobile.css" at bounding box center [165, 508] width 192 height 16
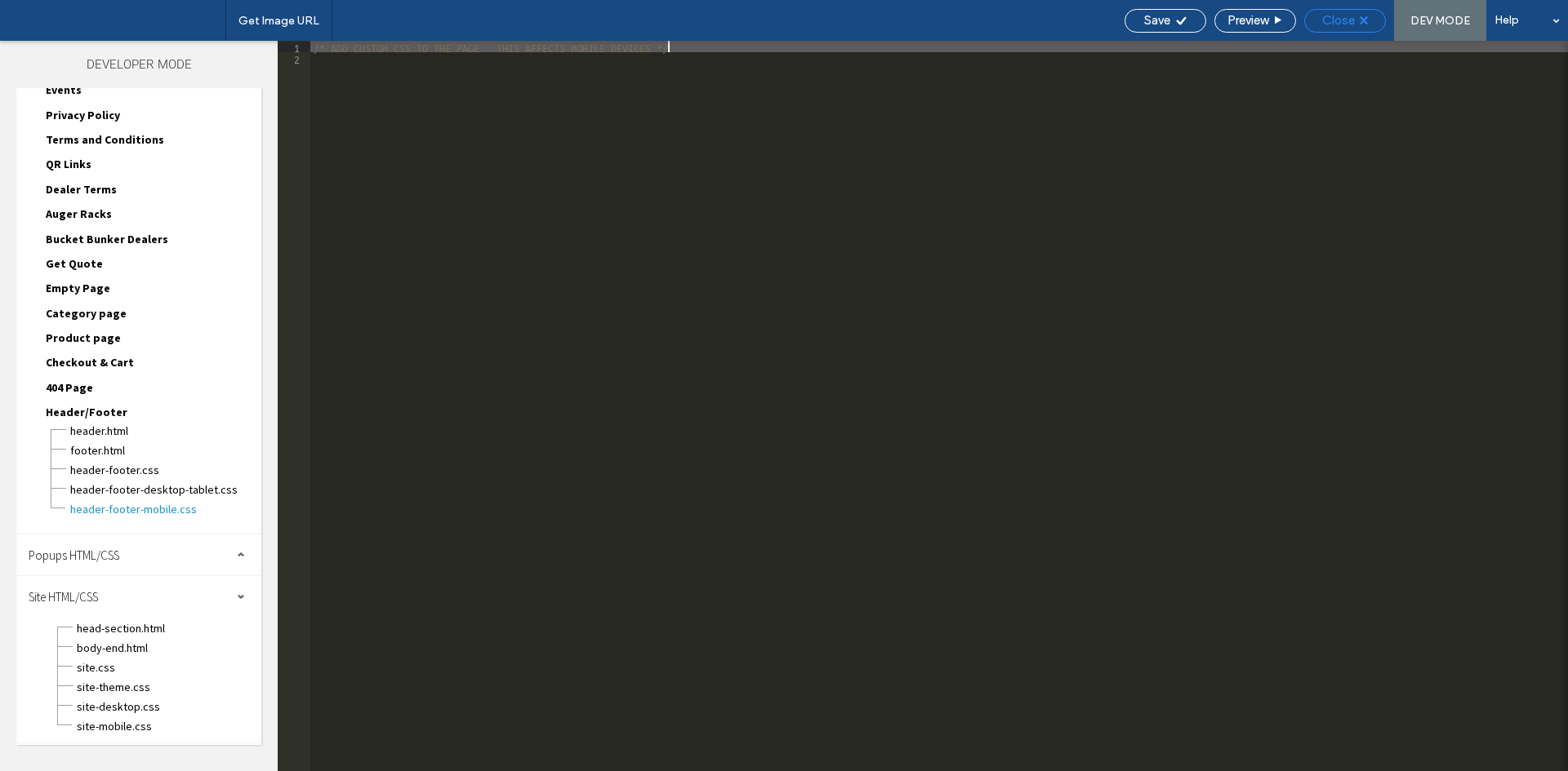
click at [1370, 26] on div "Close" at bounding box center [1345, 19] width 80 height 14
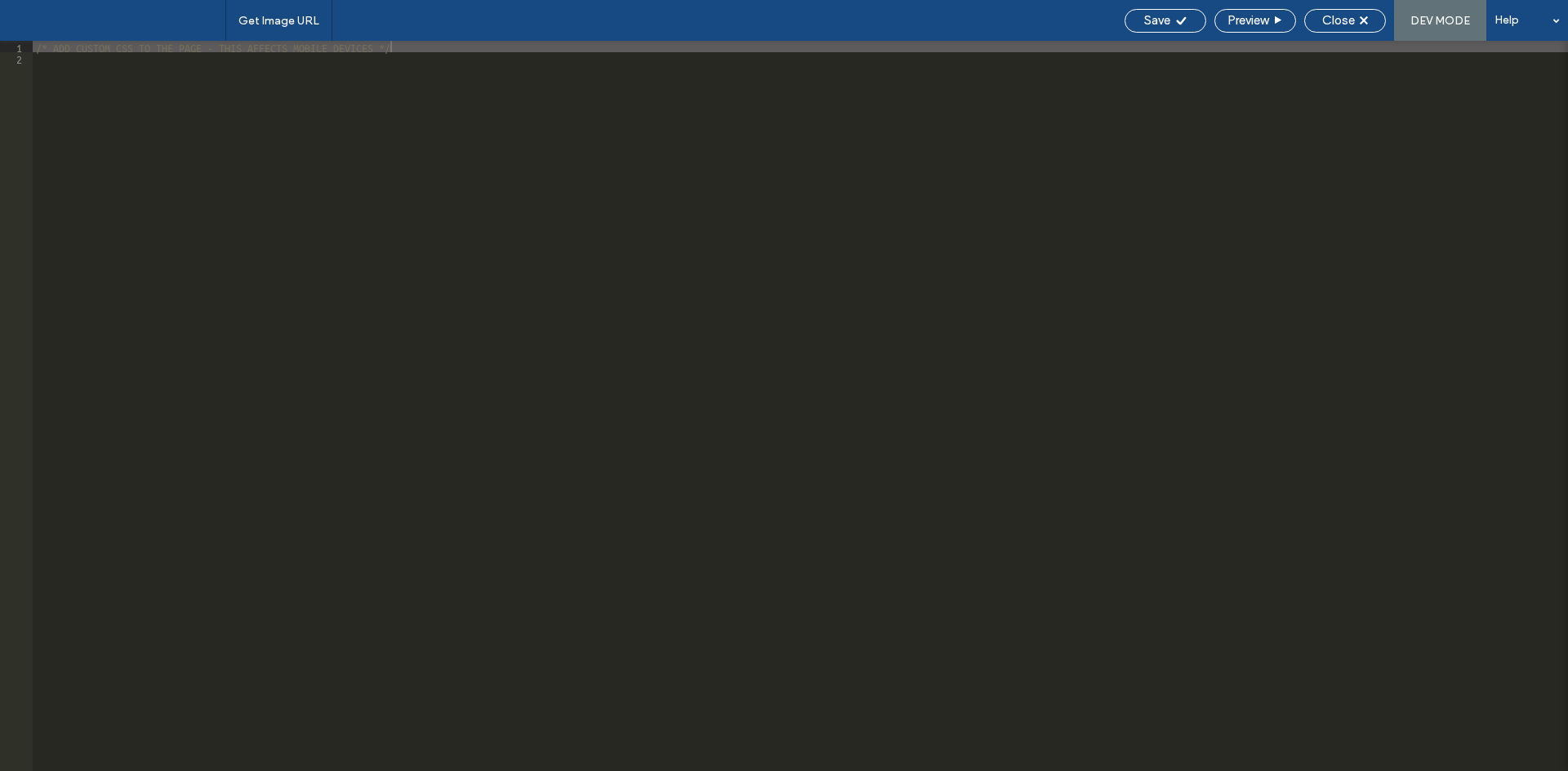
scroll to position [0, 0]
